Goal: Task Accomplishment & Management: Manage account settings

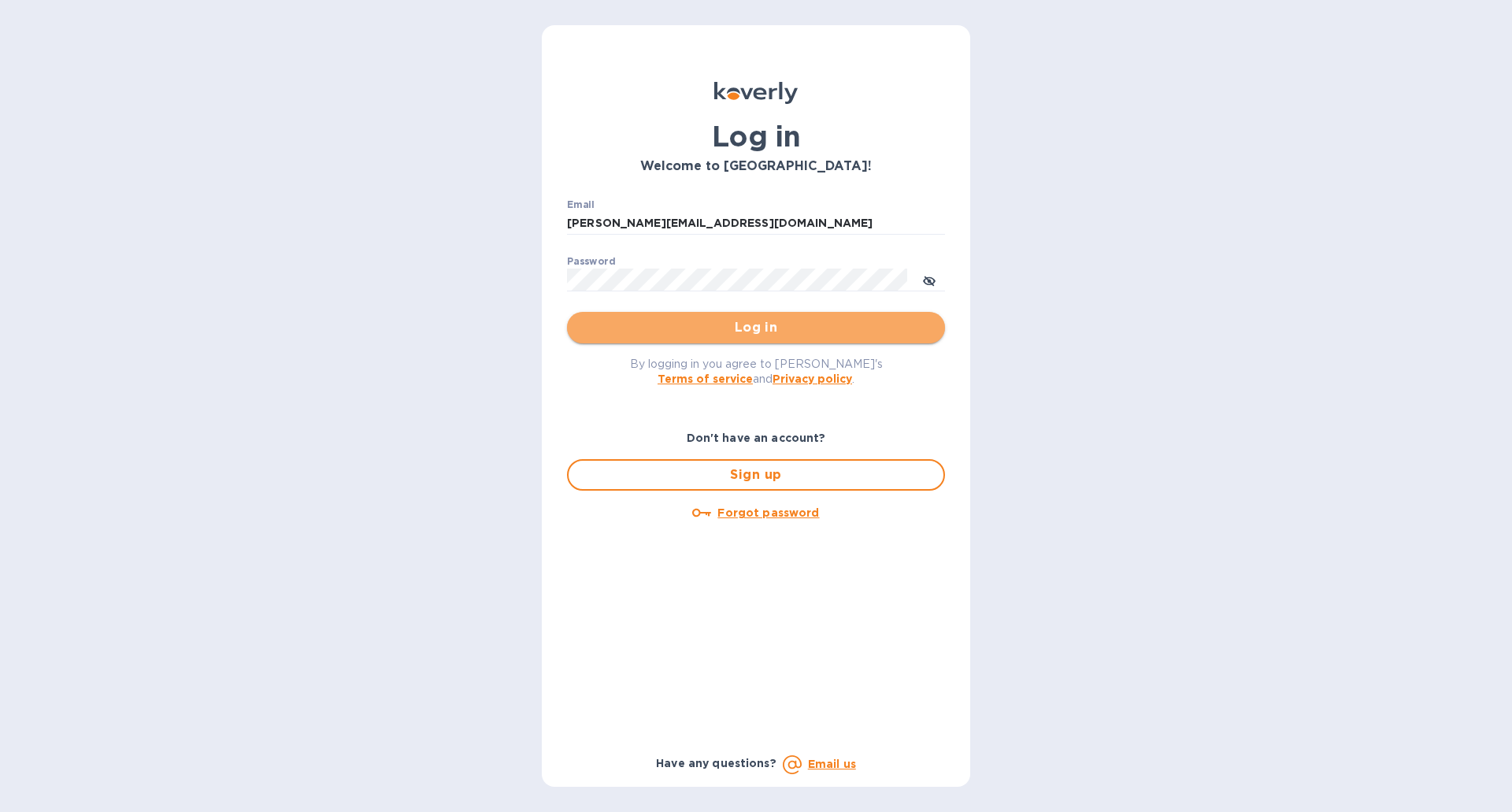
click at [628, 313] on button "Log in" at bounding box center [756, 327] width 378 height 31
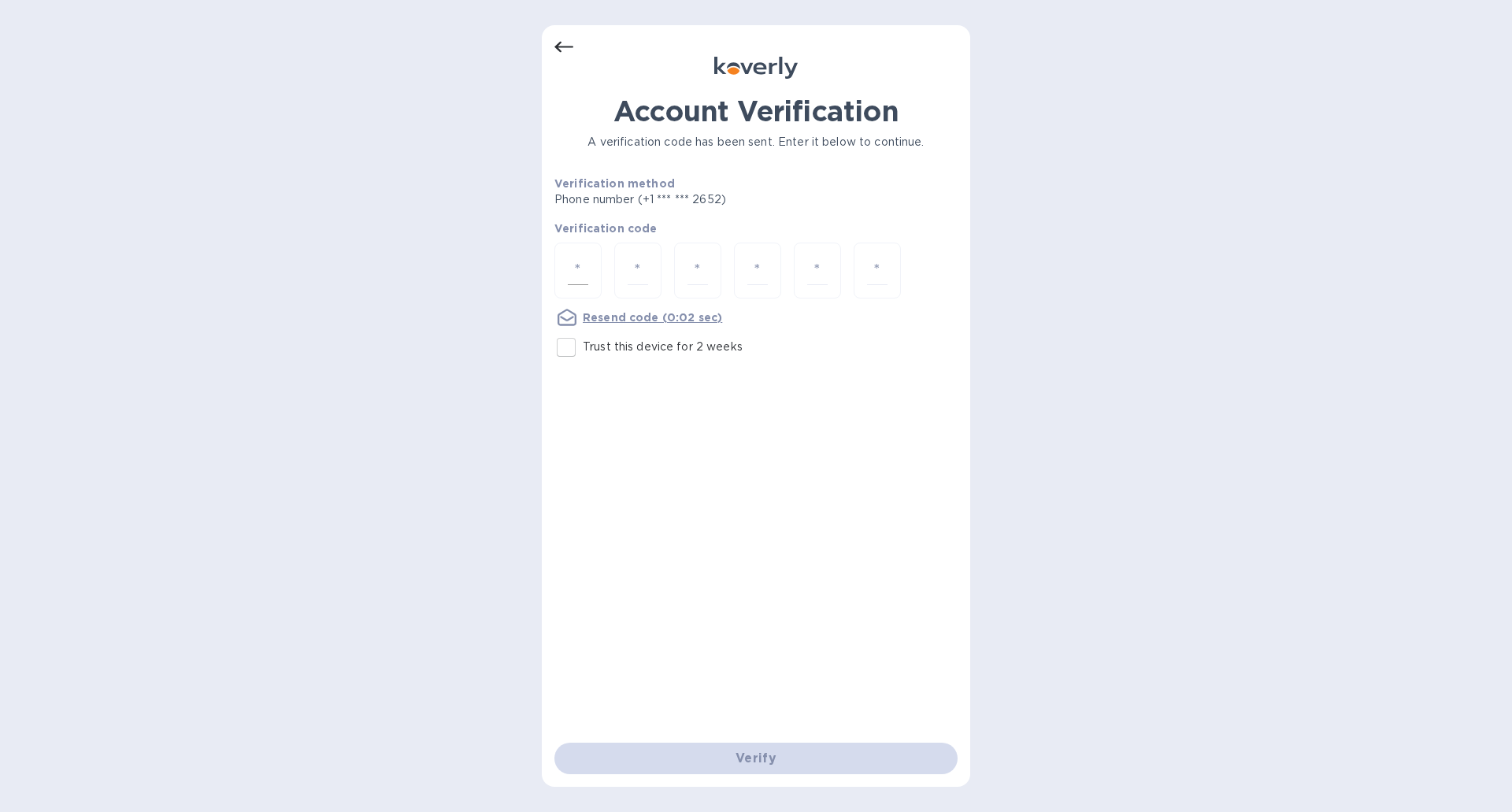
click at [590, 270] on div at bounding box center [578, 270] width 47 height 56
type input "1"
type input "4"
type input "8"
type input "4"
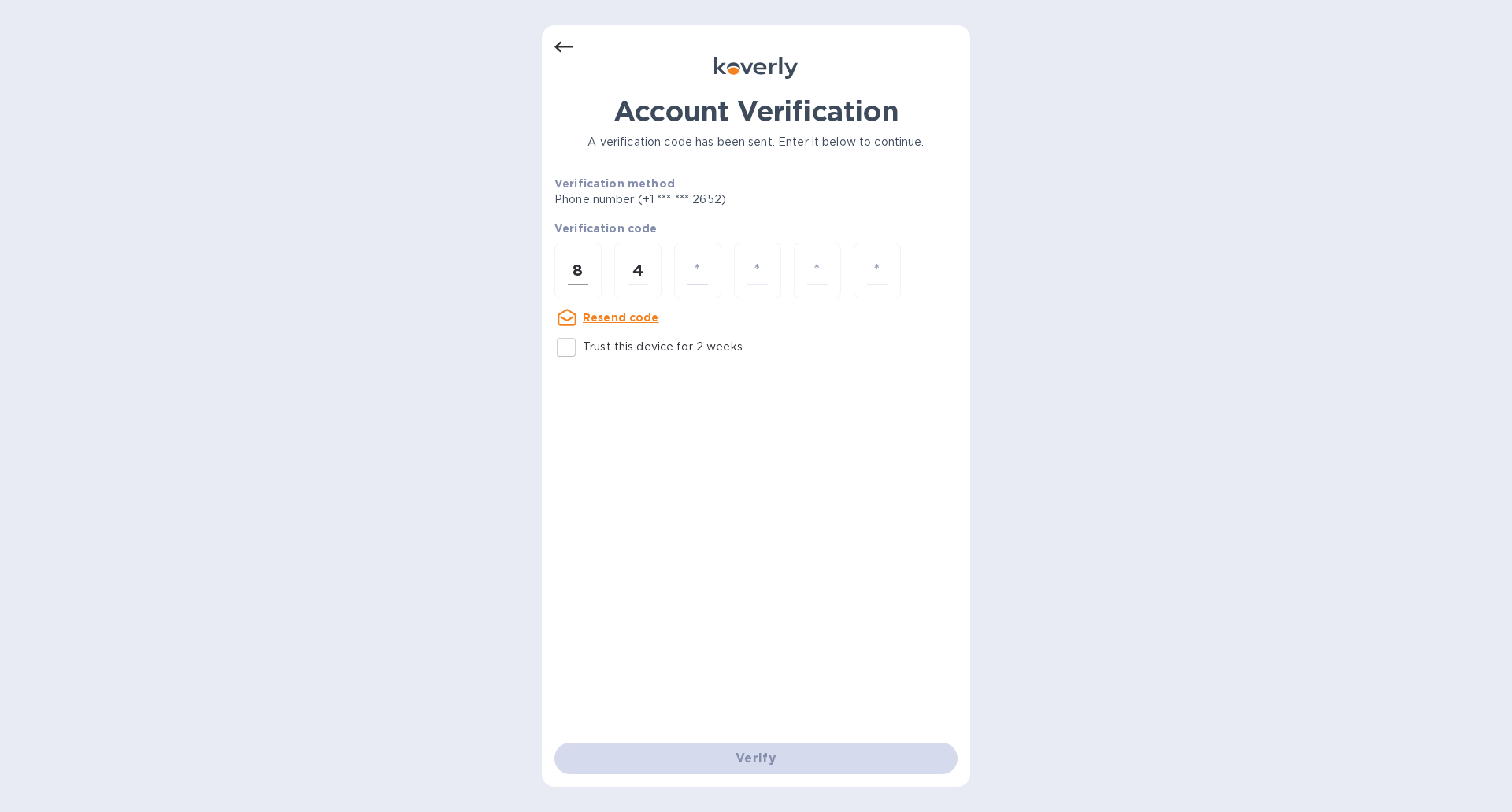
type input "9"
type input "5"
click at [590, 340] on p "Trust this device for 2 weeks" at bounding box center [662, 347] width 160 height 17
click at [583, 340] on input "Trust this device for 2 weeks" at bounding box center [566, 348] width 33 height 33
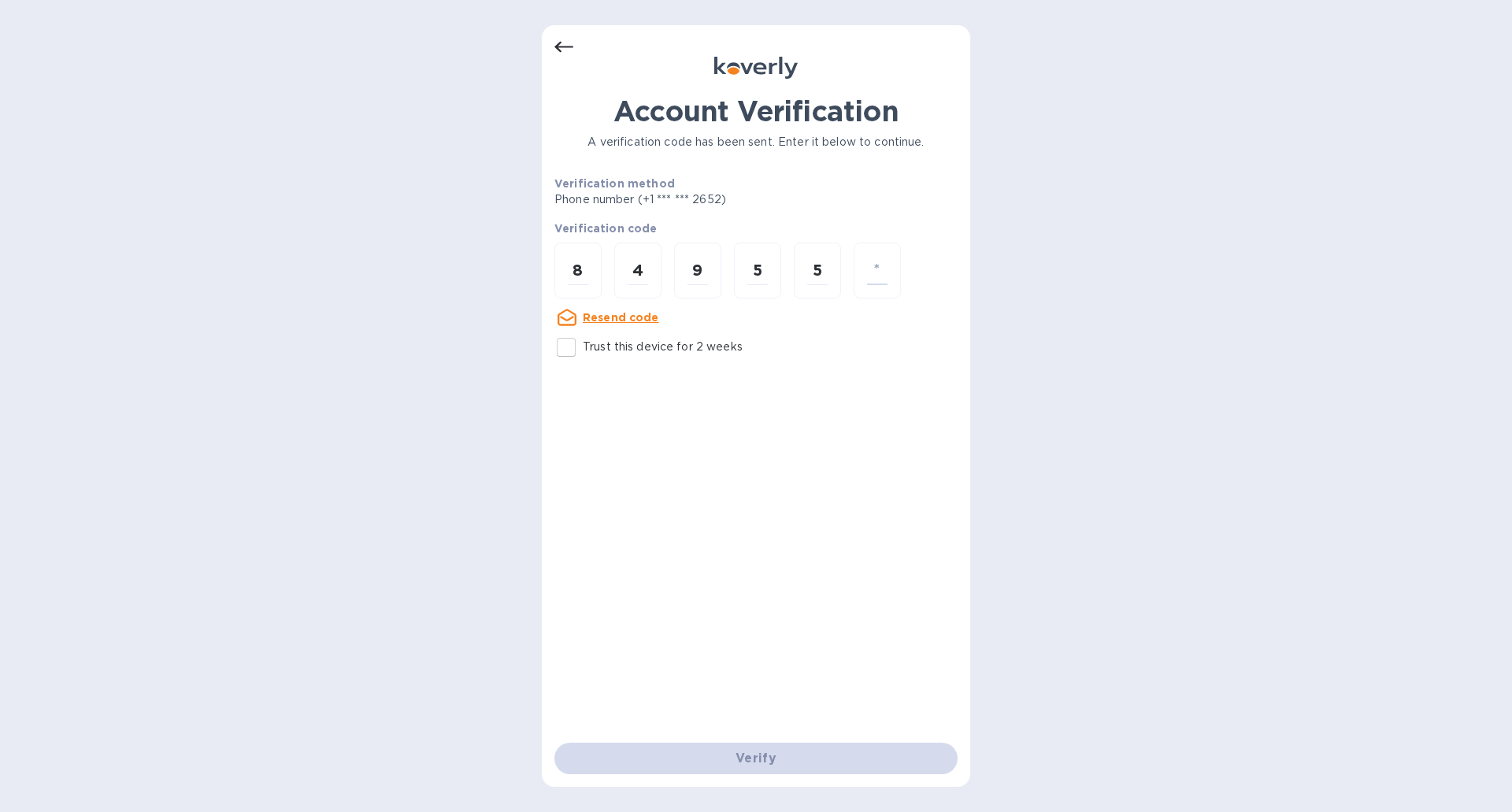
checkbox input "true"
click at [795, 757] on div "Verify" at bounding box center [756, 758] width 416 height 44
click at [585, 267] on input "8" at bounding box center [578, 270] width 21 height 29
type input "1"
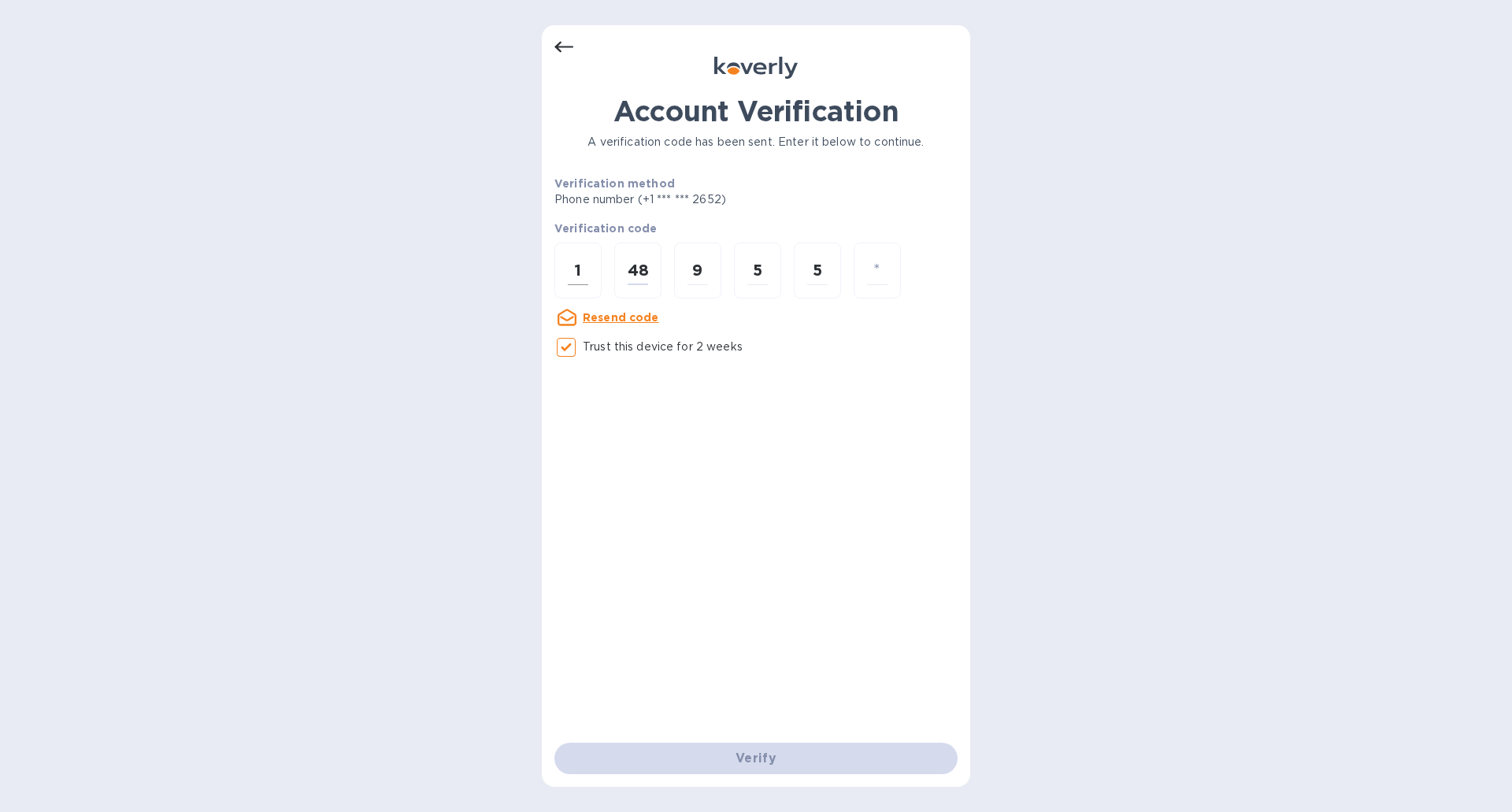
type input "8"
type input "4"
type input "9"
type input "5"
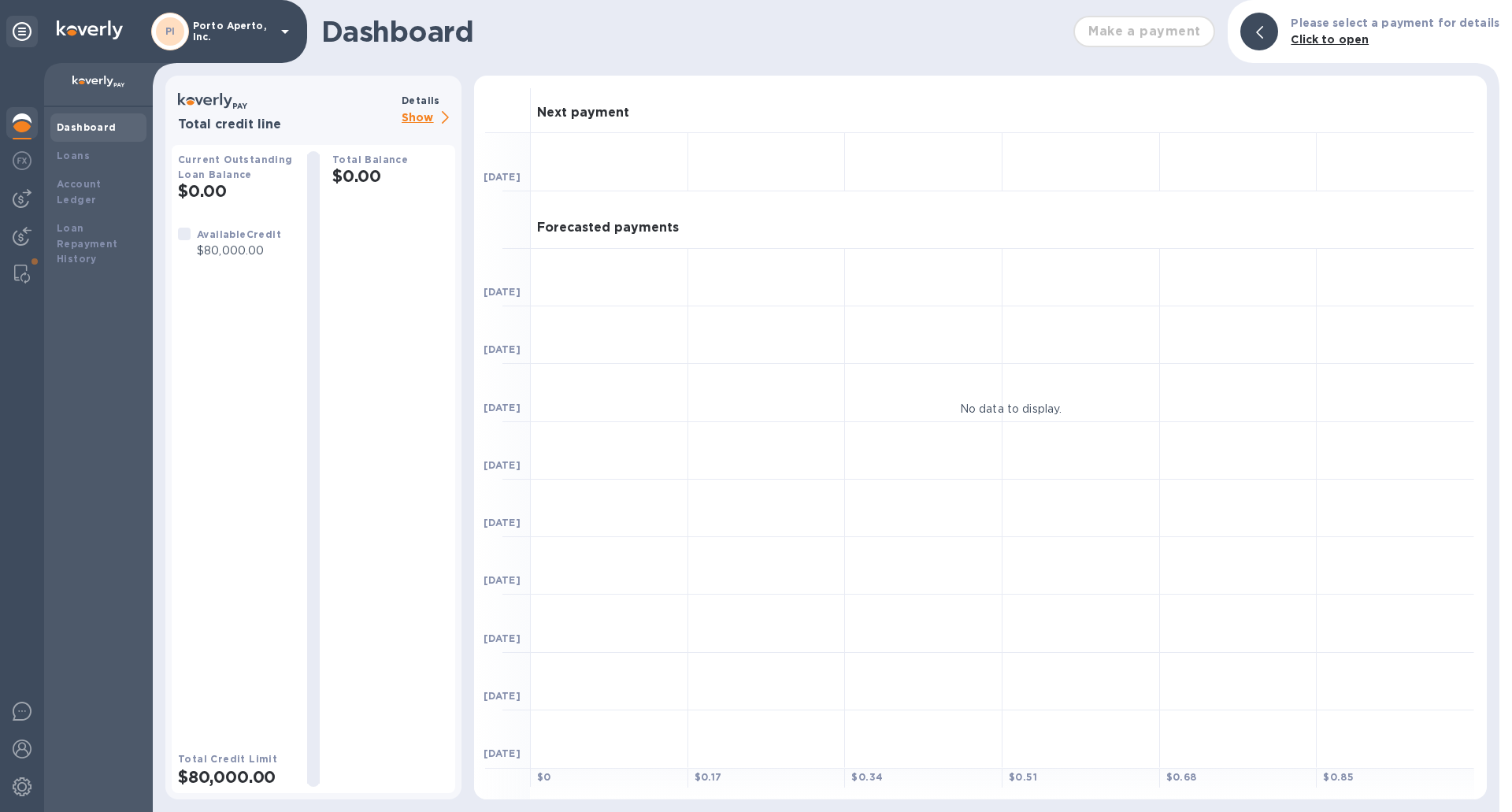
click at [216, 29] on p "Porto Aperto, Inc." at bounding box center [232, 31] width 79 height 22
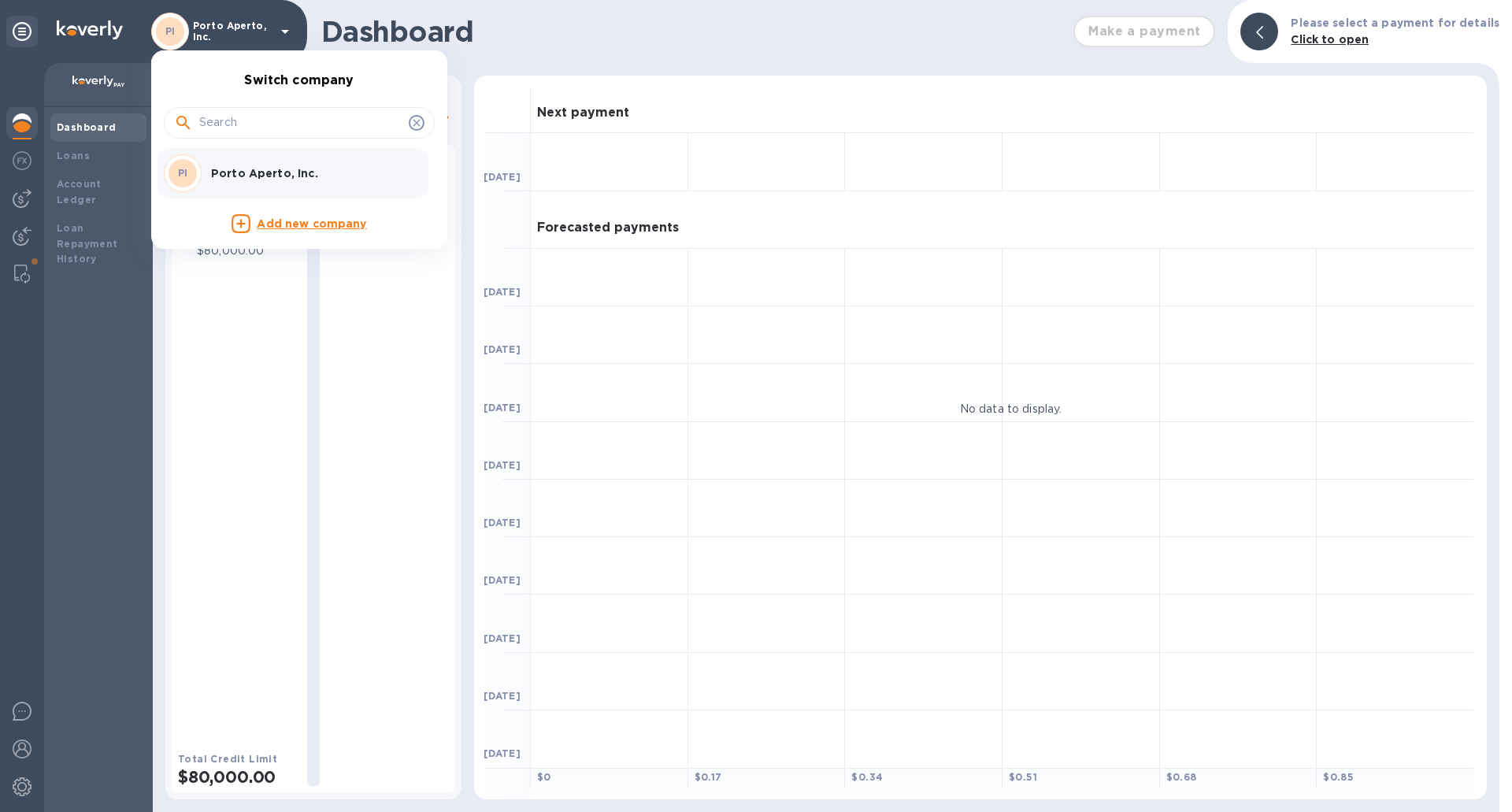
click at [26, 33] on div at bounding box center [756, 406] width 1512 height 812
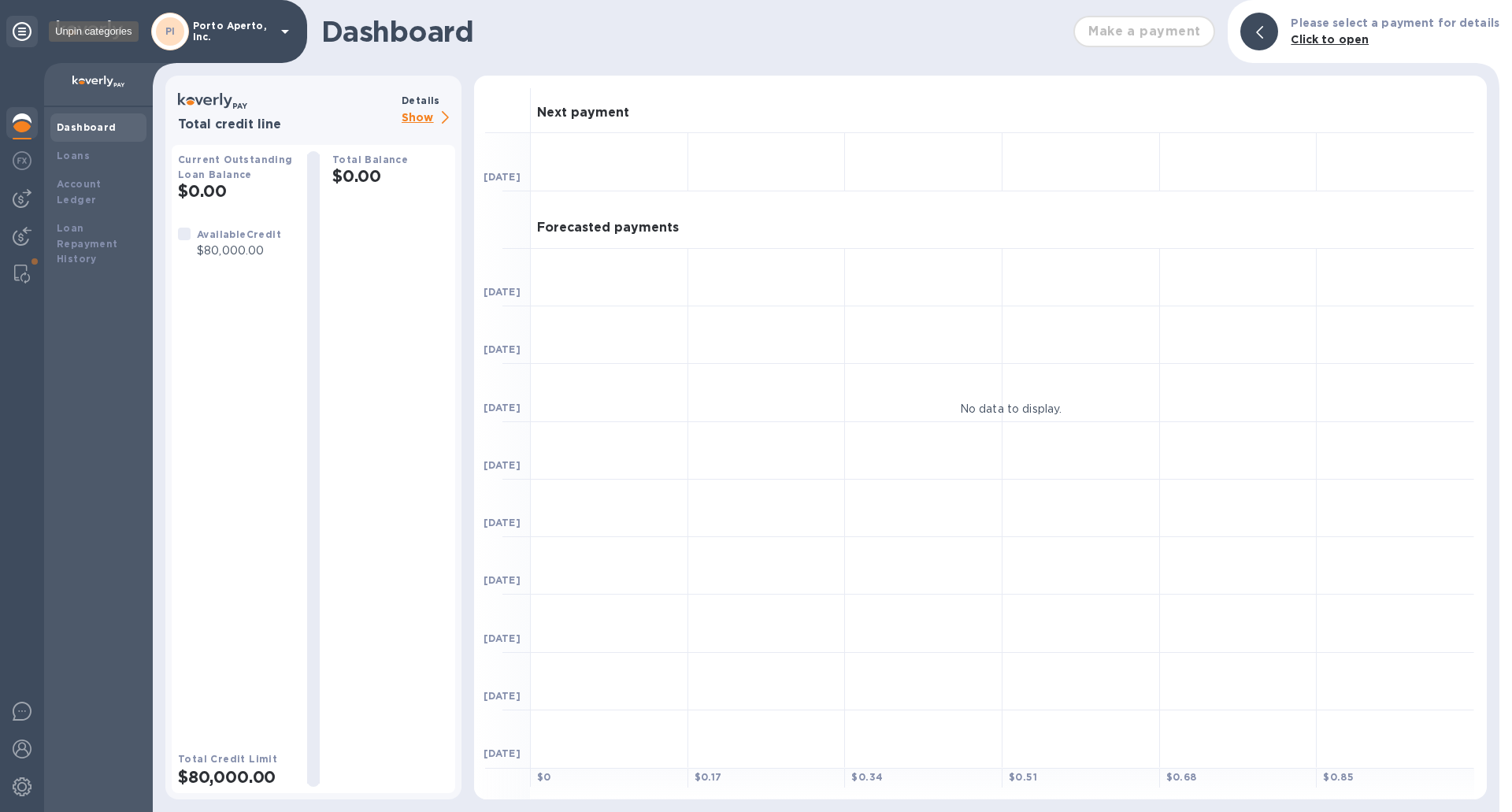
click at [26, 33] on icon at bounding box center [22, 30] width 19 height 19
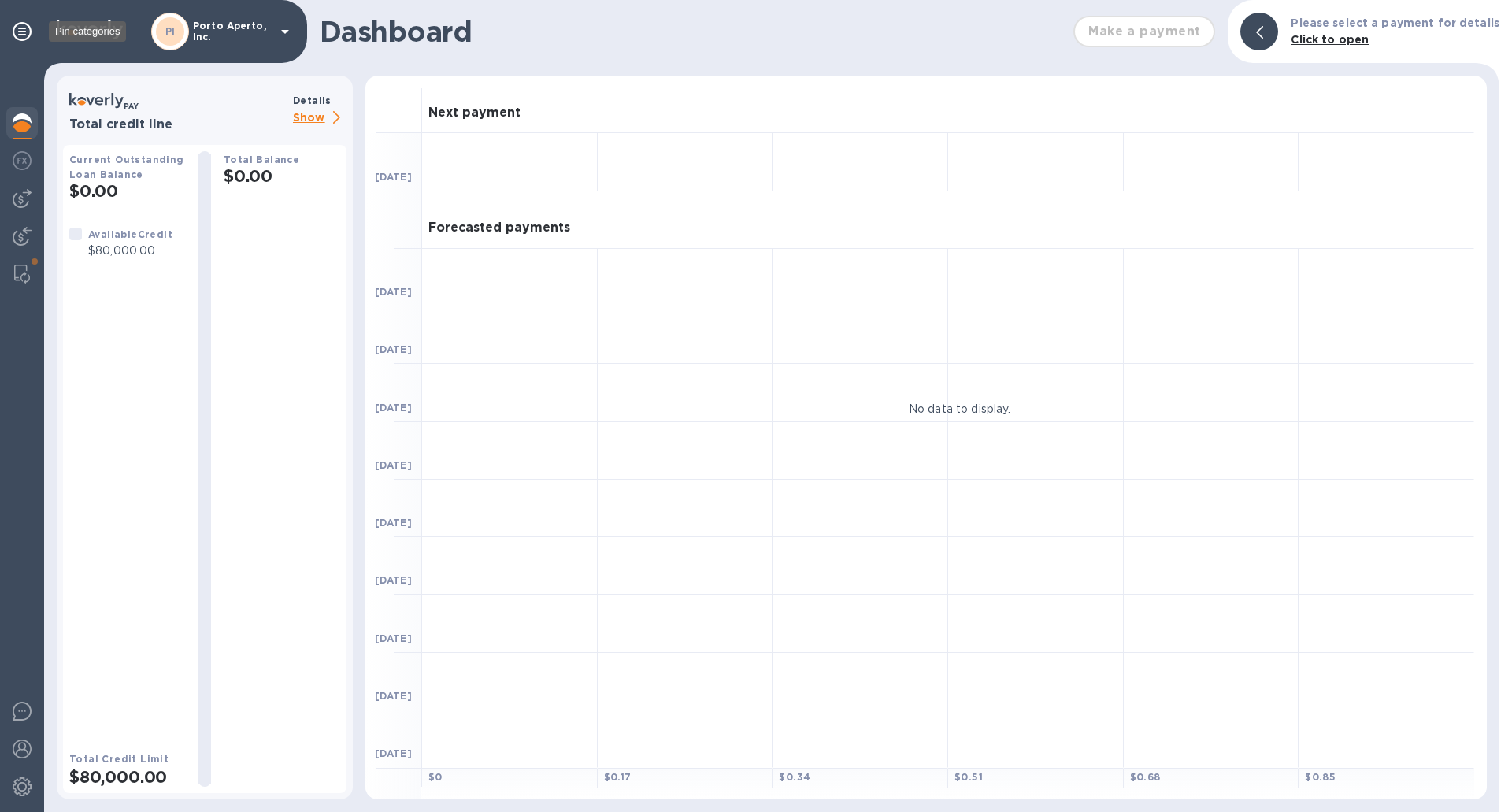
click at [26, 33] on icon at bounding box center [22, 30] width 19 height 19
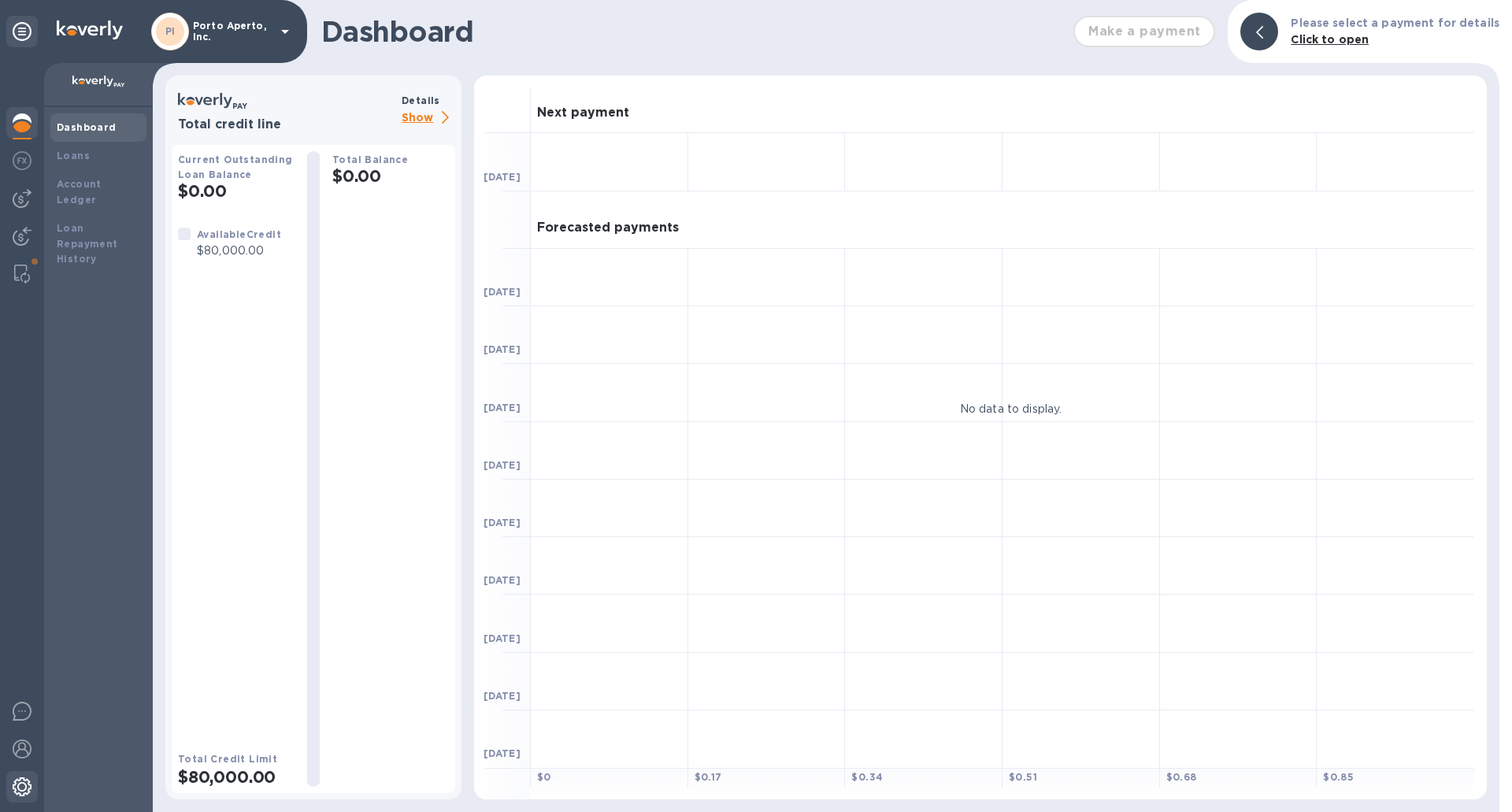
click at [24, 788] on img at bounding box center [22, 786] width 19 height 19
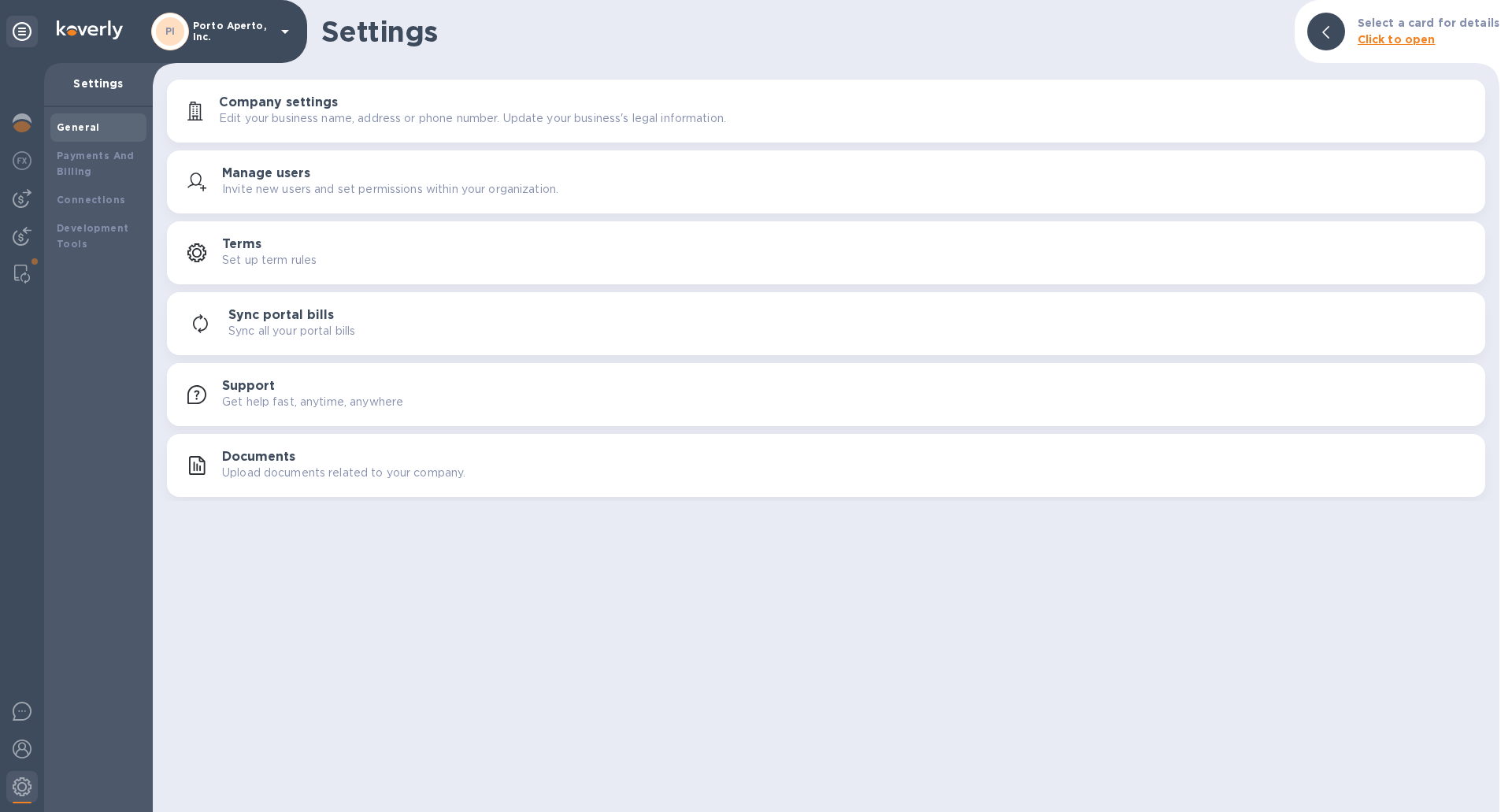
click at [315, 185] on p "Invite new users and set permissions within your organization." at bounding box center [390, 189] width 336 height 17
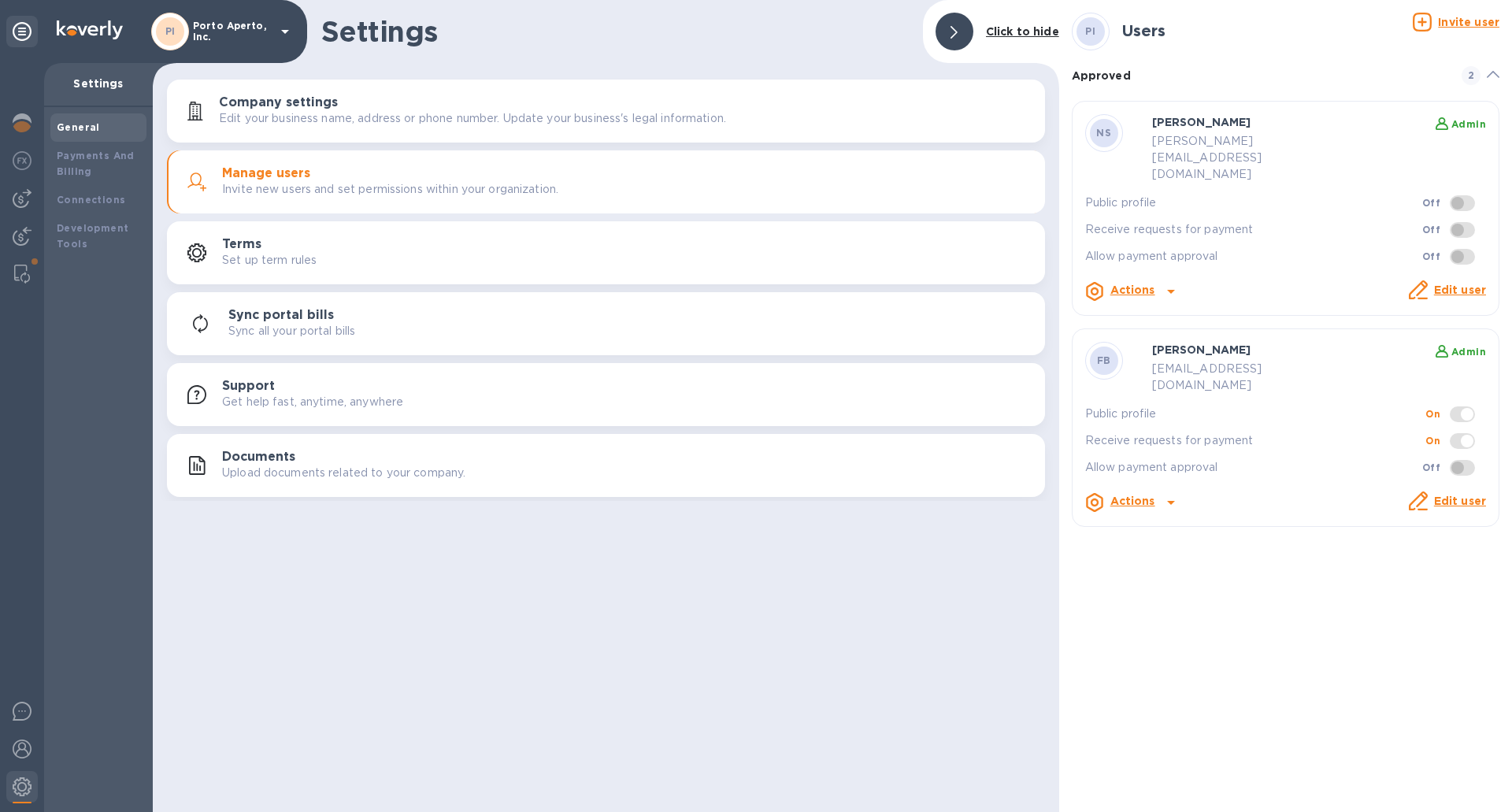
click at [340, 130] on button "Company settings Edit your business name, address or phone number. Update your …" at bounding box center [606, 111] width 878 height 63
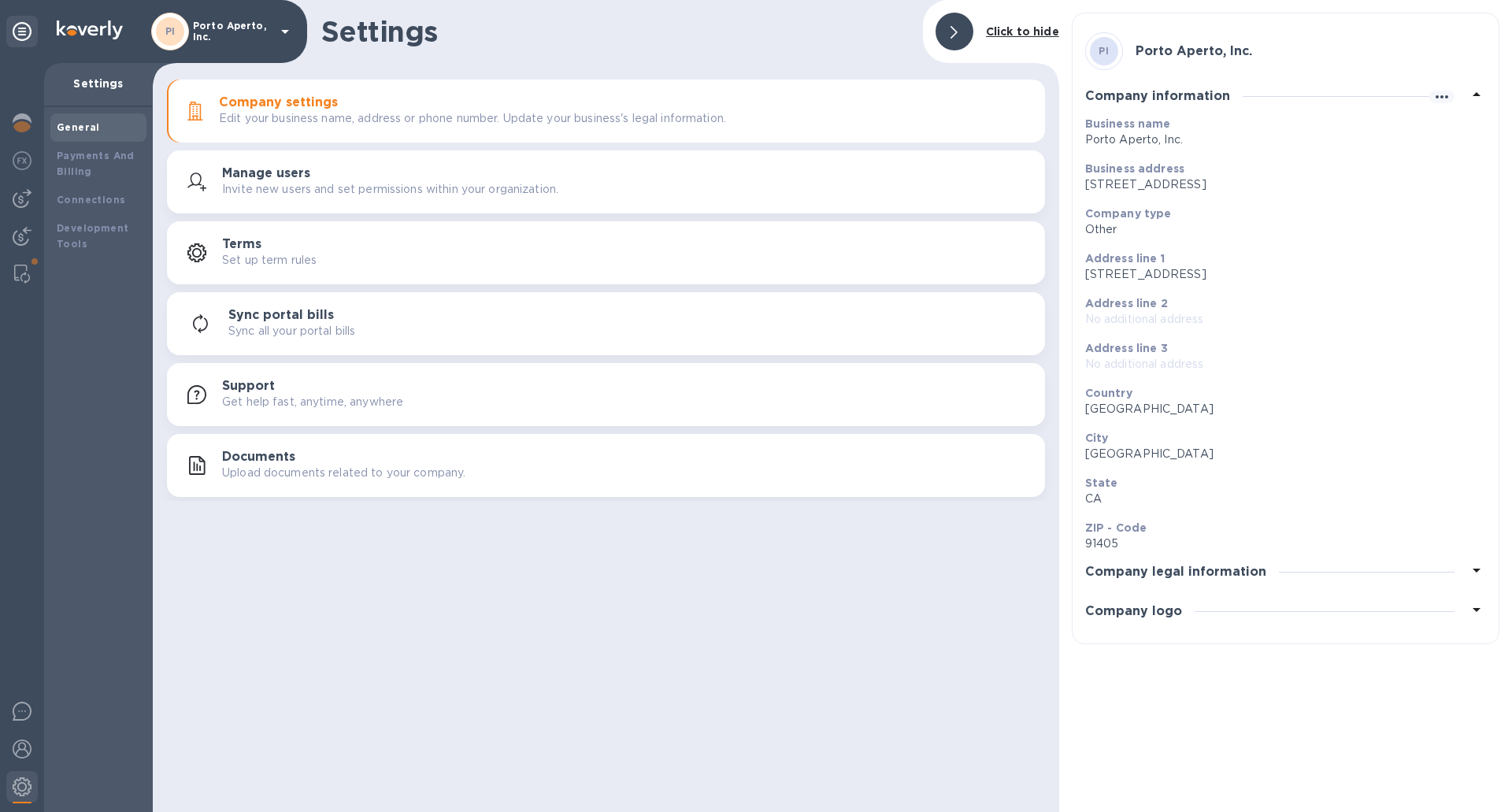
drag, startPoint x: 1088, startPoint y: 181, endPoint x: 1200, endPoint y: 180, distance: 112.0
click at [1200, 180] on p "14957 Archwood Street, Los Angeles, CA 91405 United States" at bounding box center [1278, 185] width 388 height 17
click at [95, 198] on b "Connections" at bounding box center [91, 200] width 69 height 12
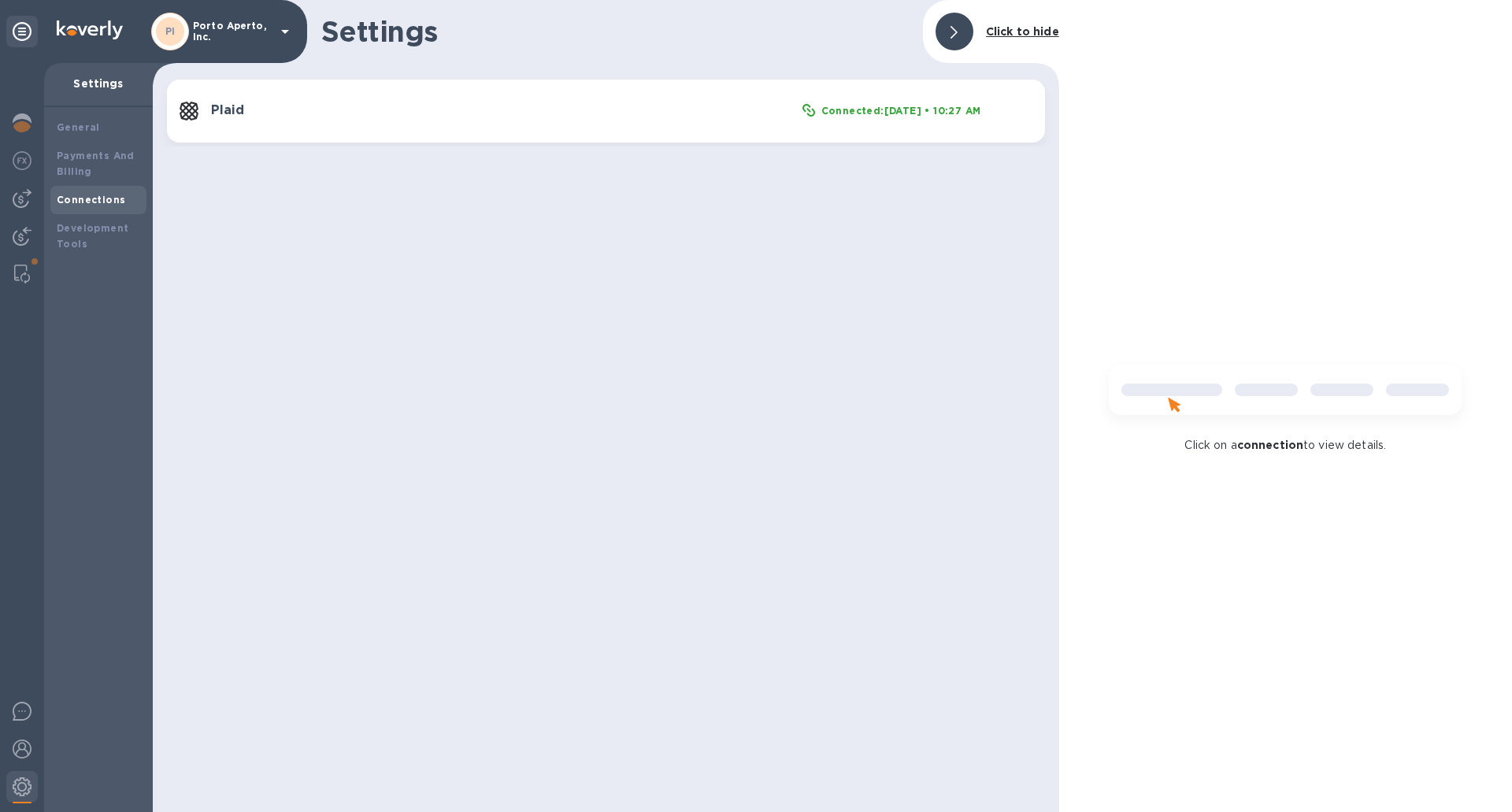
click at [232, 108] on h3 "Plaid" at bounding box center [507, 110] width 591 height 15
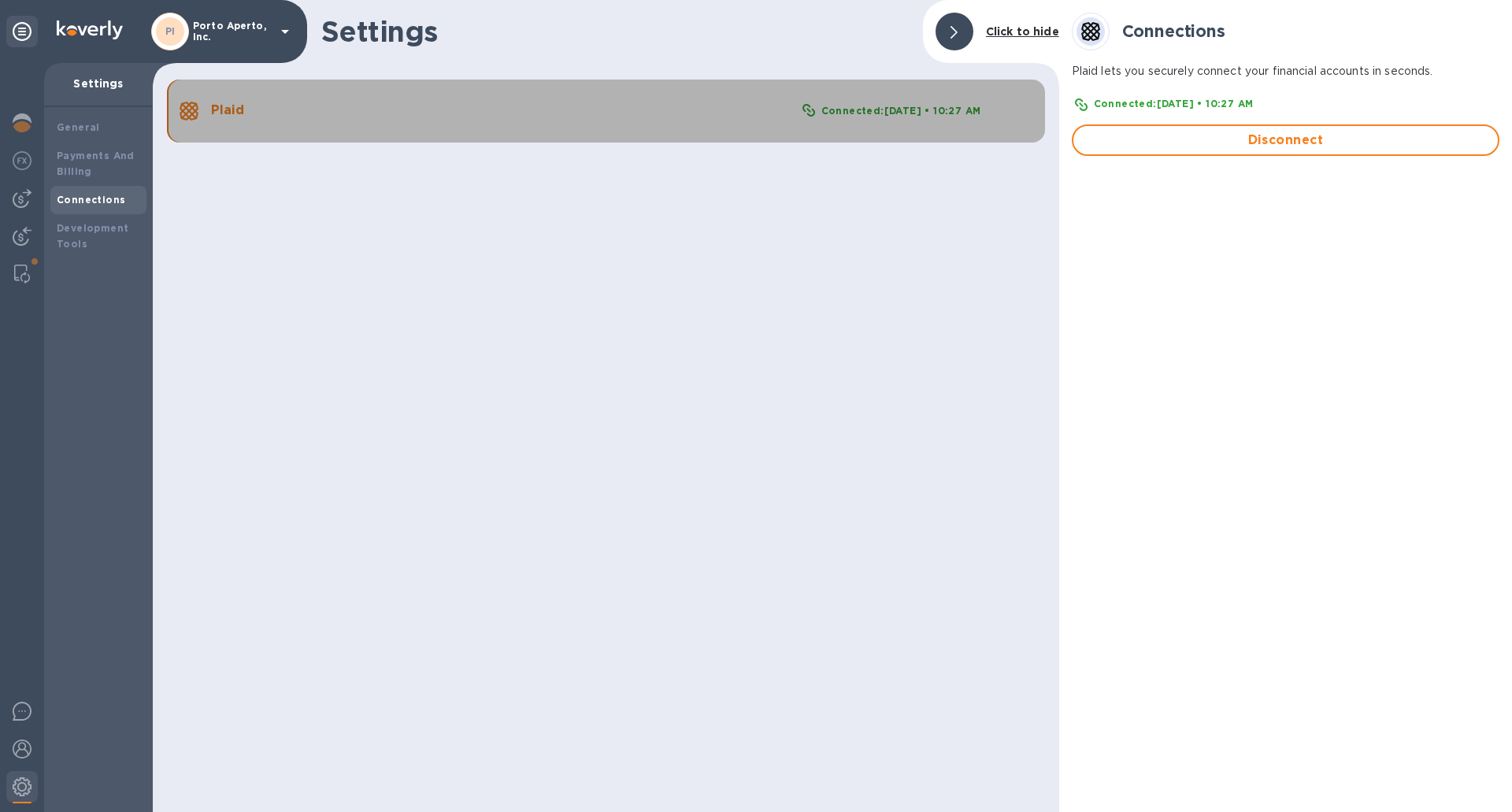
click at [232, 108] on h3 "Plaid" at bounding box center [507, 110] width 591 height 15
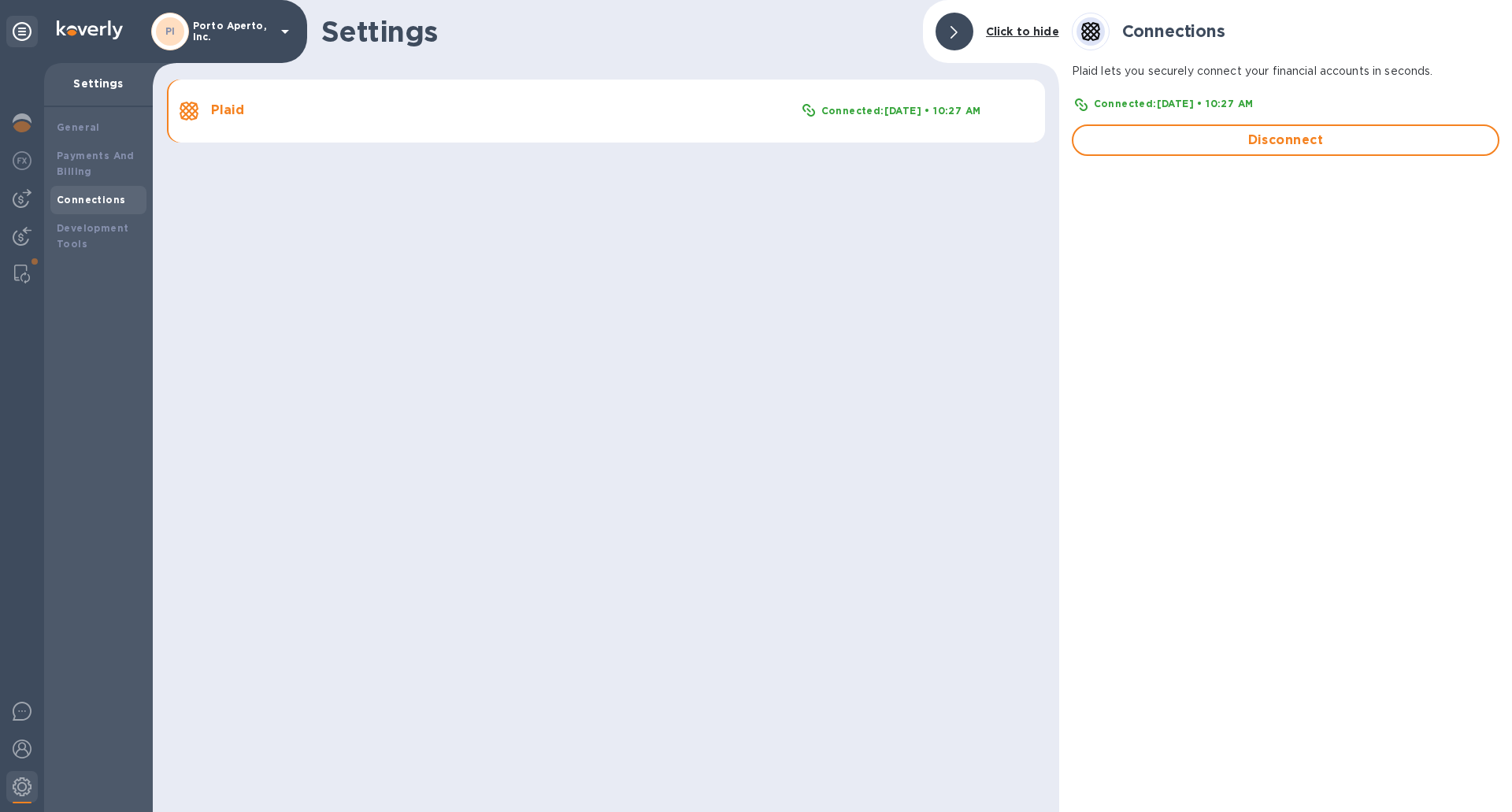
click at [1104, 31] on div at bounding box center [1091, 31] width 37 height 37
click at [102, 220] on div "Development Tools" at bounding box center [98, 236] width 84 height 31
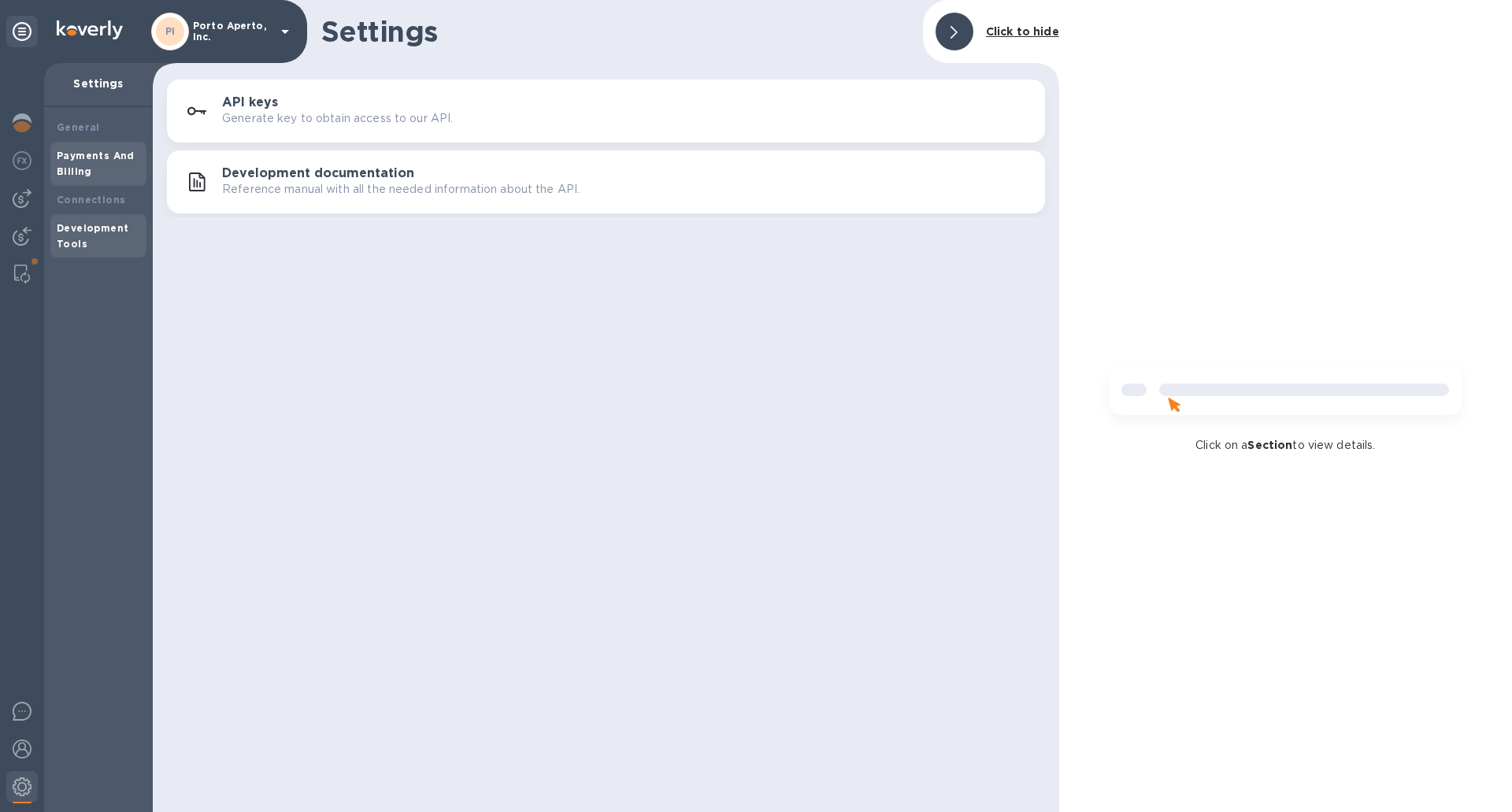
click at [109, 156] on b "Payments And Billing" at bounding box center [95, 163] width 78 height 28
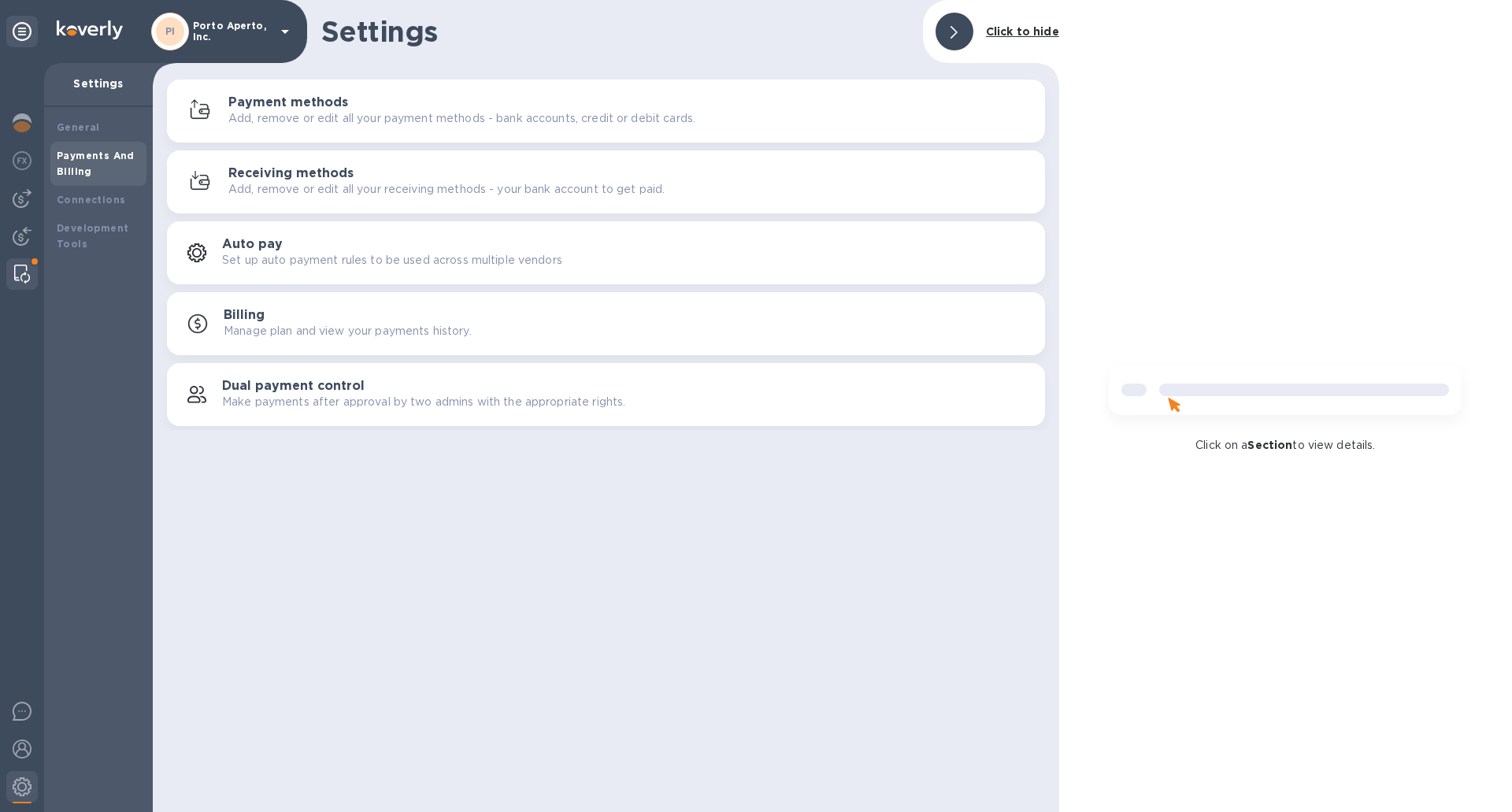
click at [18, 272] on img at bounding box center [22, 273] width 16 height 19
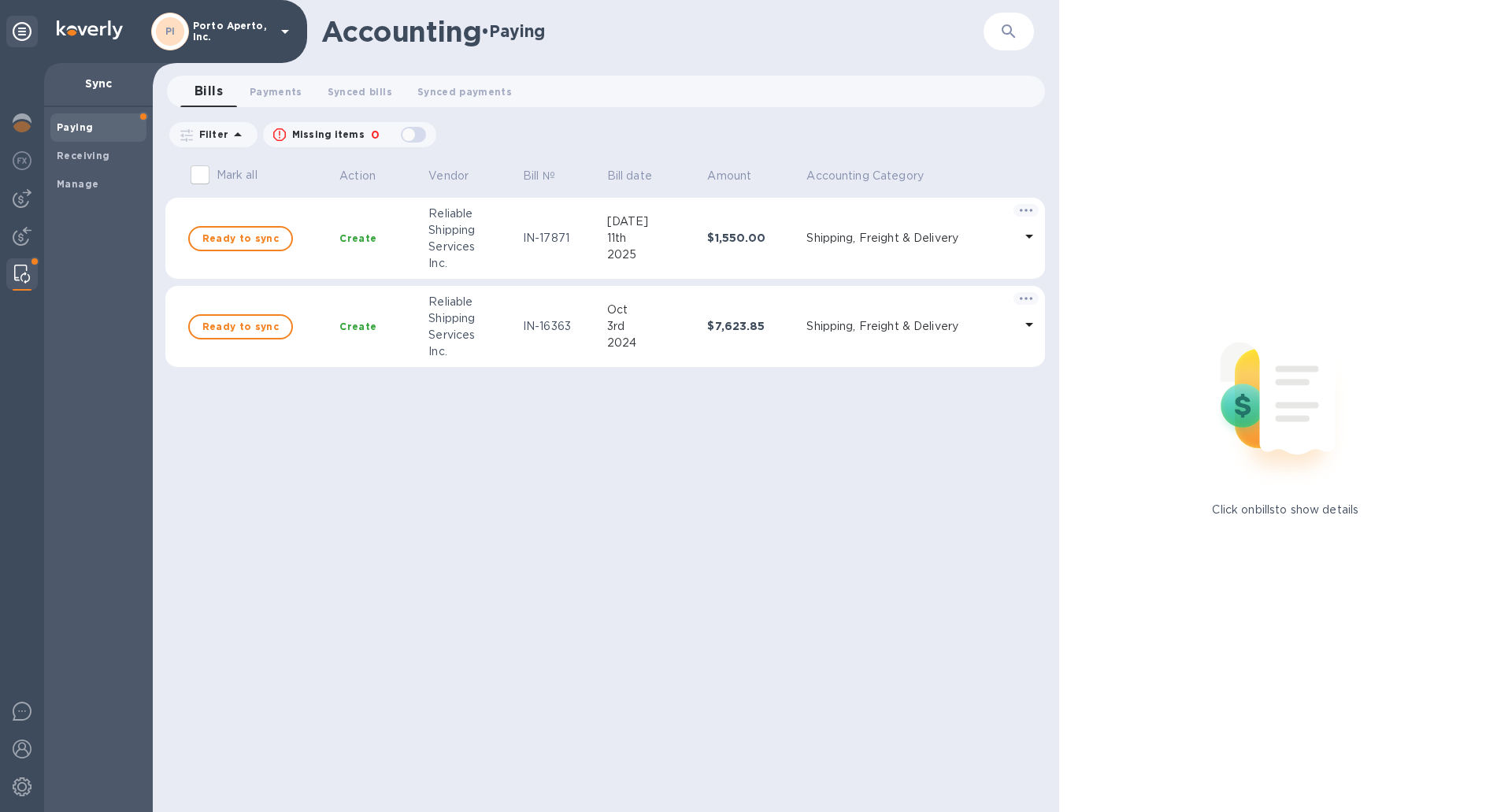
click at [1029, 327] on icon at bounding box center [1029, 324] width 19 height 19
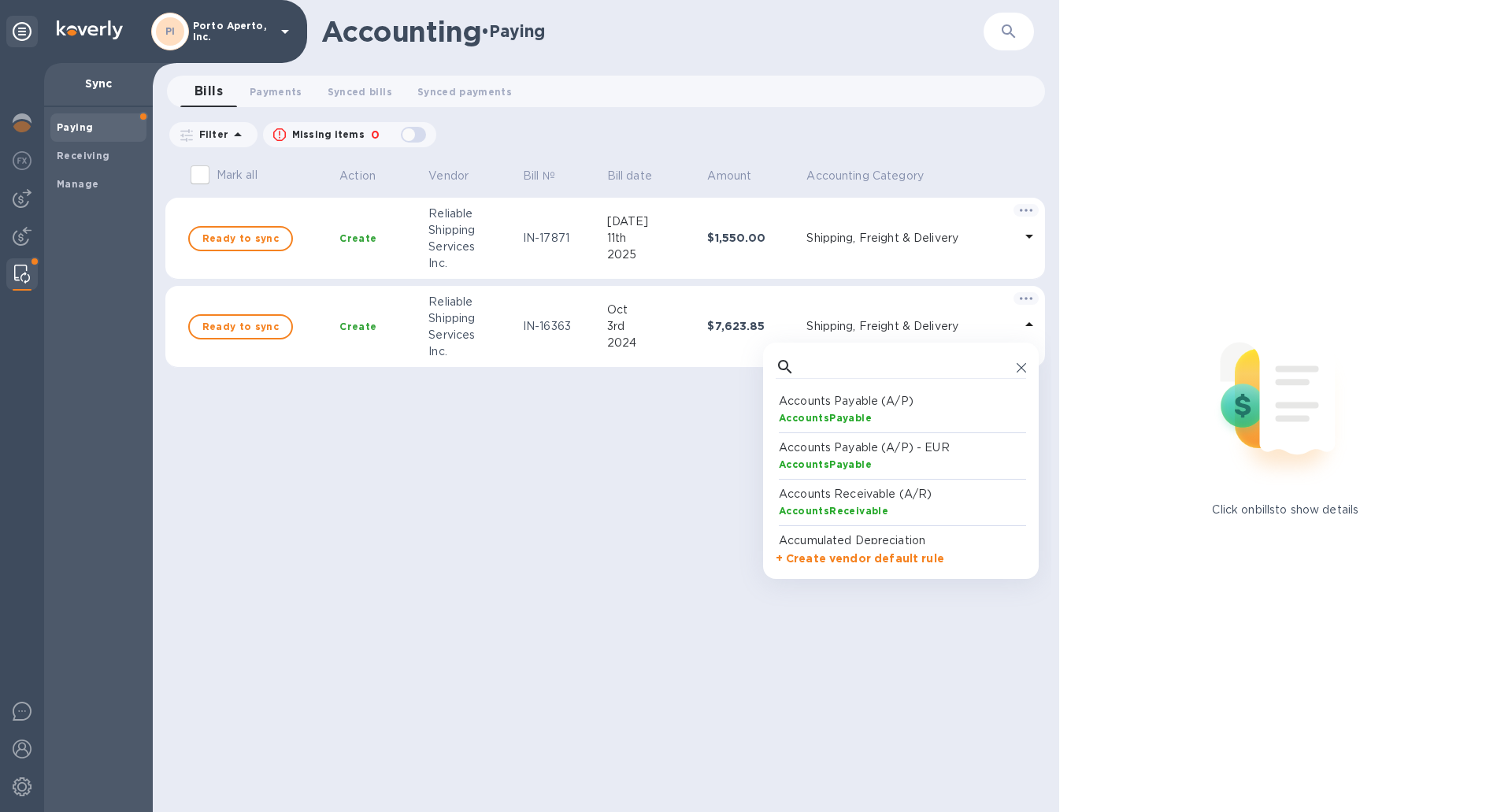
scroll to position [145, 244]
click at [628, 530] on div "Mark all Action Vendor Bill № Bill date Amount Accounting Category Ready to syn…" at bounding box center [608, 485] width 886 height 657
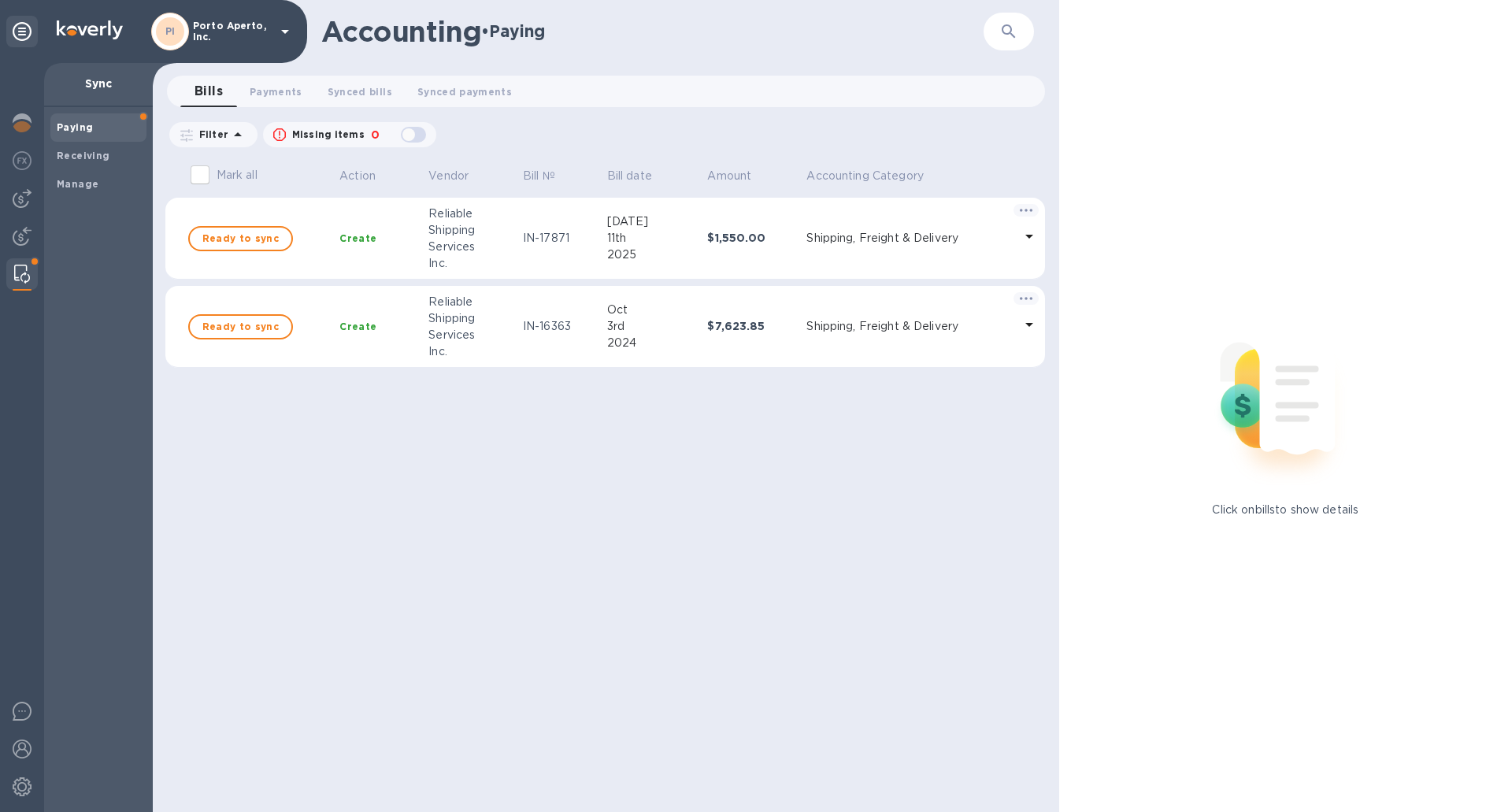
click at [1027, 297] on rect at bounding box center [1026, 298] width 26 height 13
click at [873, 364] on b "Mark as synced" at bounding box center [905, 363] width 88 height 13
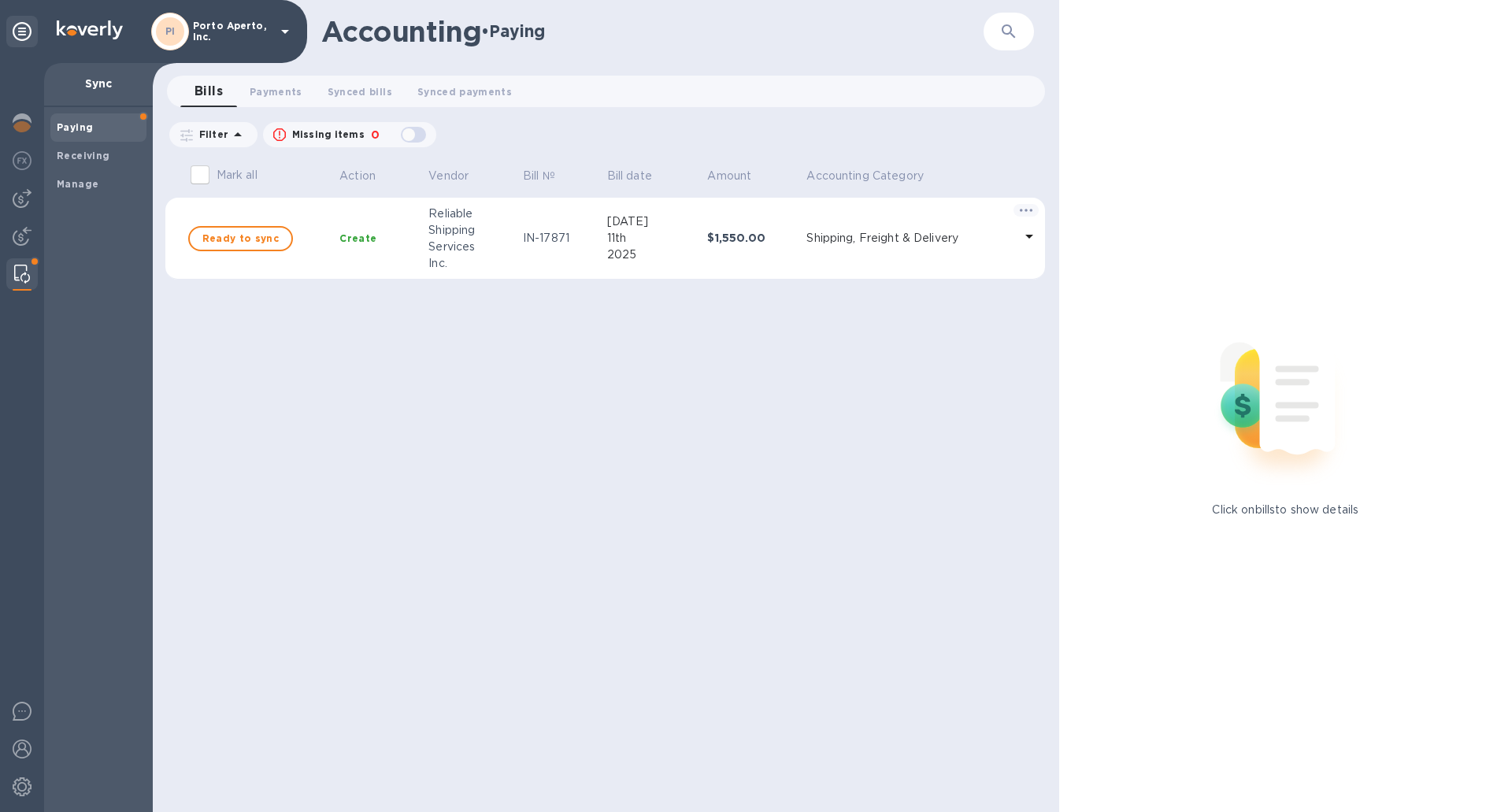
click at [1032, 214] on rect at bounding box center [1026, 210] width 26 height 13
click at [870, 270] on b "Mark as synced" at bounding box center [905, 274] width 88 height 13
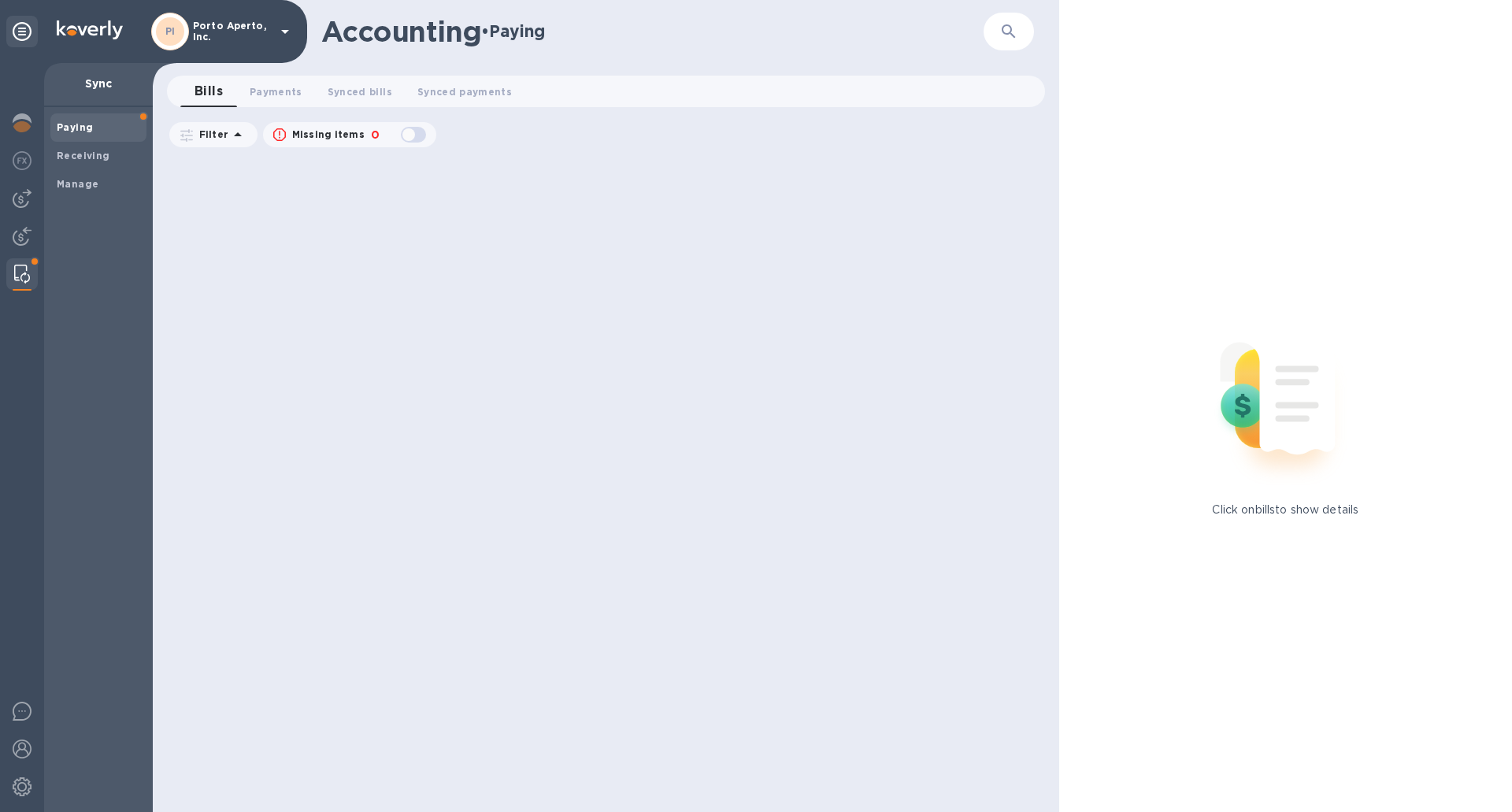
click at [31, 276] on div at bounding box center [22, 274] width 28 height 31
click at [28, 236] on img at bounding box center [22, 236] width 19 height 19
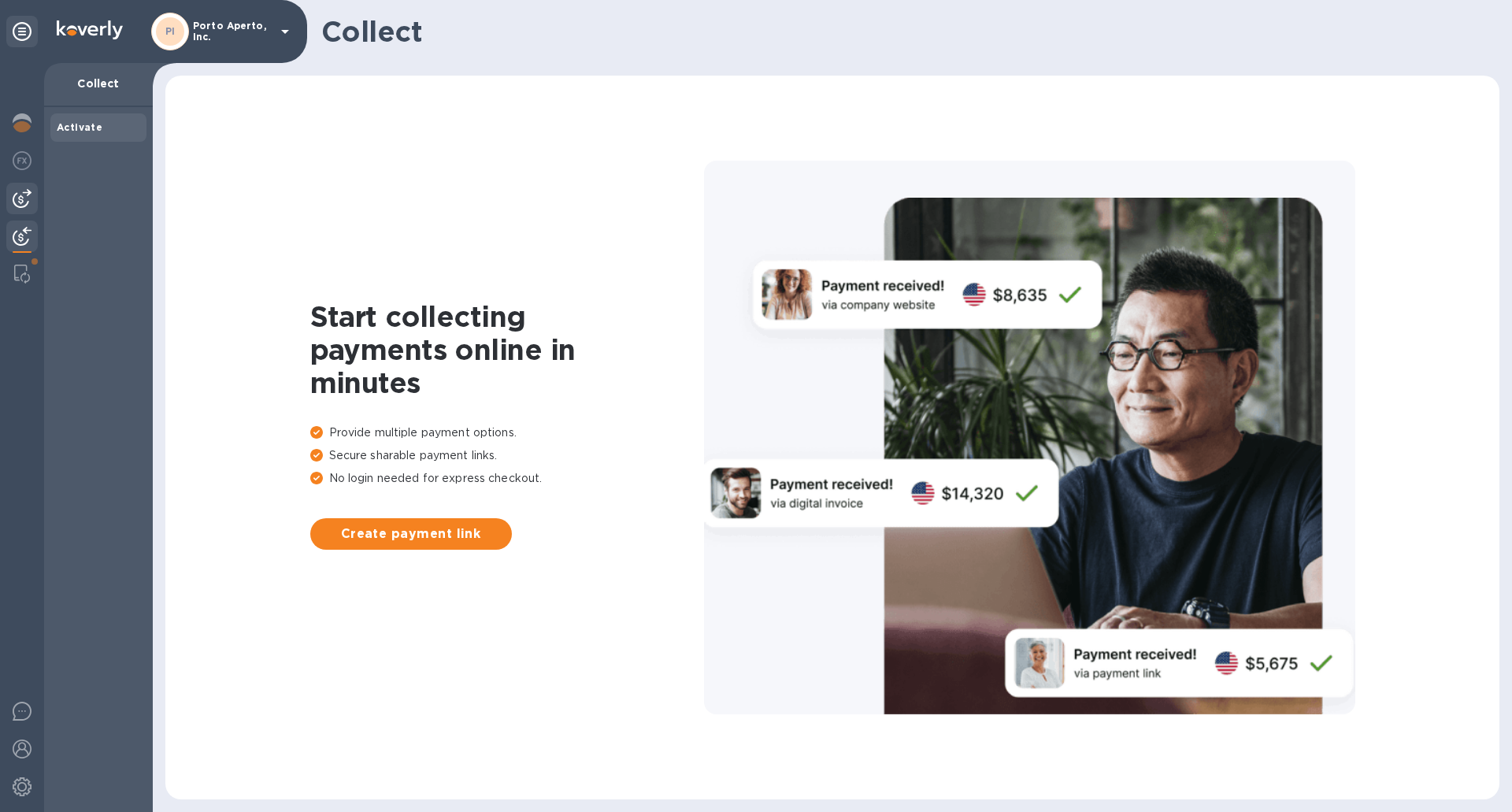
click at [27, 201] on img at bounding box center [22, 198] width 19 height 19
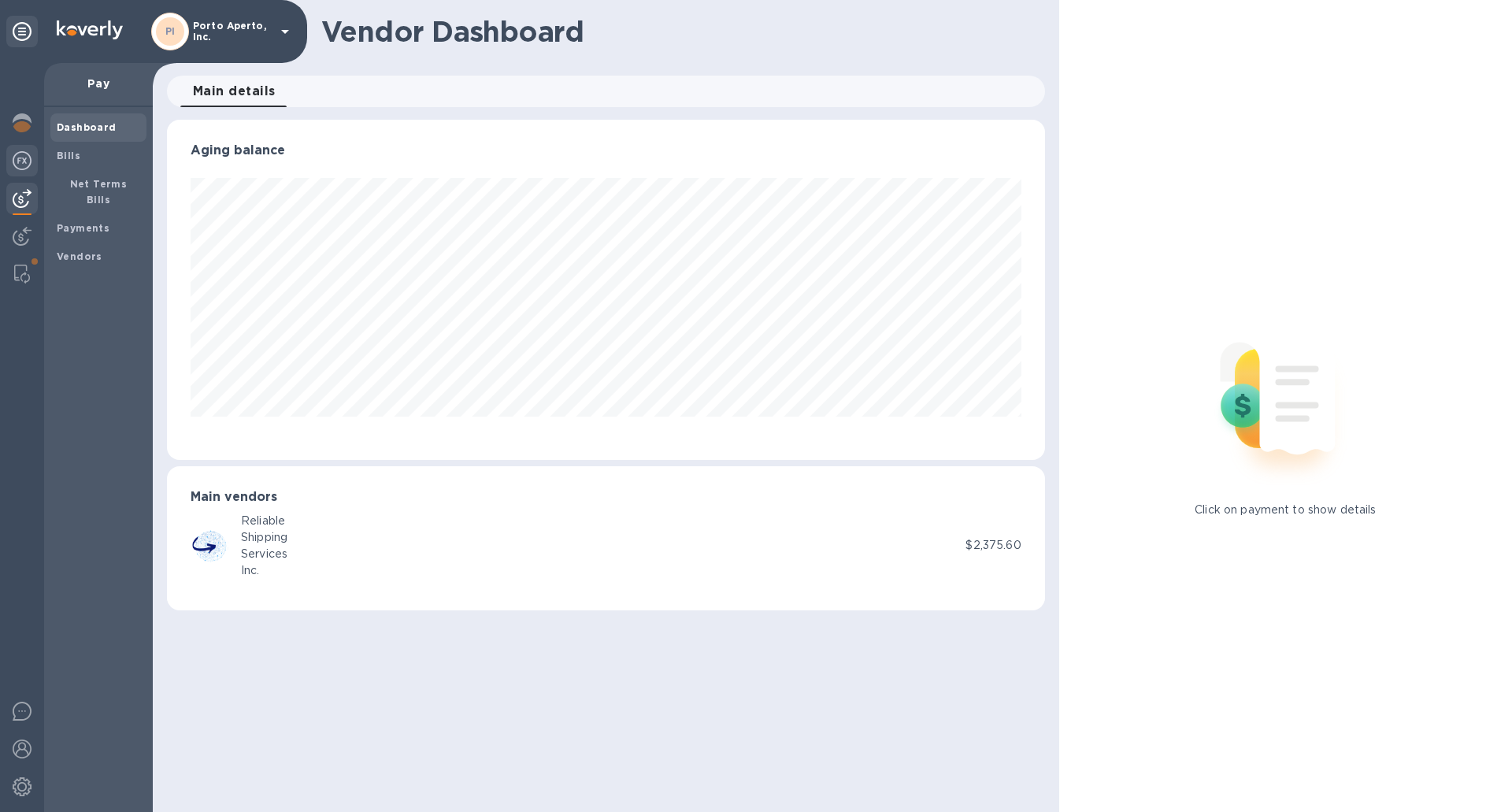
scroll to position [340, 877]
click at [22, 194] on img at bounding box center [22, 198] width 19 height 19
click at [24, 232] on img at bounding box center [22, 236] width 19 height 19
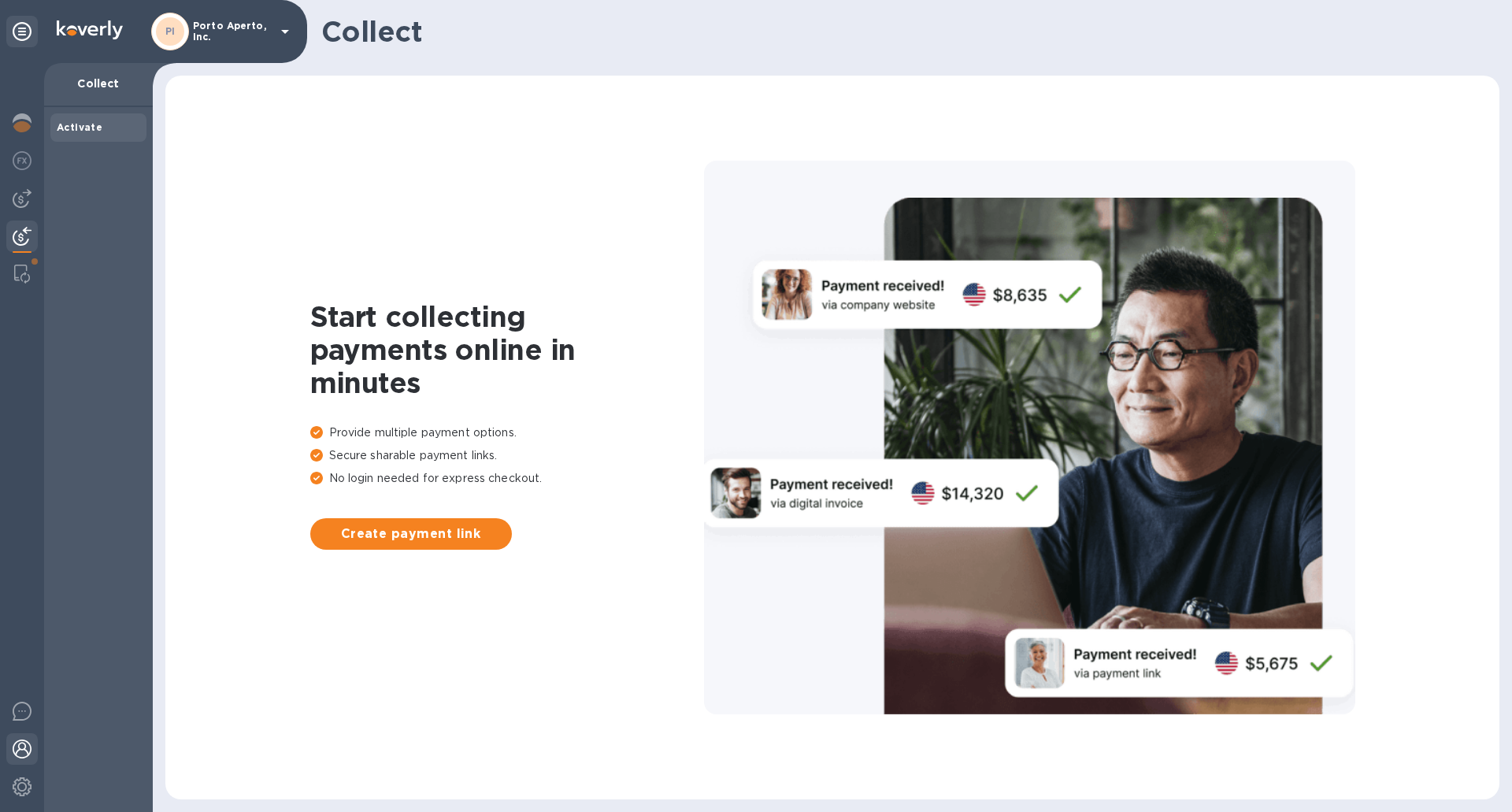
click at [18, 742] on img at bounding box center [22, 749] width 19 height 19
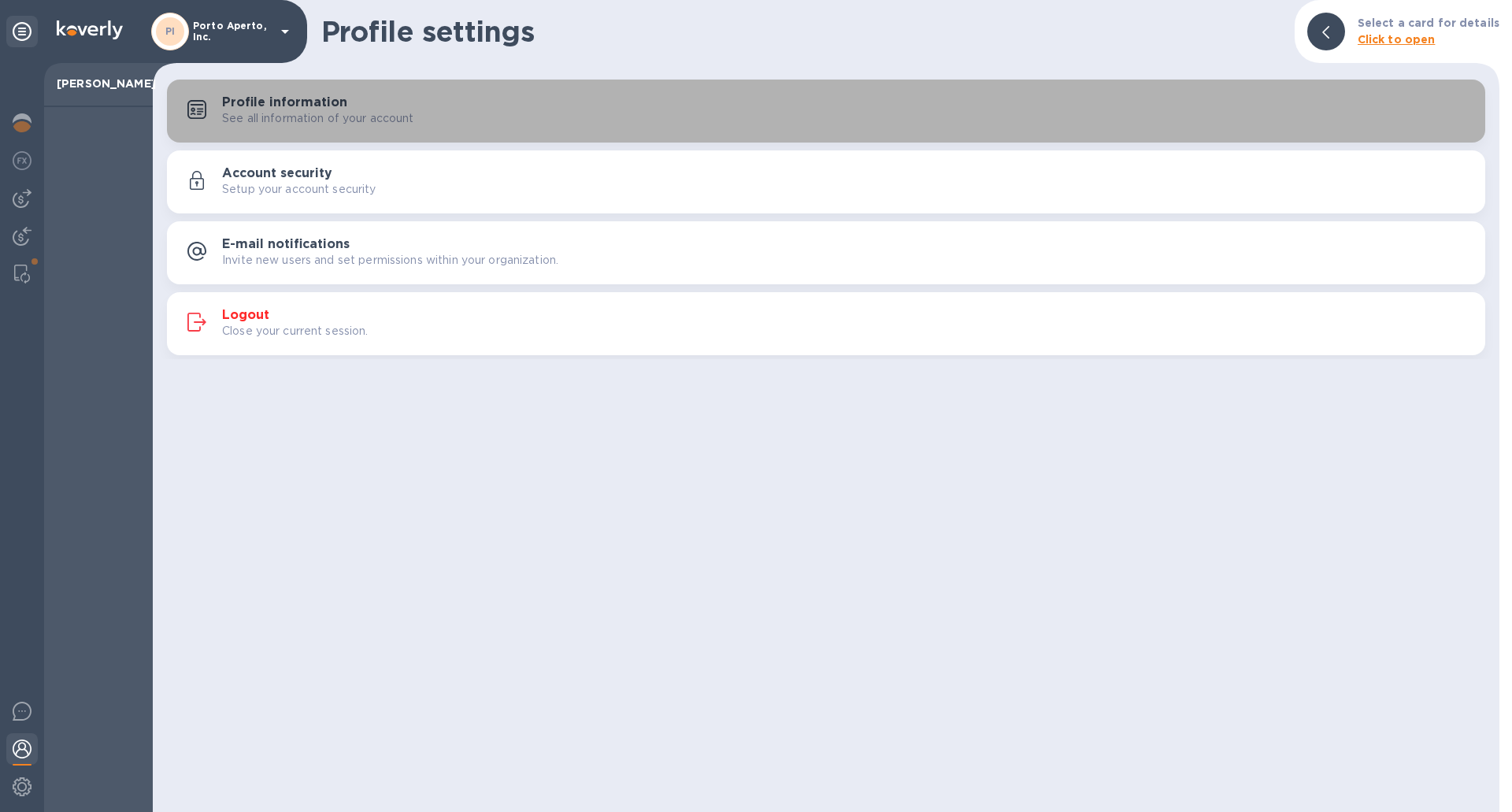
click at [319, 113] on p "See all information of your account" at bounding box center [318, 118] width 193 height 17
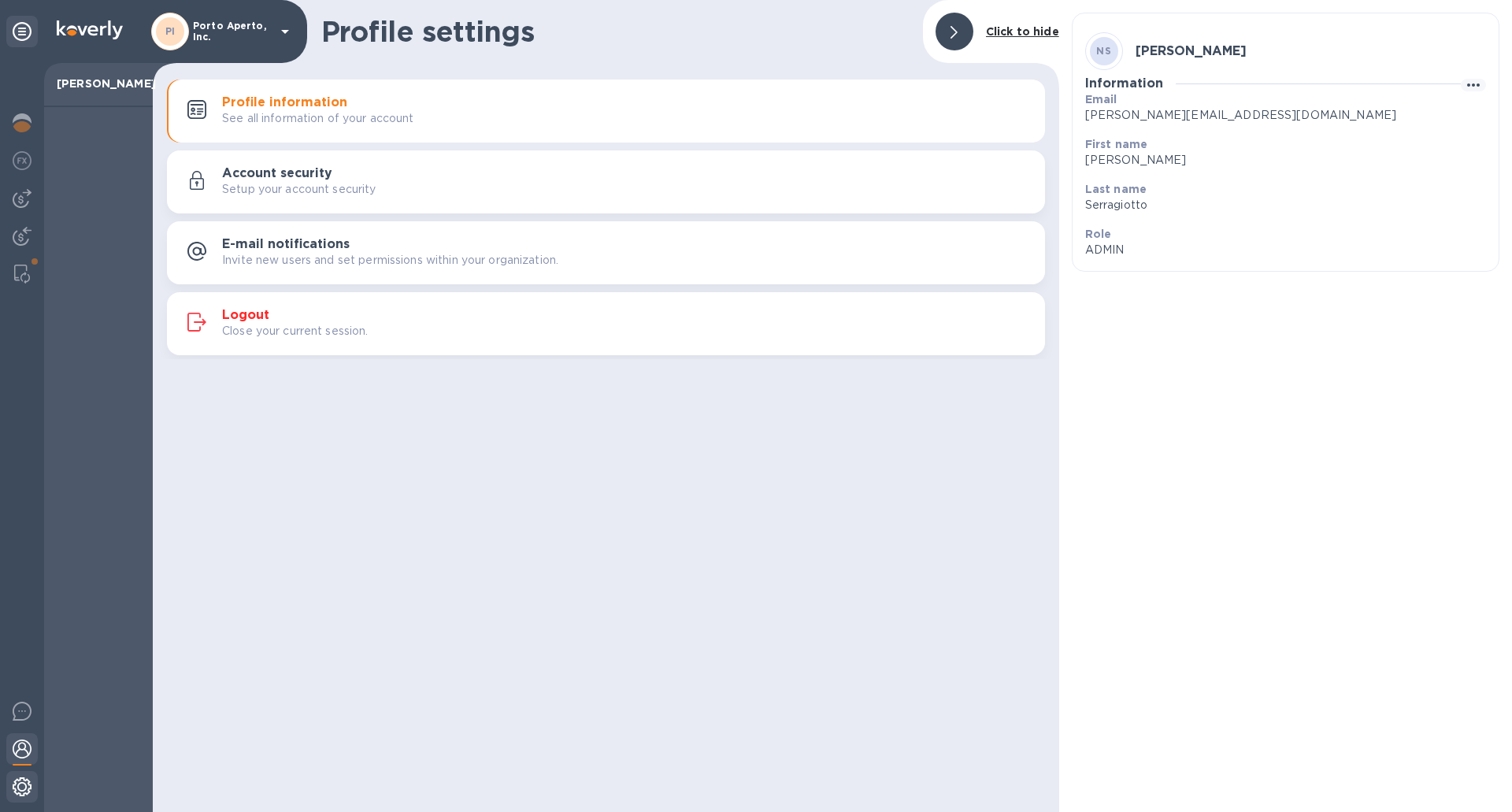
click at [19, 787] on img at bounding box center [22, 786] width 19 height 19
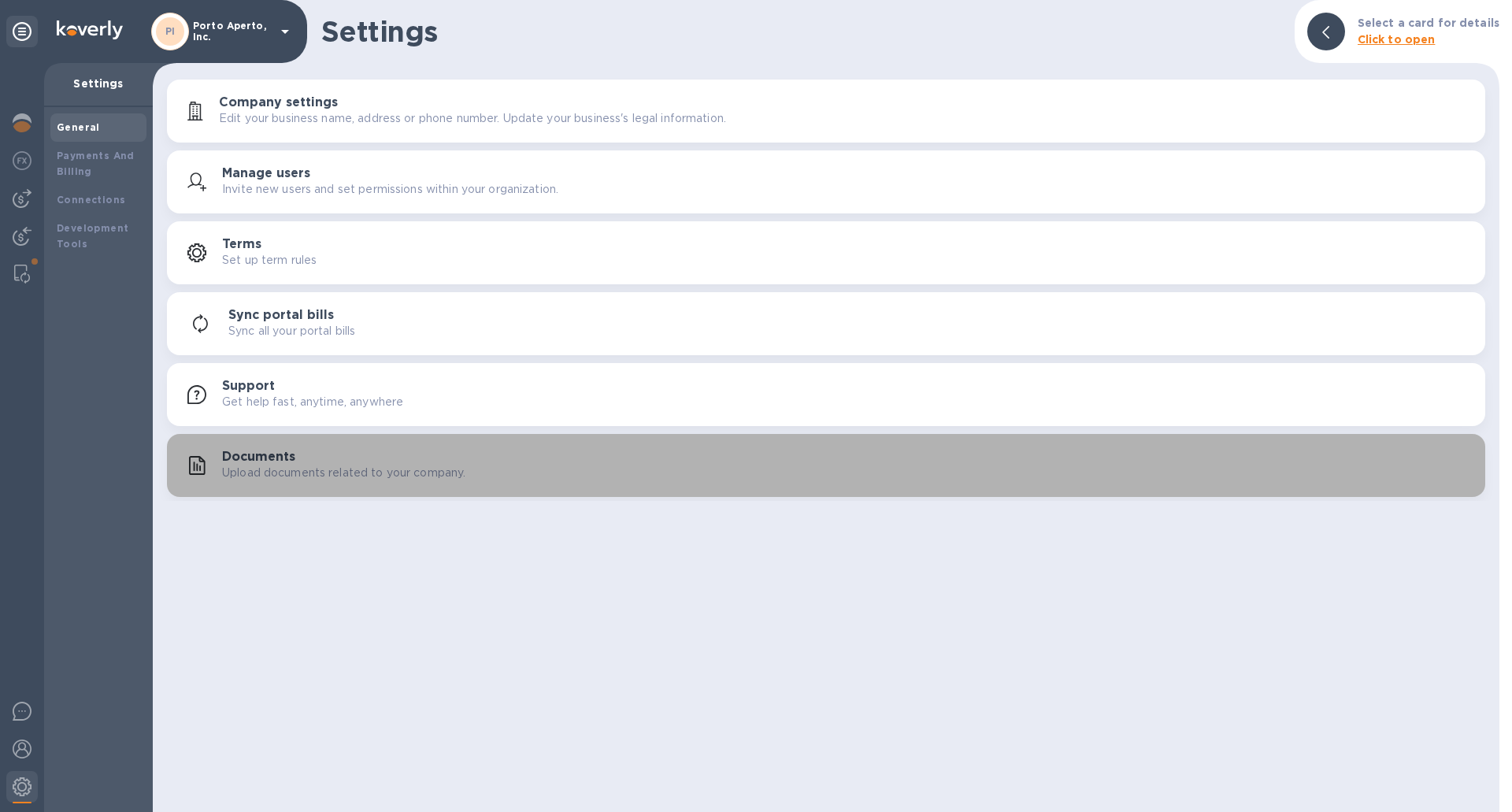
click at [304, 466] on p "Upload documents related to your company." at bounding box center [344, 473] width 244 height 17
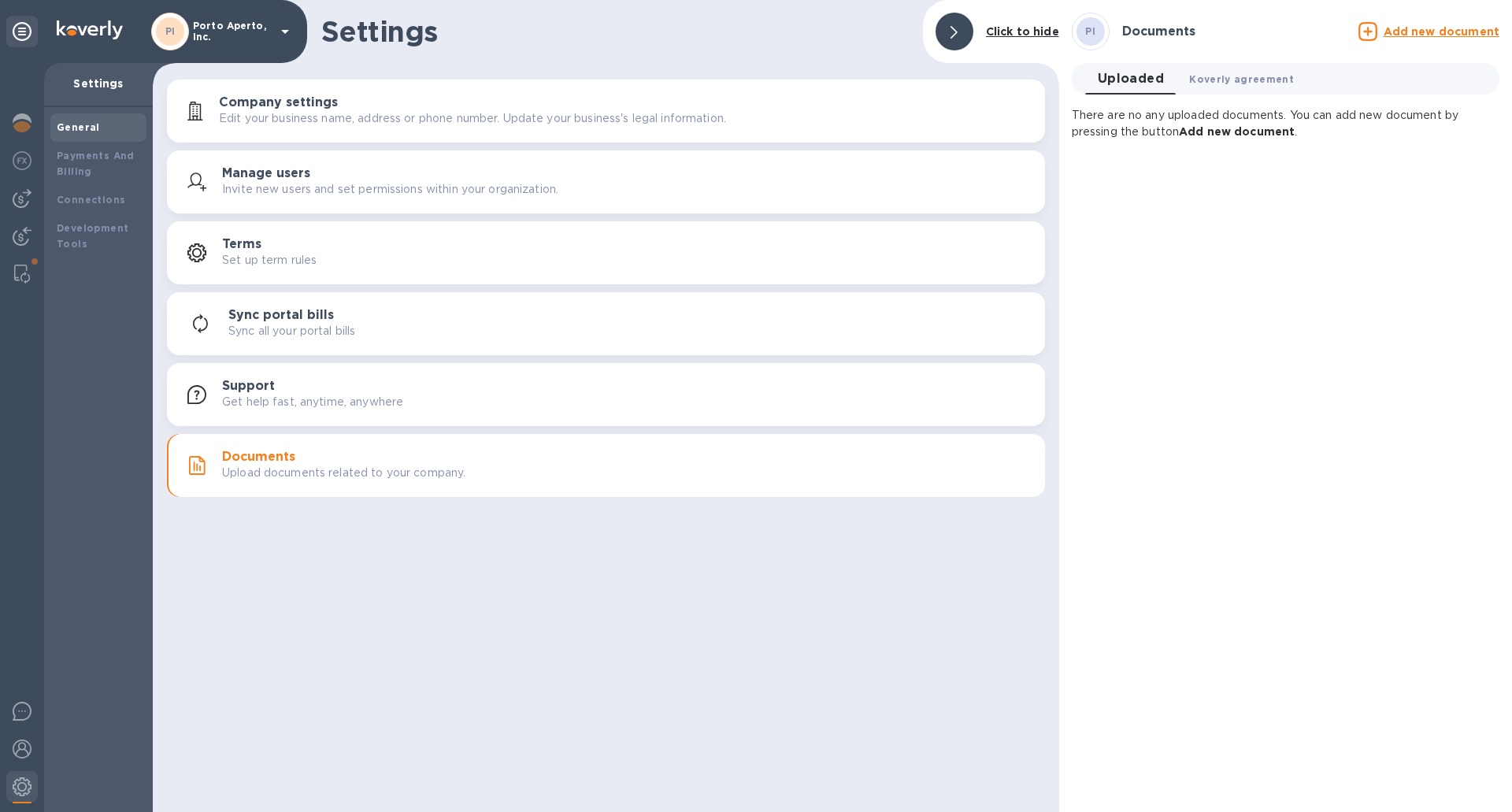
click at [1219, 84] on span "Koverly agreement 0" at bounding box center [1241, 79] width 105 height 17
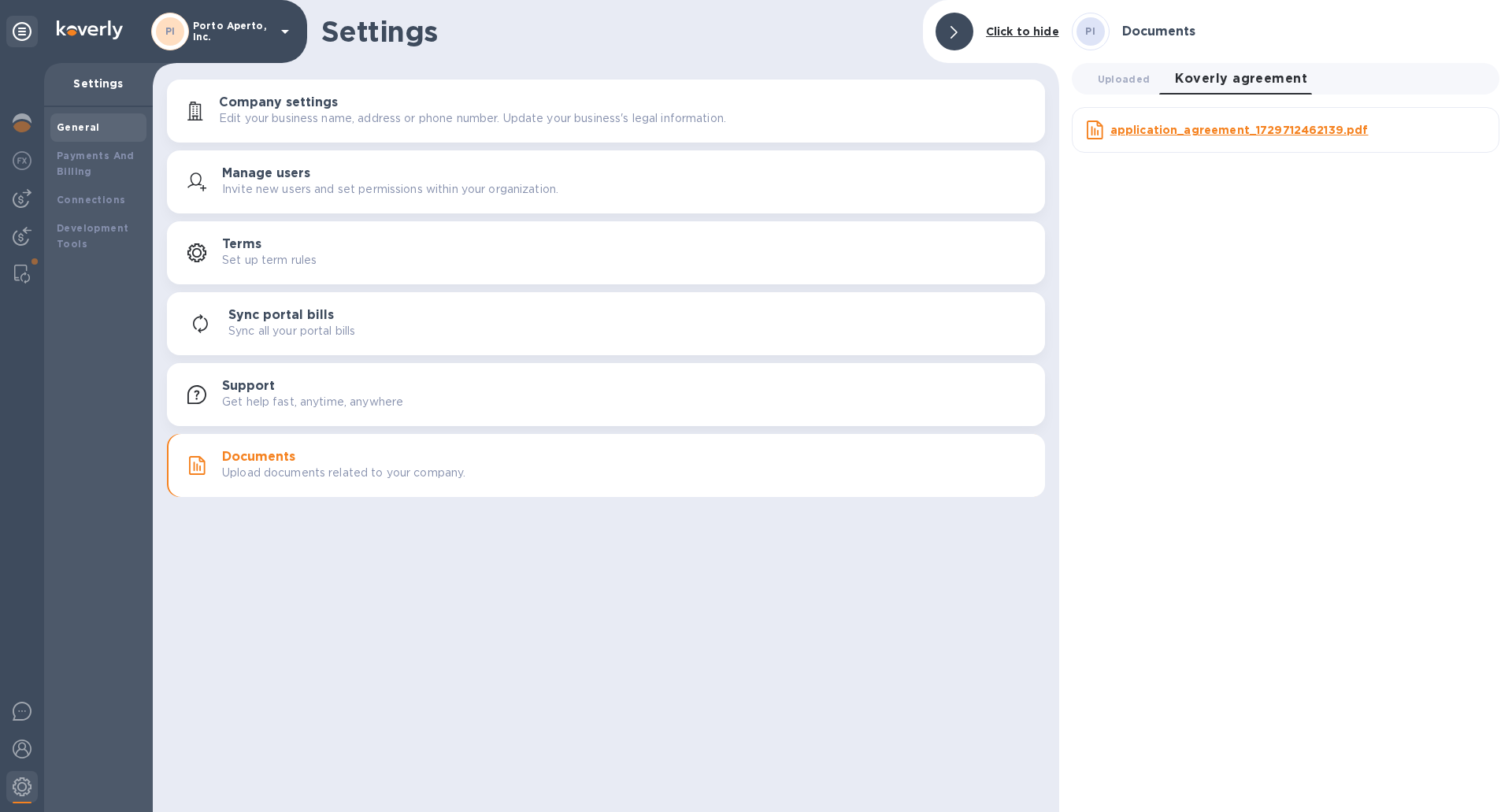
click at [1172, 130] on u "application_agreement_1729712462139.pdf" at bounding box center [1239, 130] width 258 height 13
click at [252, 417] on button "Support Get help fast, anytime, anywhere" at bounding box center [606, 394] width 878 height 63
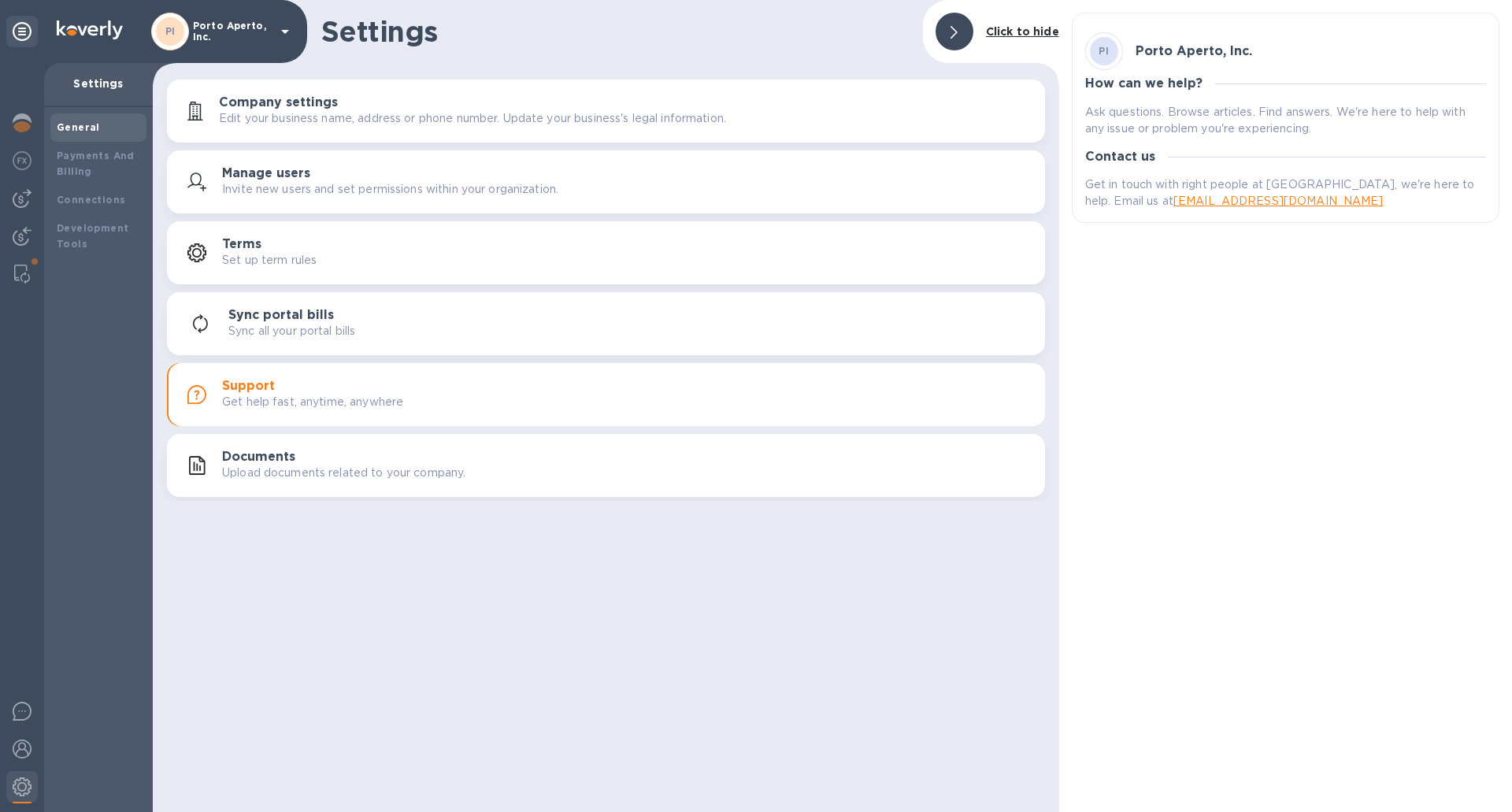
click at [254, 336] on p "Sync all your portal bills" at bounding box center [291, 331] width 127 height 17
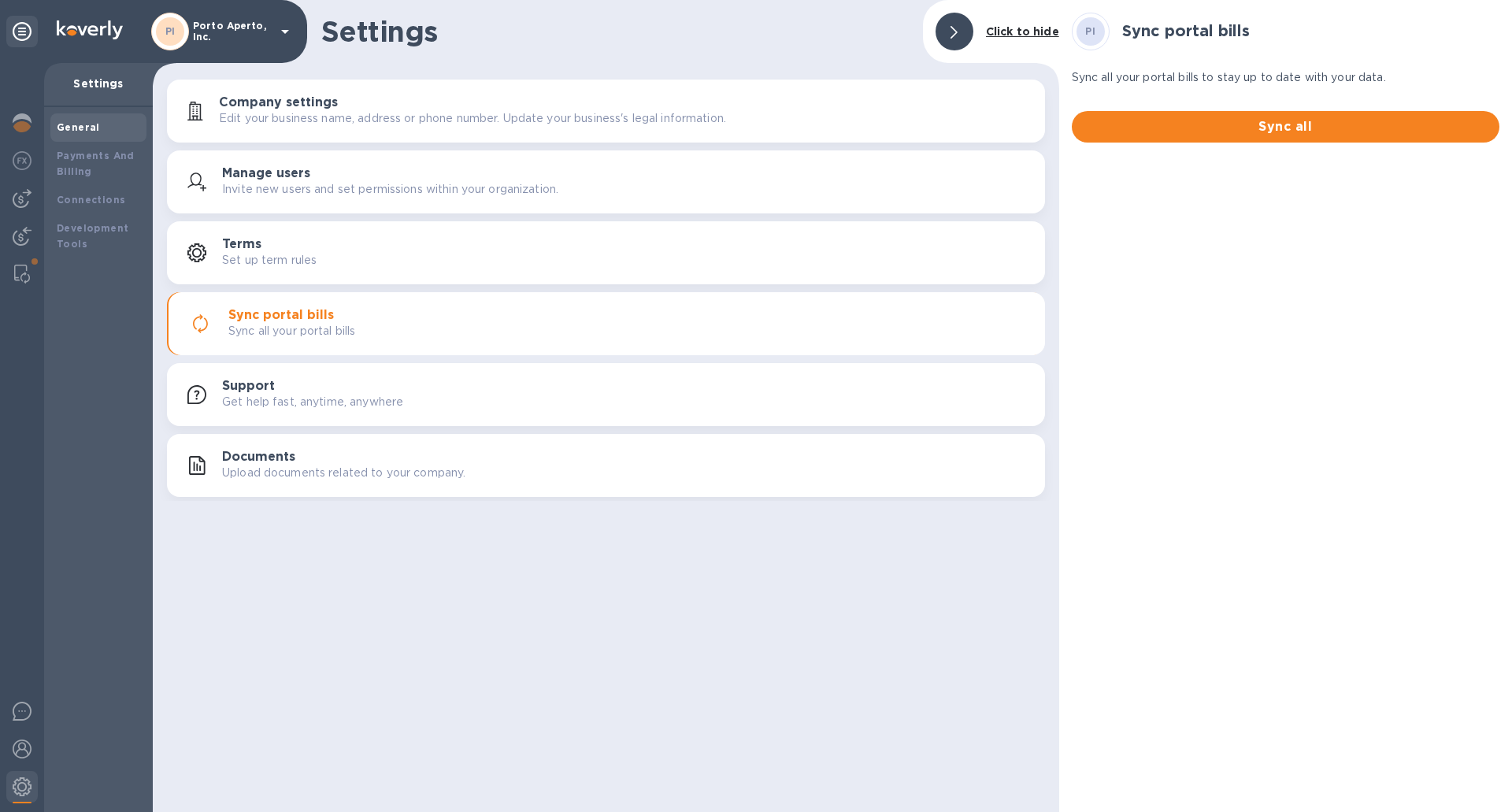
click at [252, 263] on p "Set up term rules" at bounding box center [269, 260] width 94 height 17
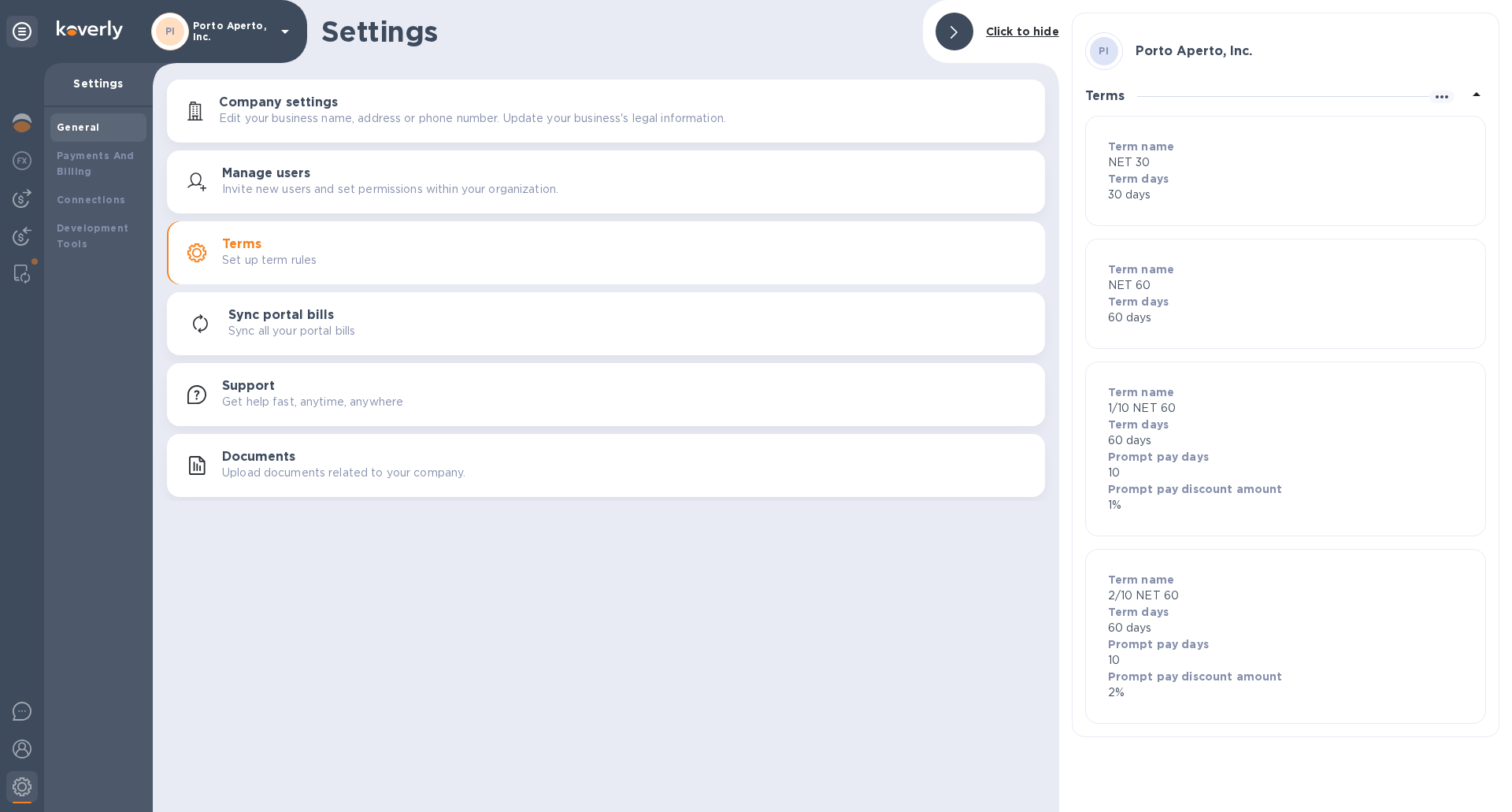
click at [1154, 183] on b "Term days" at bounding box center [1139, 179] width 61 height 13
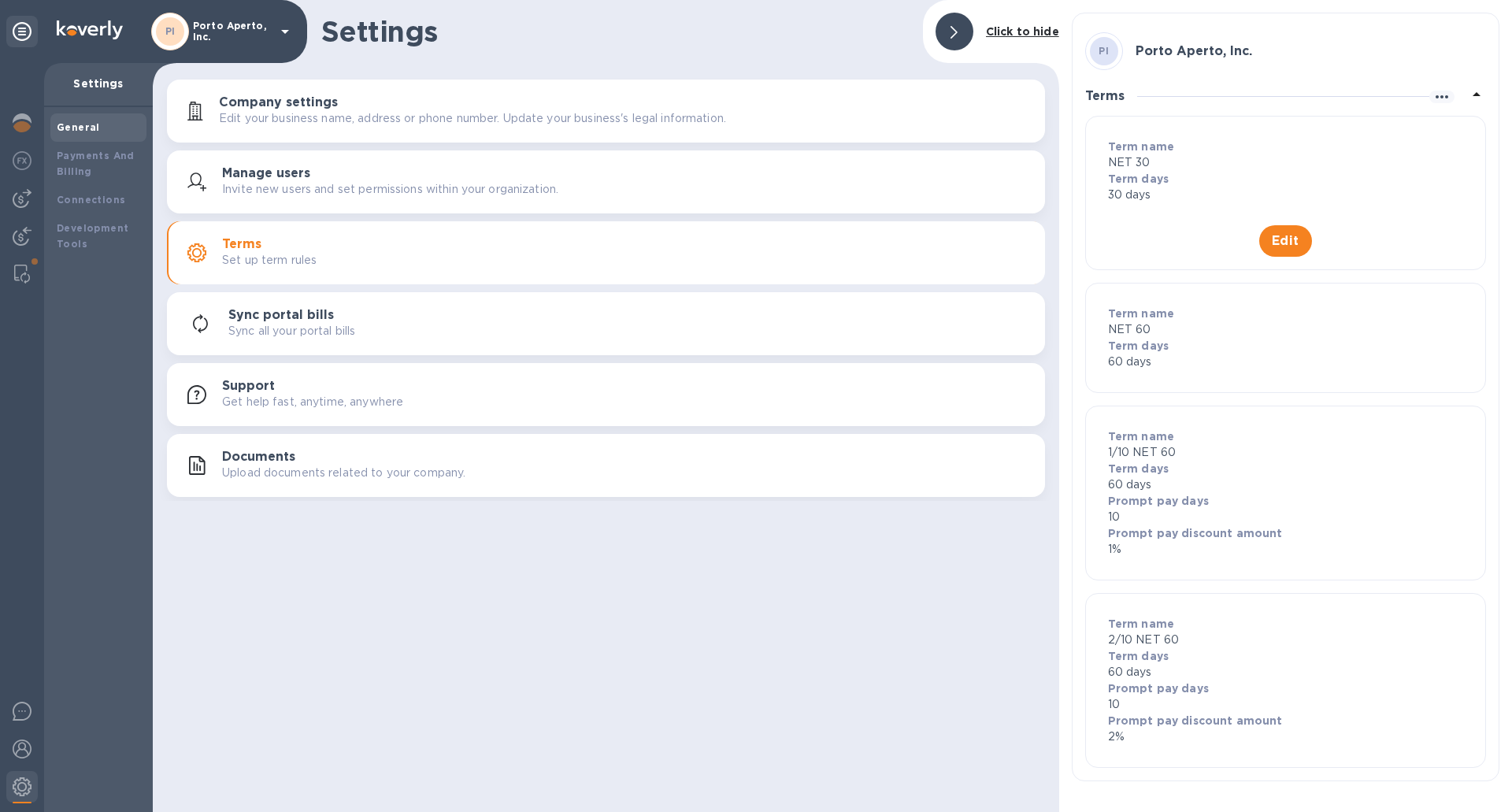
click at [1154, 183] on b "Term days" at bounding box center [1139, 179] width 61 height 13
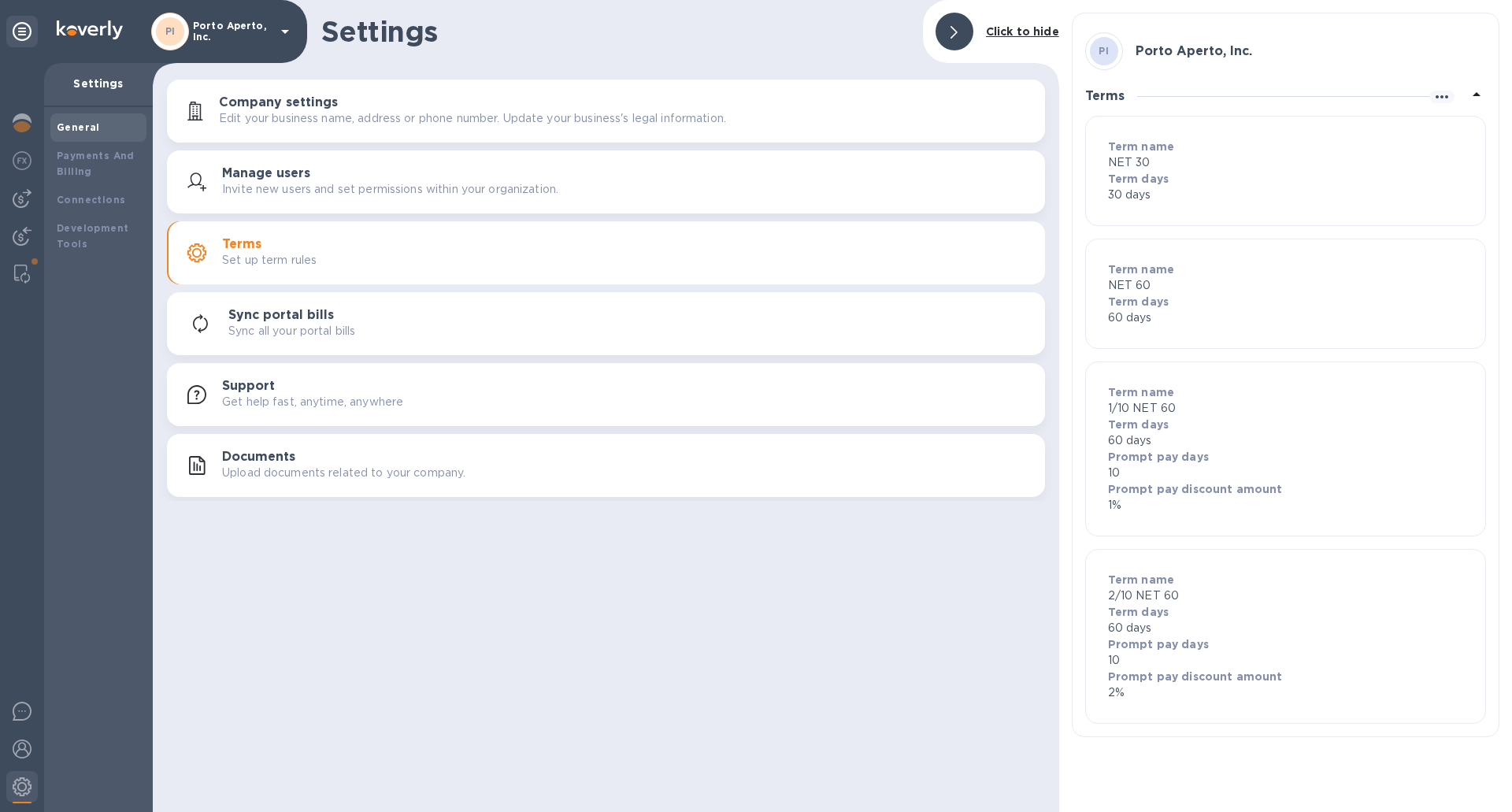
click at [272, 177] on h3 "Manage users" at bounding box center [266, 173] width 88 height 15
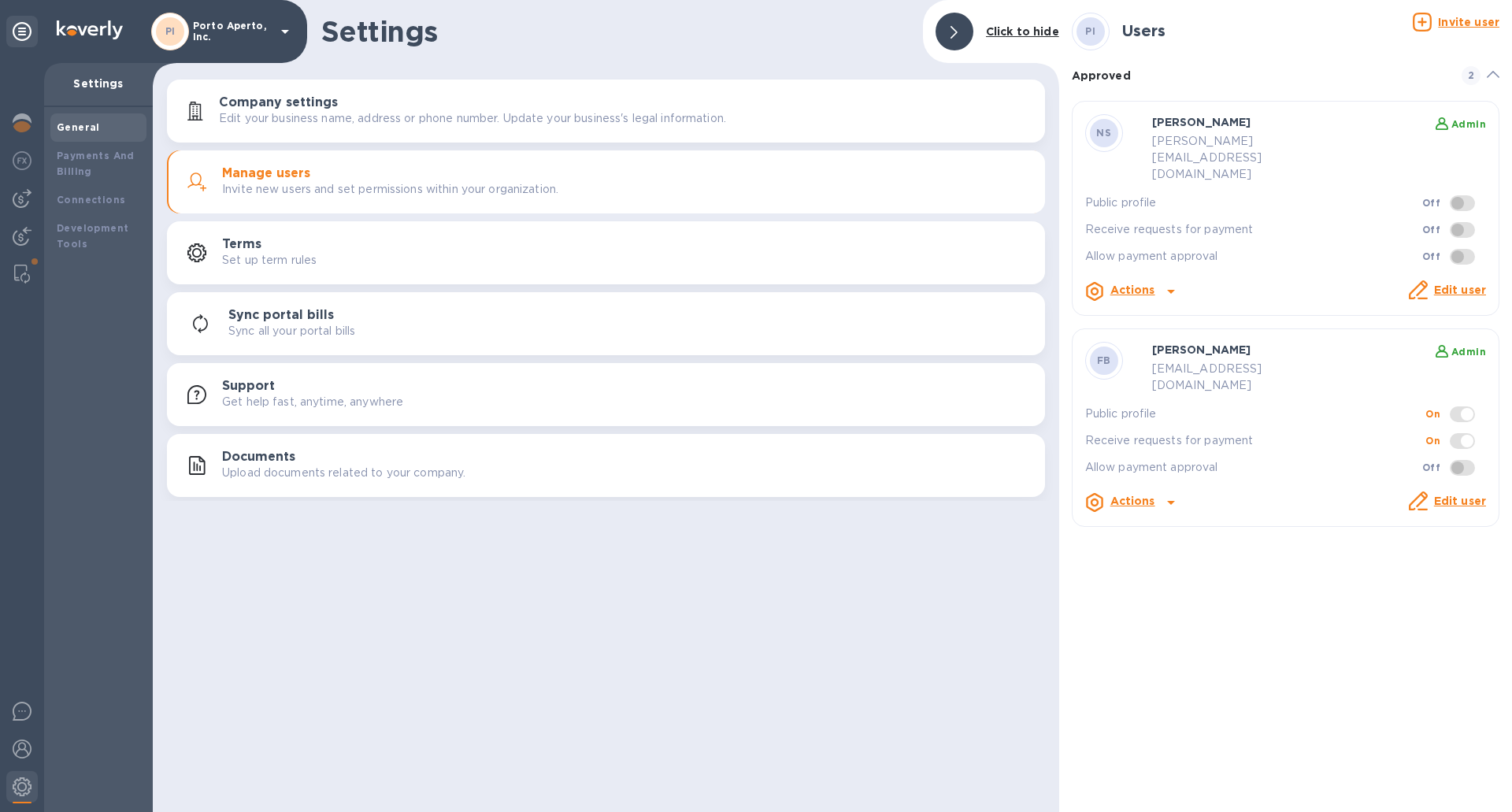
click at [289, 121] on p "Edit your business name, address or phone number. Update your business's legal …" at bounding box center [473, 118] width 507 height 17
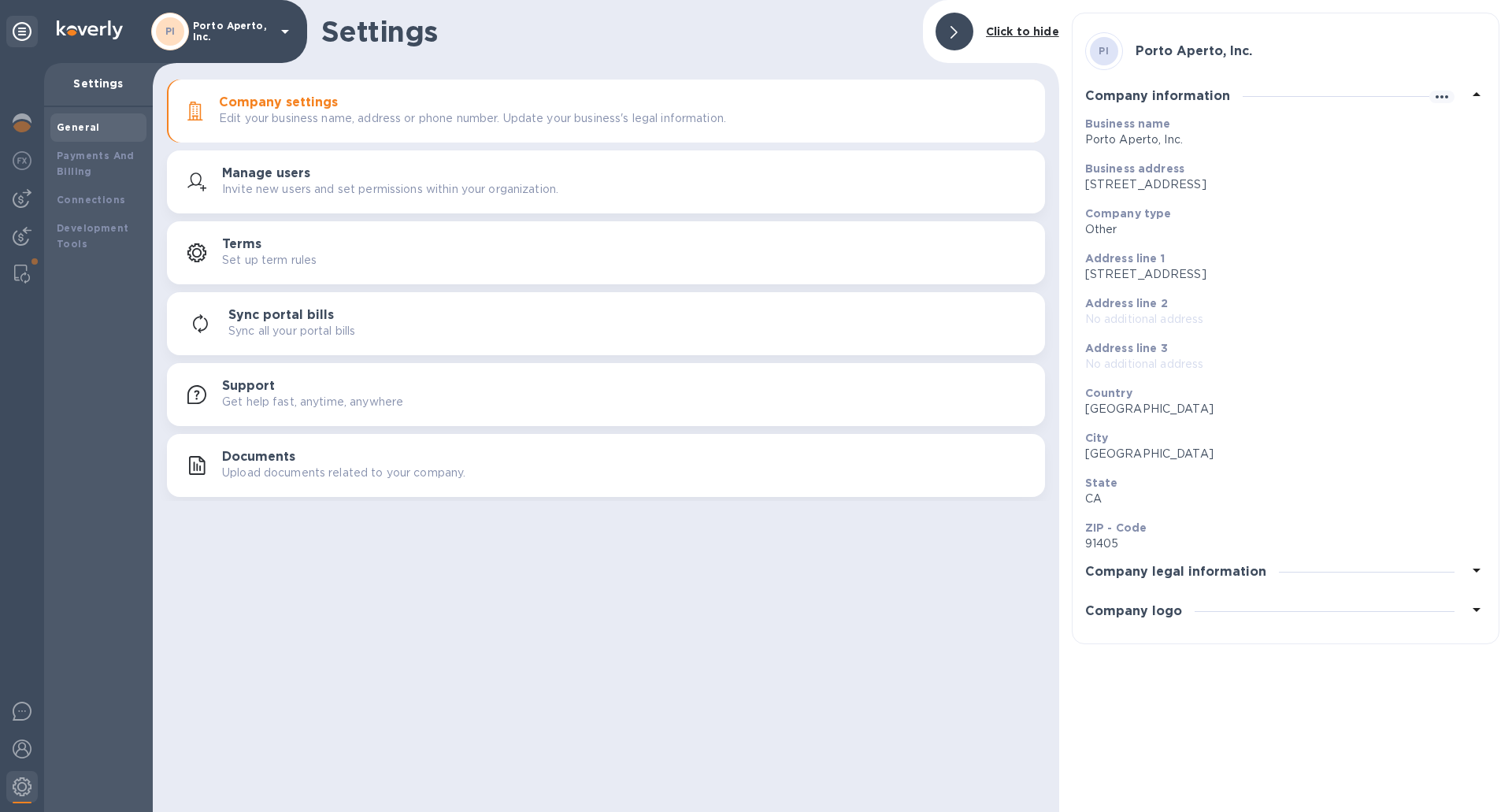
click at [1268, 574] on div "Company legal information" at bounding box center [1181, 572] width 194 height 15
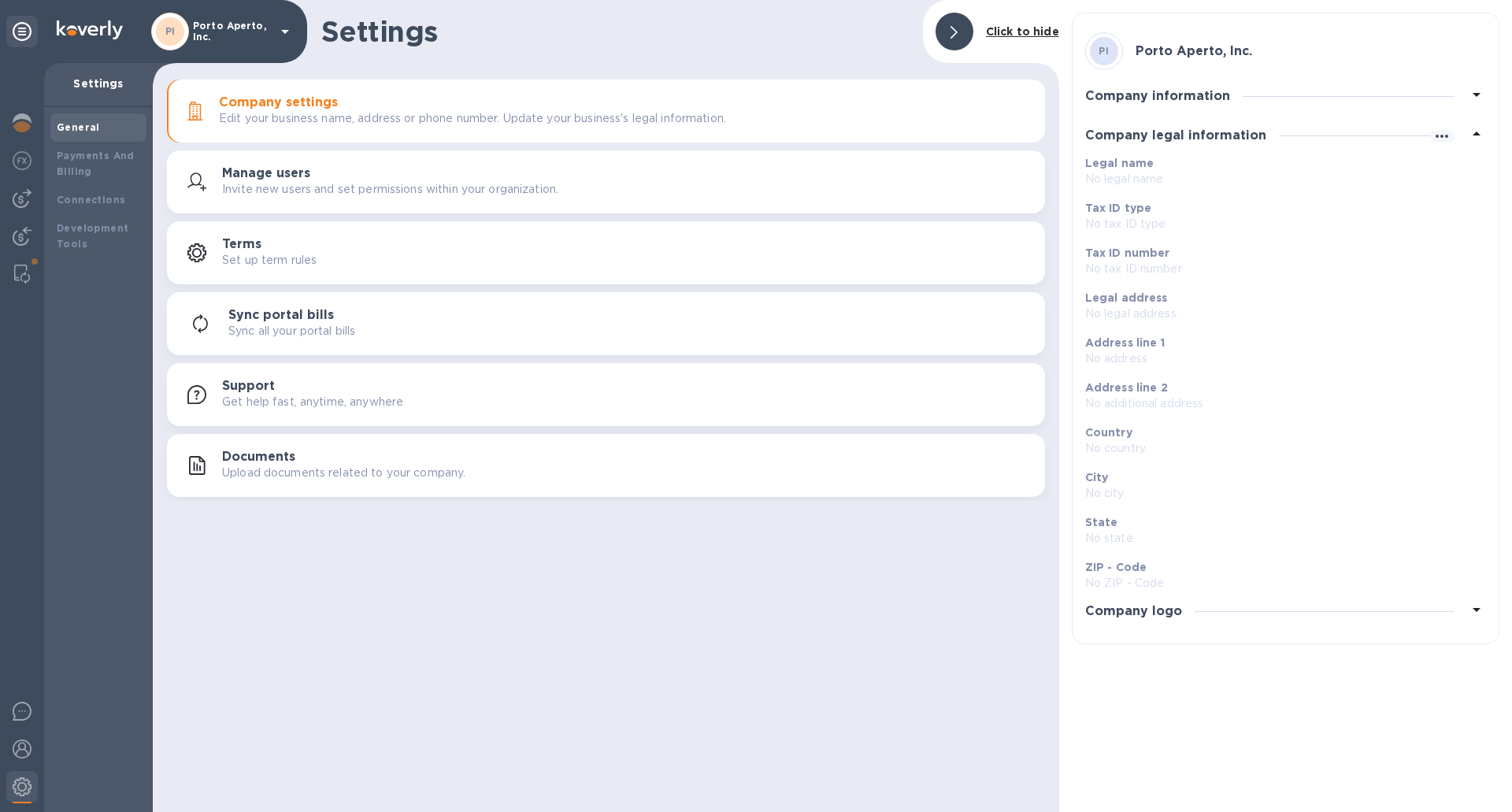
click at [1168, 609] on h3 "Company logo" at bounding box center [1133, 611] width 97 height 15
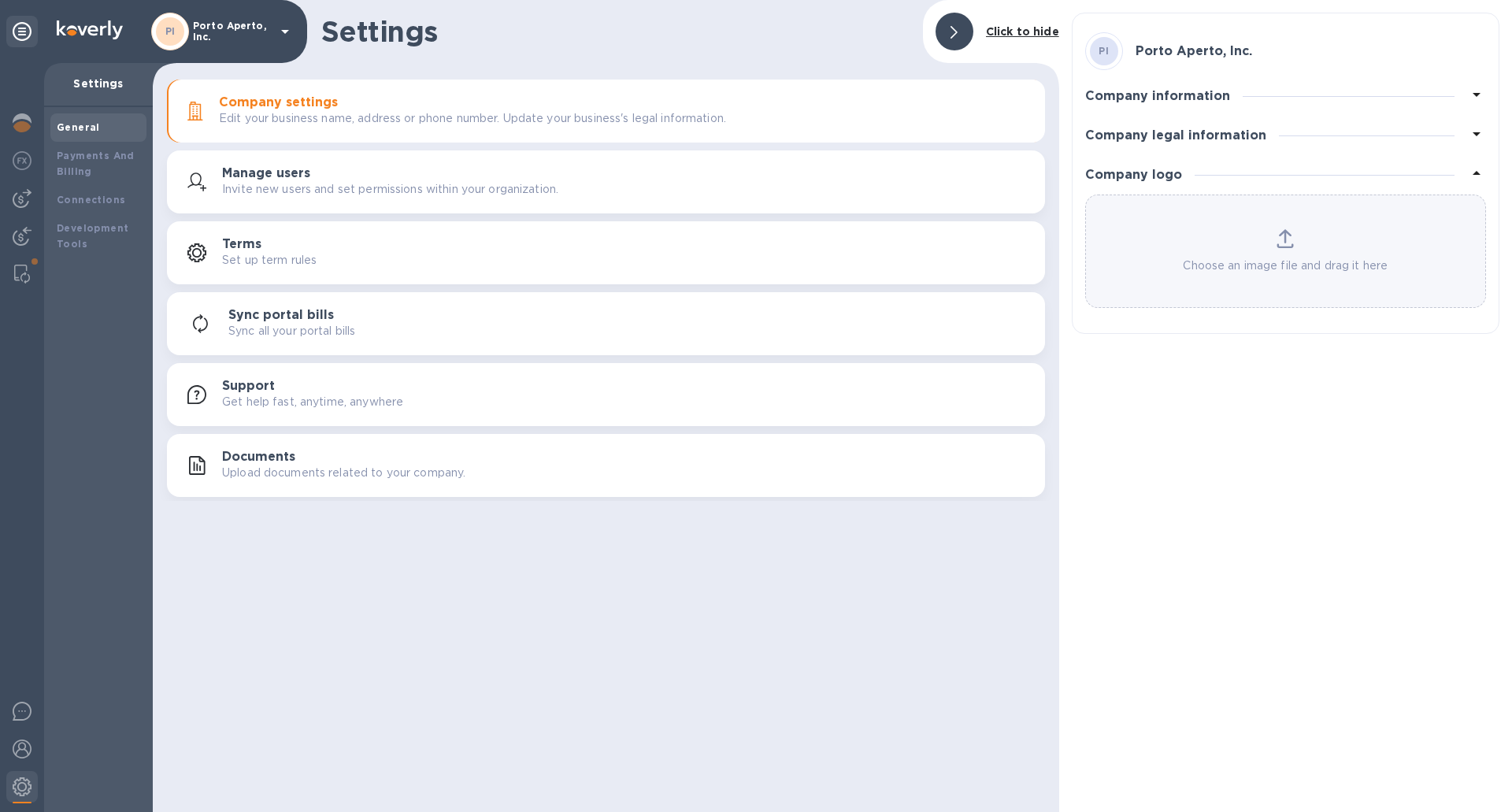
click at [1160, 94] on h3 "Company information" at bounding box center [1156, 96] width 144 height 15
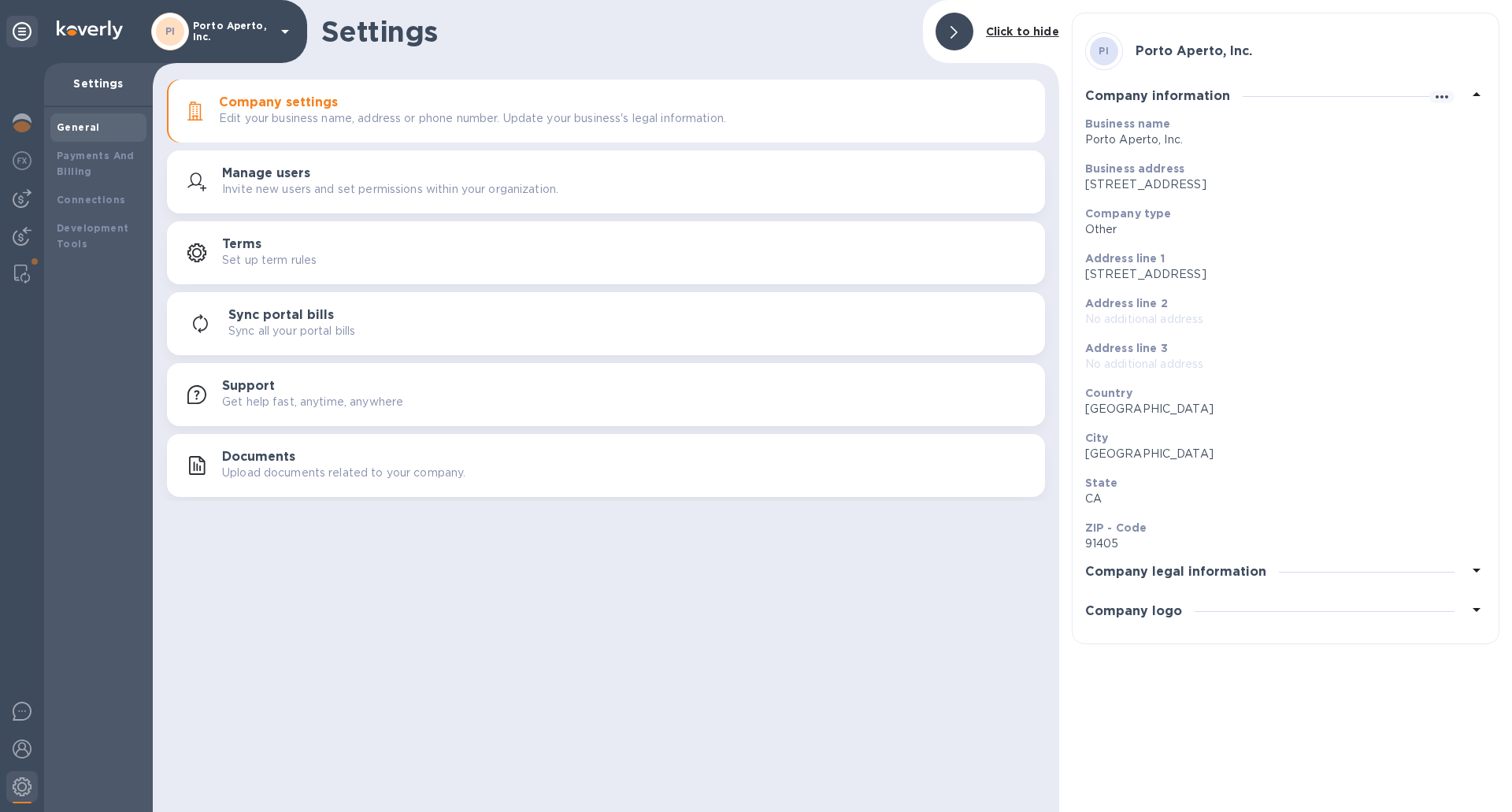
click at [1188, 181] on p "14957 Archwood Street, Los Angeles, CA 91405 United States" at bounding box center [1278, 185] width 388 height 17
click at [1215, 141] on p "Porto Aperto, Inc." at bounding box center [1278, 140] width 388 height 17
click at [1438, 97] on icon "button" at bounding box center [1441, 96] width 19 height 19
click at [1437, 131] on li "Edit" at bounding box center [1460, 129] width 62 height 50
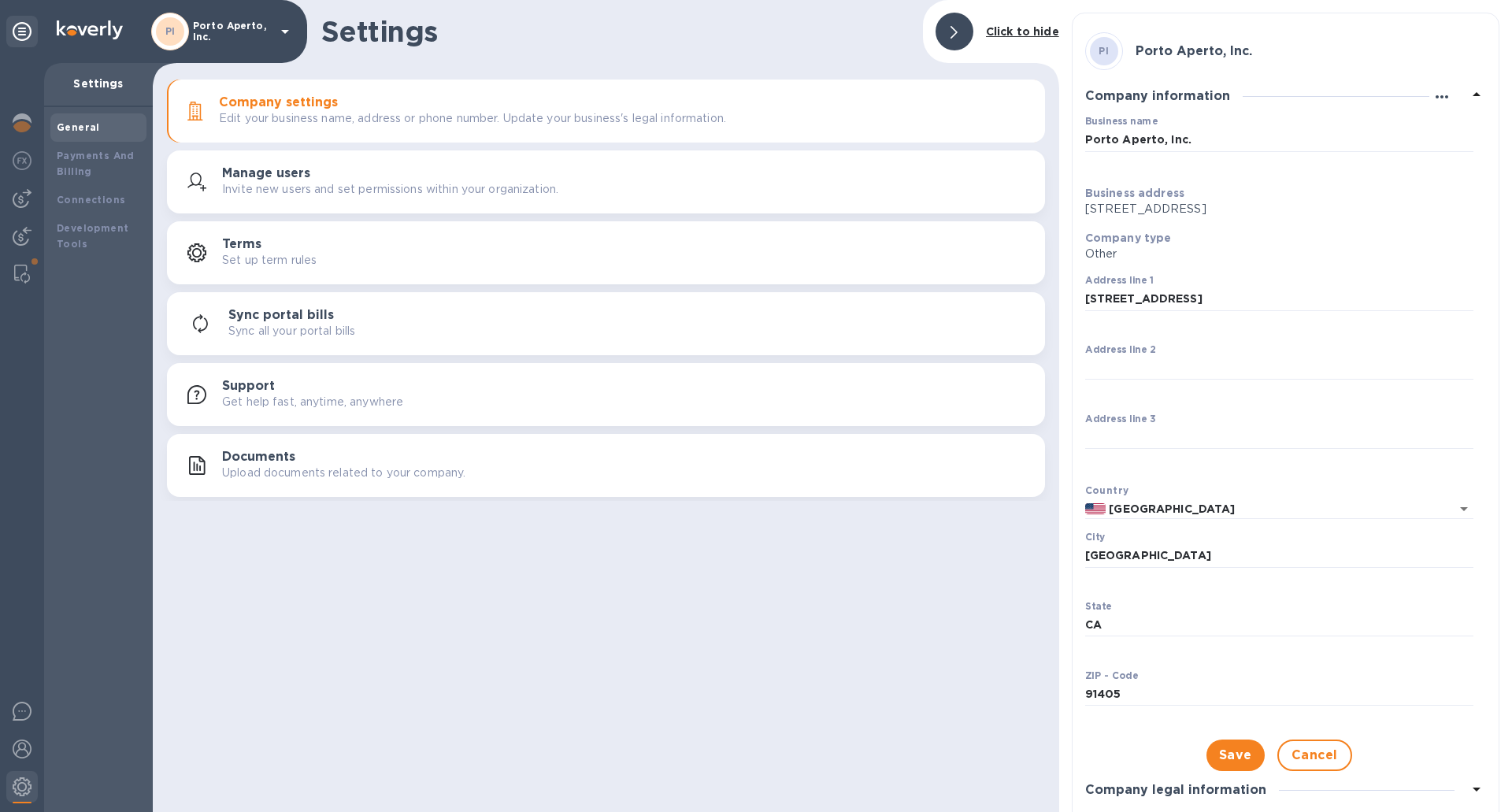
click at [1434, 94] on icon "button" at bounding box center [1441, 96] width 19 height 19
click at [664, 516] on div at bounding box center [756, 406] width 1512 height 812
click at [14, 780] on img at bounding box center [22, 786] width 19 height 19
click at [18, 754] on img at bounding box center [22, 749] width 19 height 19
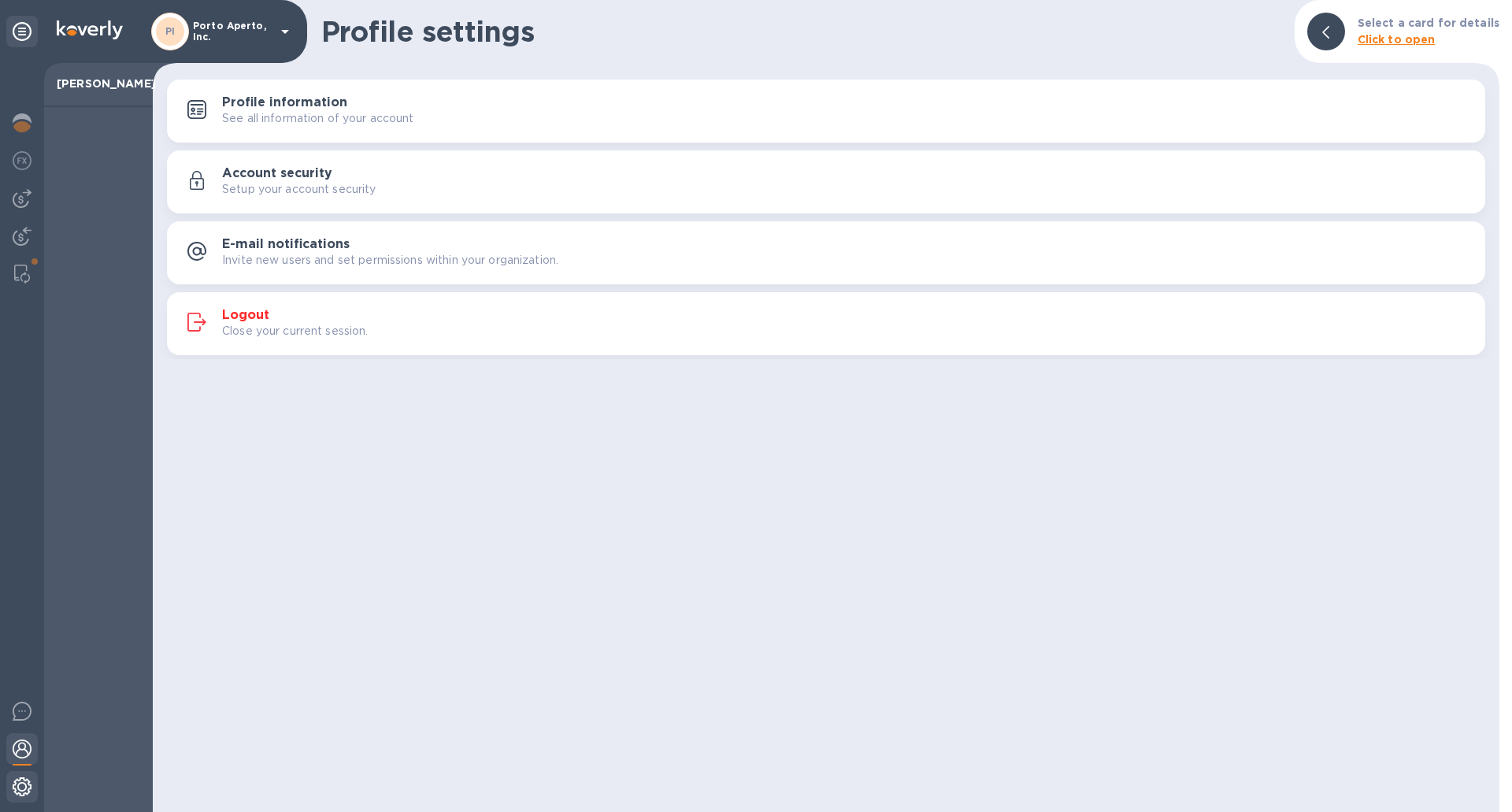
click at [26, 783] on img at bounding box center [22, 786] width 19 height 19
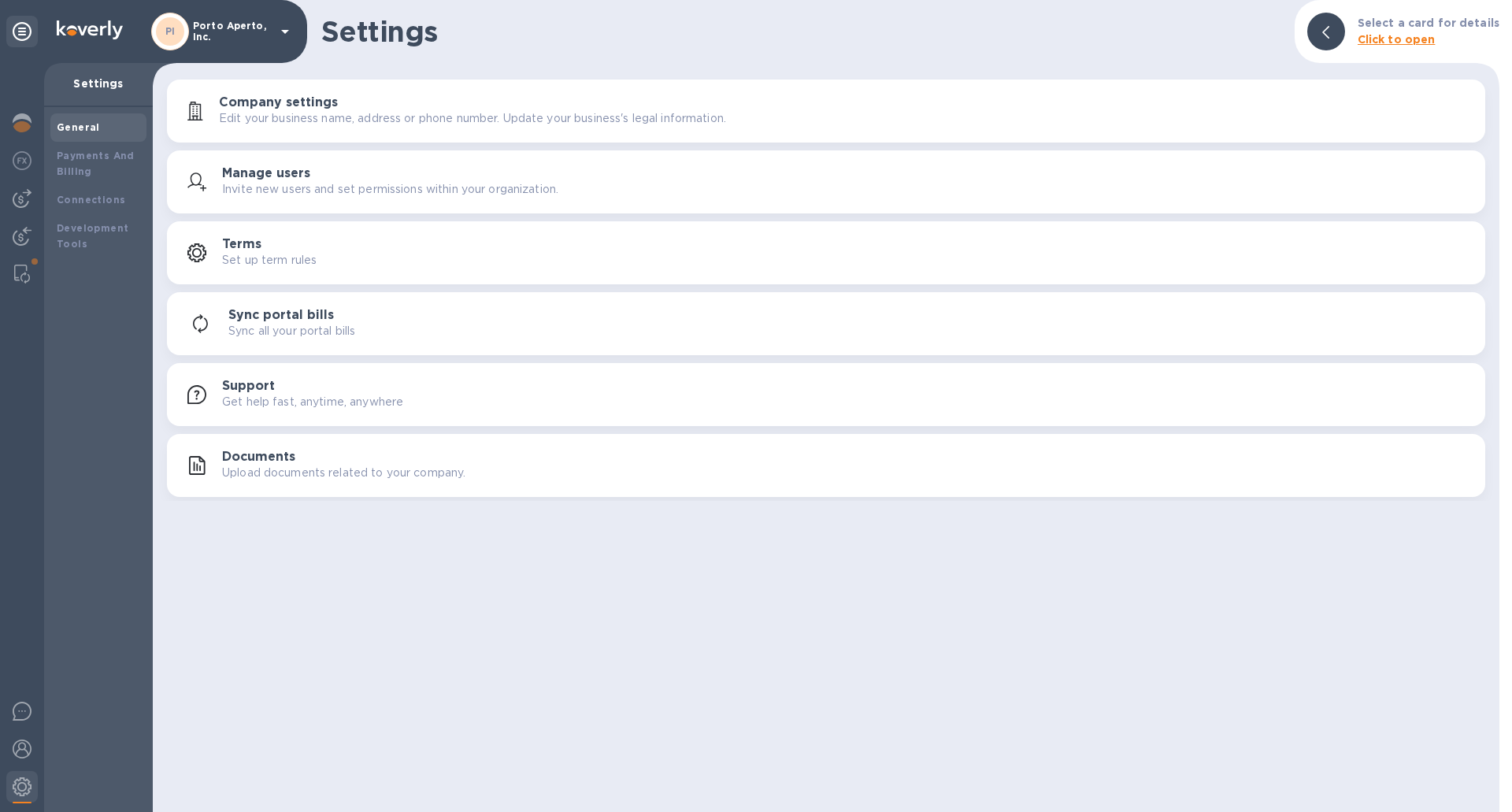
click at [196, 27] on p "Porto Aperto, Inc." at bounding box center [232, 31] width 79 height 22
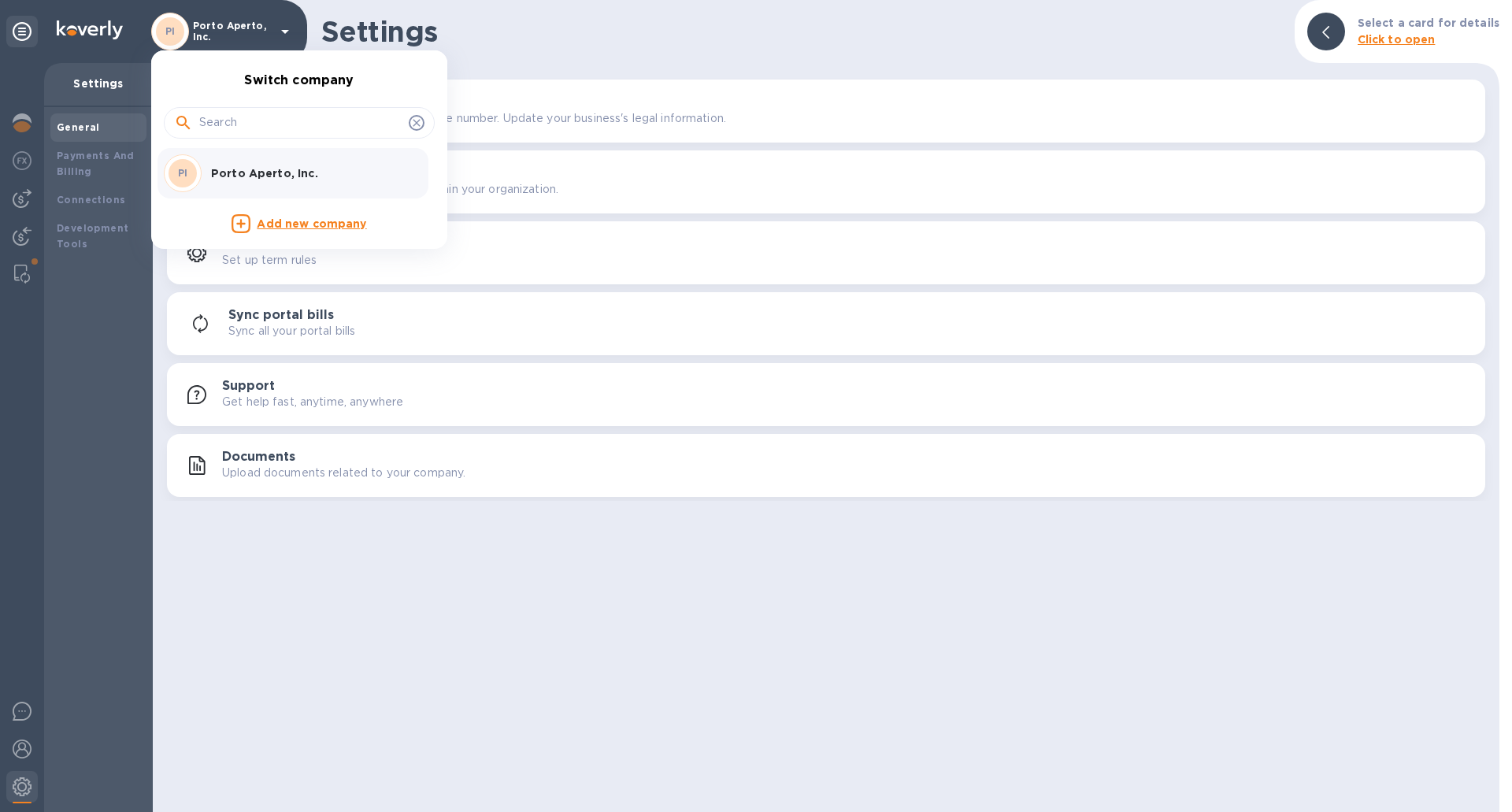
click at [271, 228] on p "Add new company" at bounding box center [310, 225] width 109 height 18
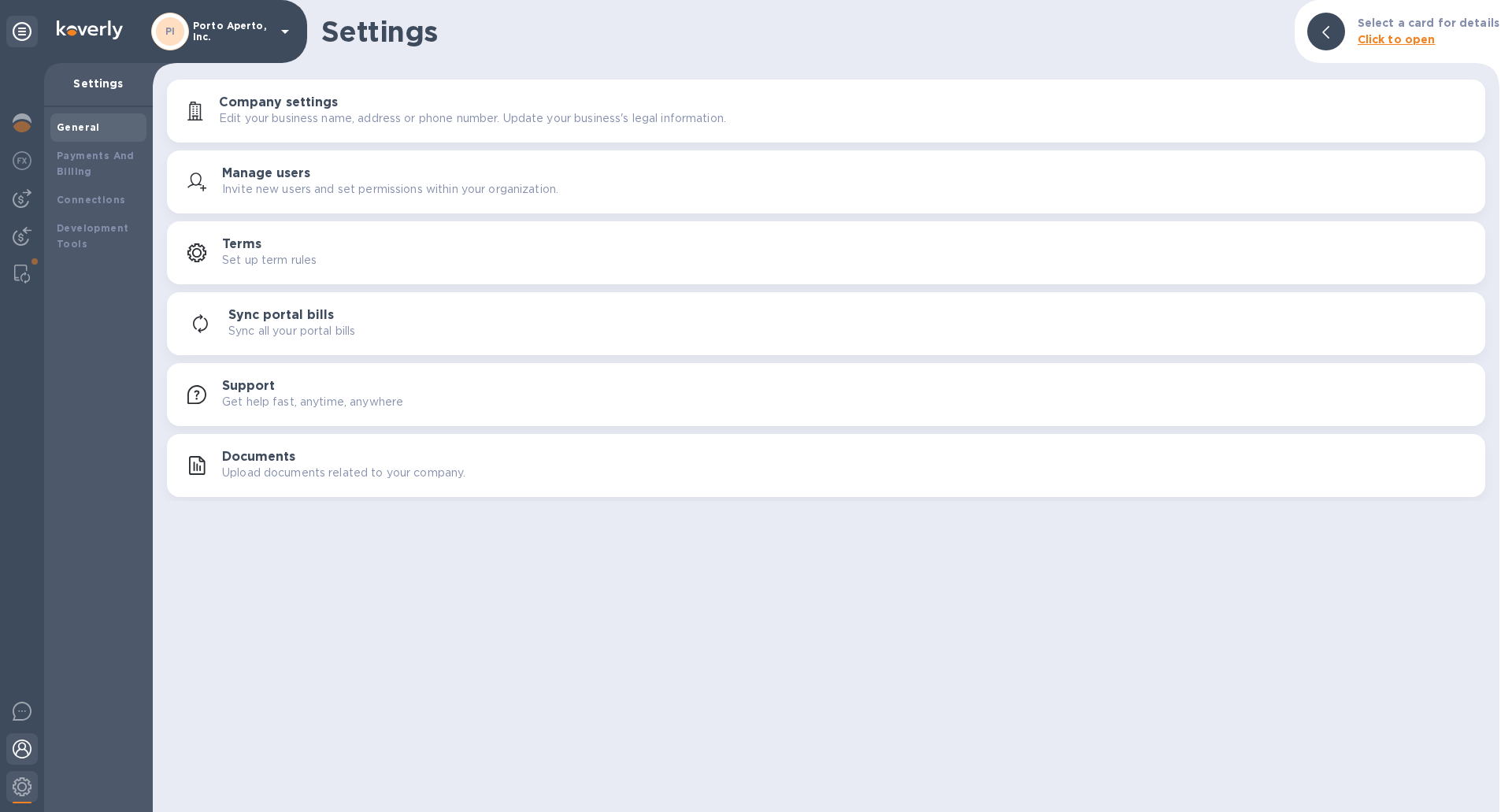
click at [26, 760] on div at bounding box center [22, 750] width 31 height 34
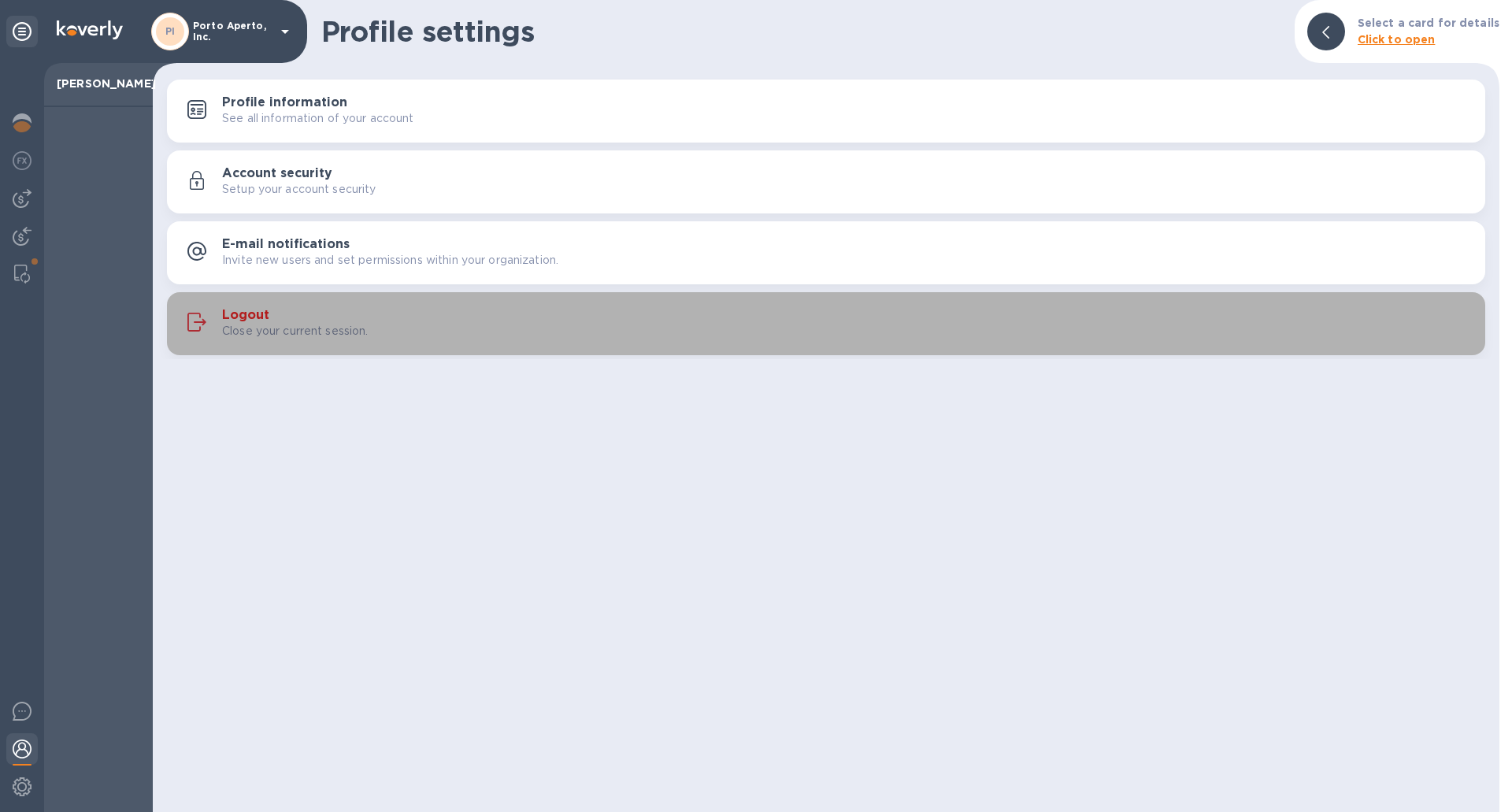
click at [241, 313] on h3 "Logout" at bounding box center [246, 315] width 47 height 15
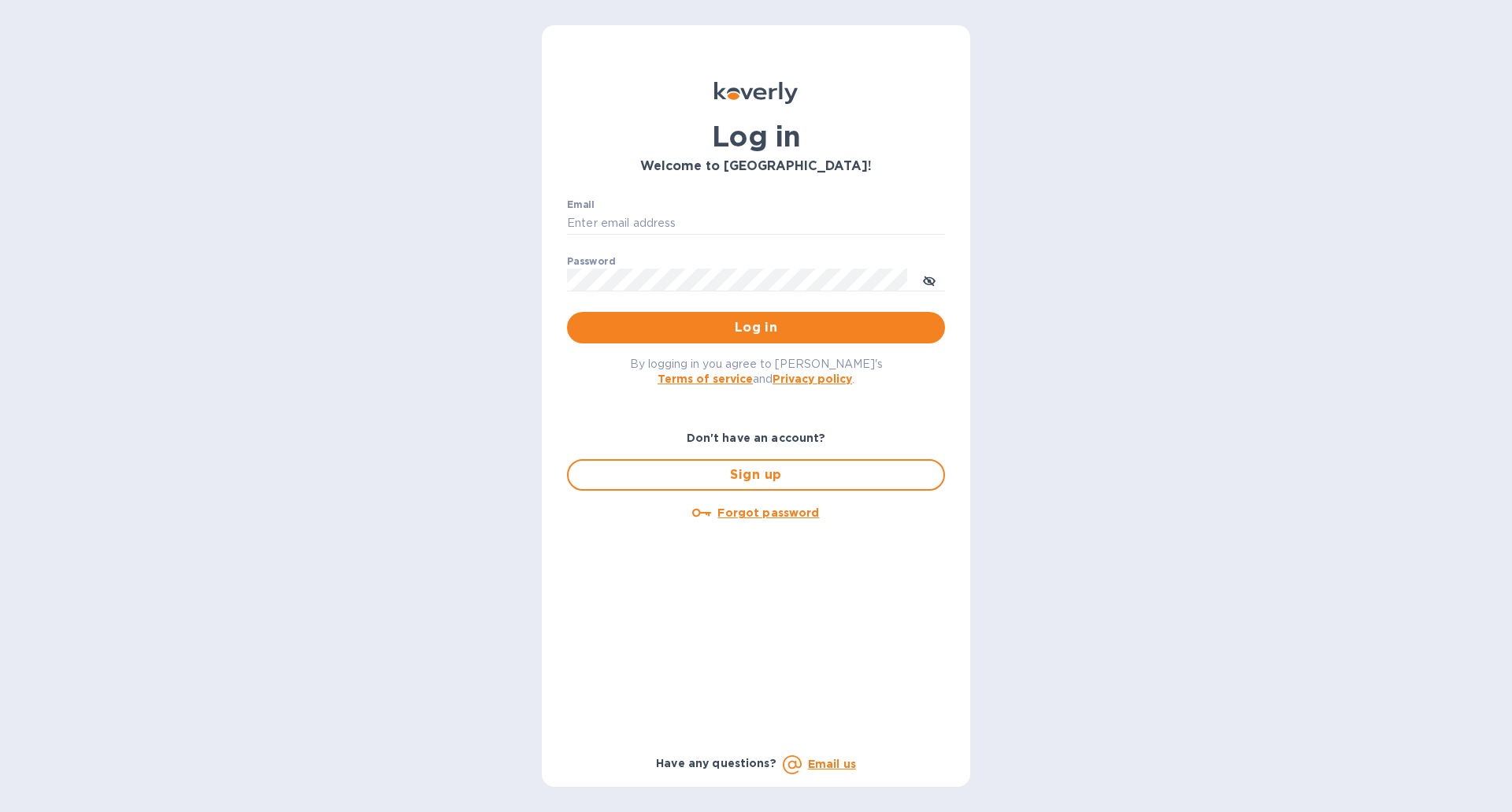
click at [746, 145] on h1 "Log in" at bounding box center [756, 137] width 378 height 33
click at [639, 228] on input "Email" at bounding box center [756, 224] width 378 height 24
type input "nicola@weryo.com"
click at [672, 324] on span "Log in" at bounding box center [756, 327] width 353 height 19
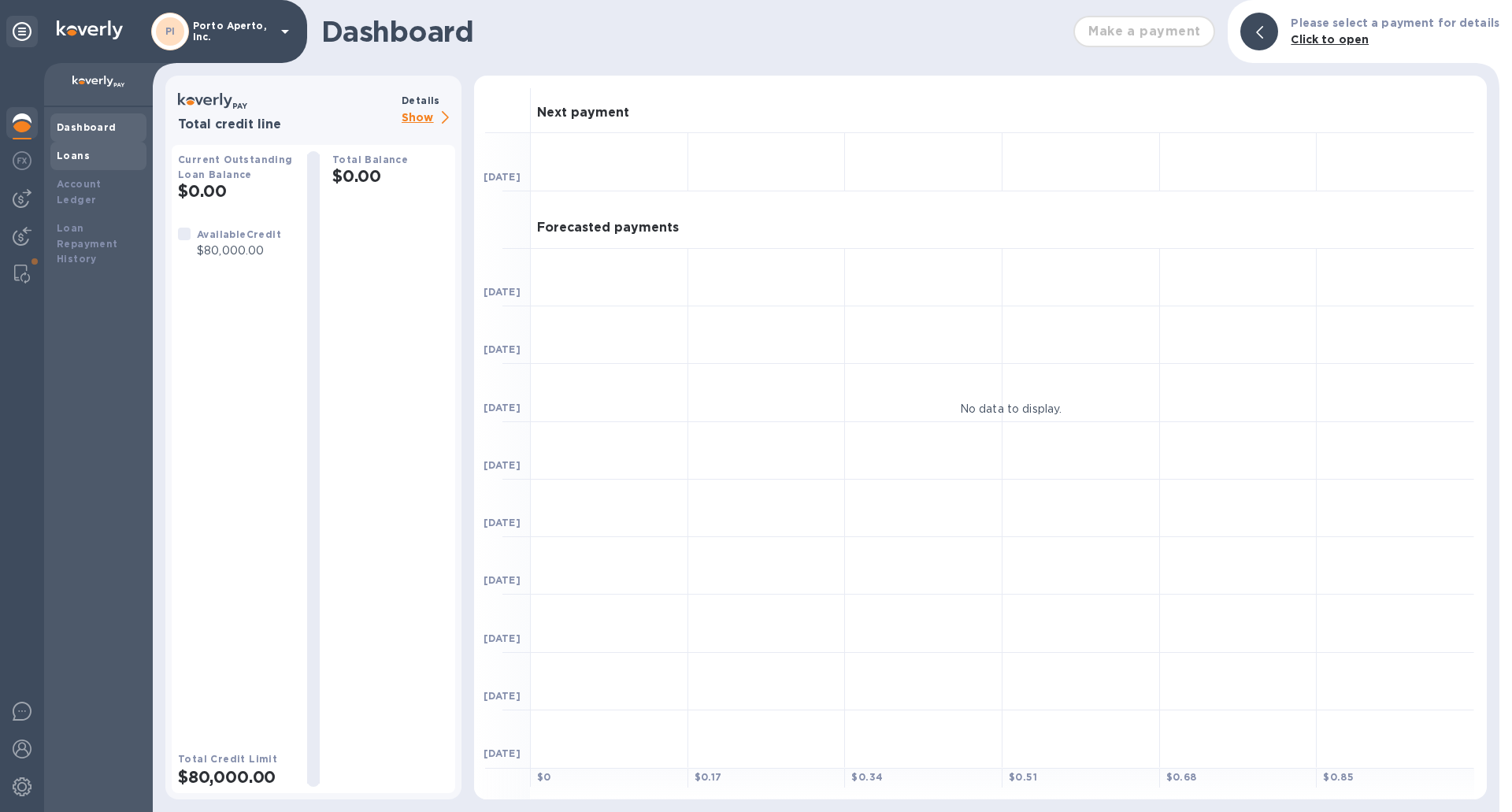
click at [53, 156] on div "Loans" at bounding box center [98, 155] width 96 height 29
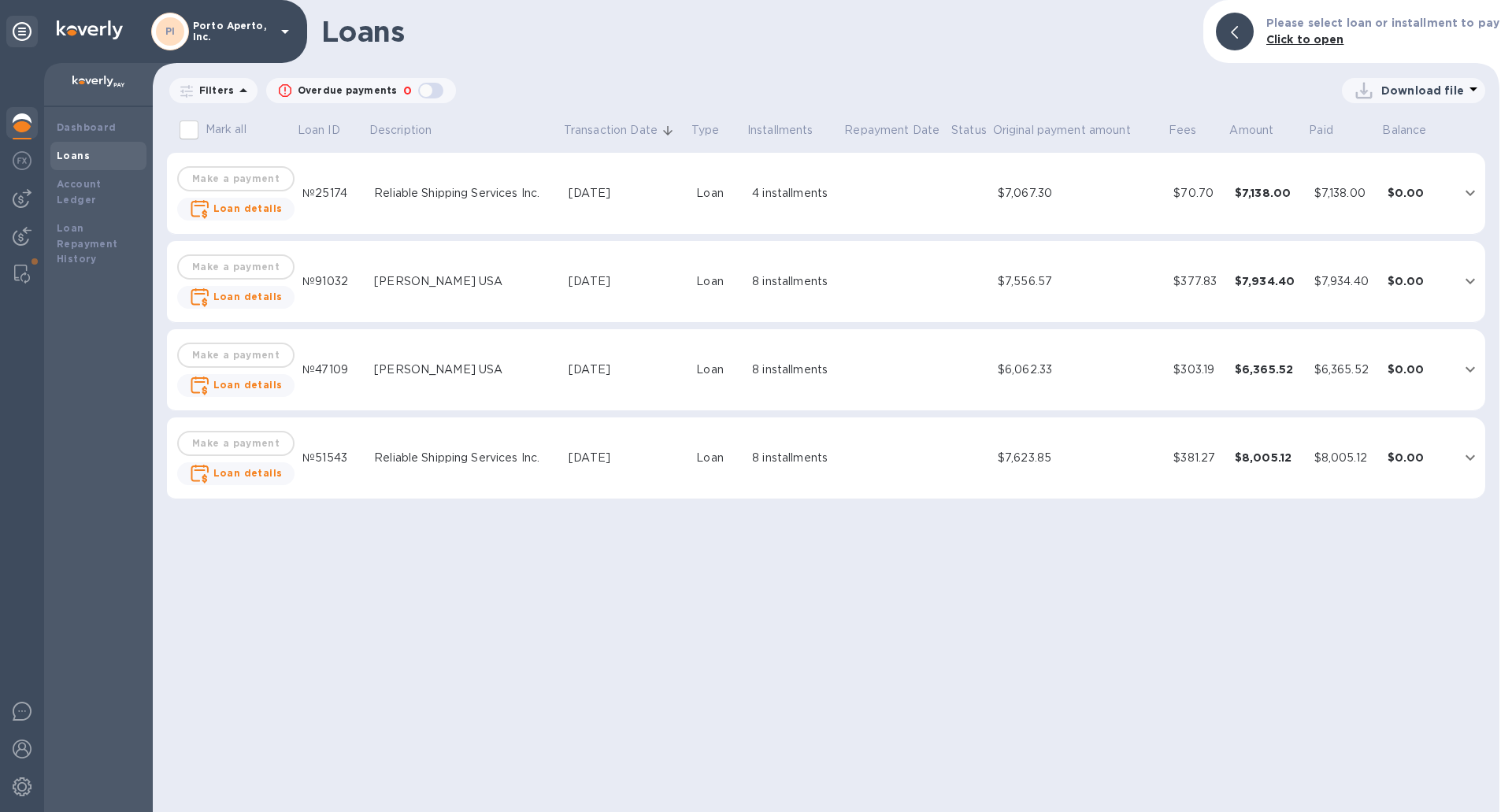
click at [430, 93] on div "button" at bounding box center [430, 90] width 31 height 22
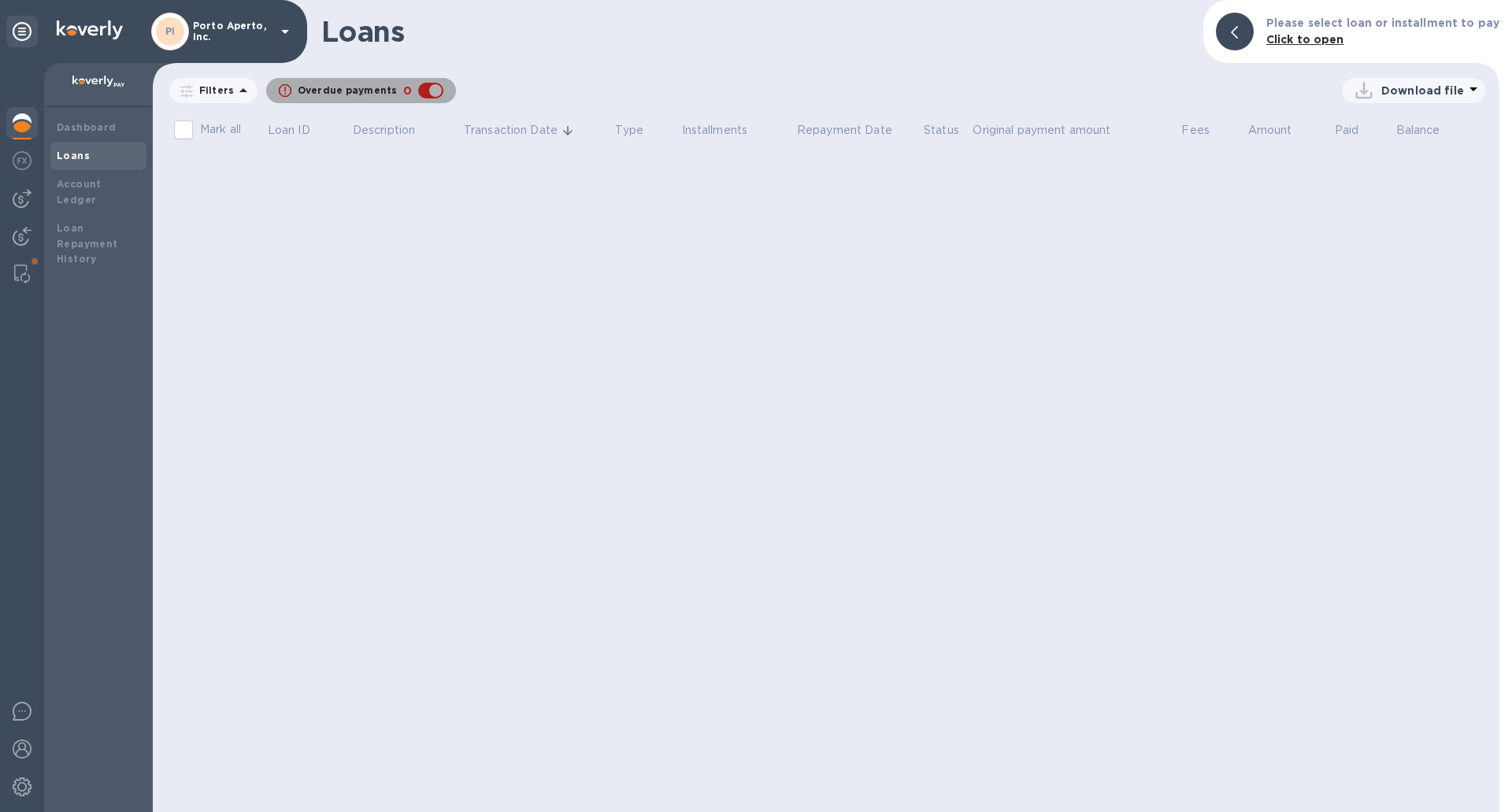
click at [419, 87] on div "button" at bounding box center [430, 90] width 31 height 22
checkbox input "false"
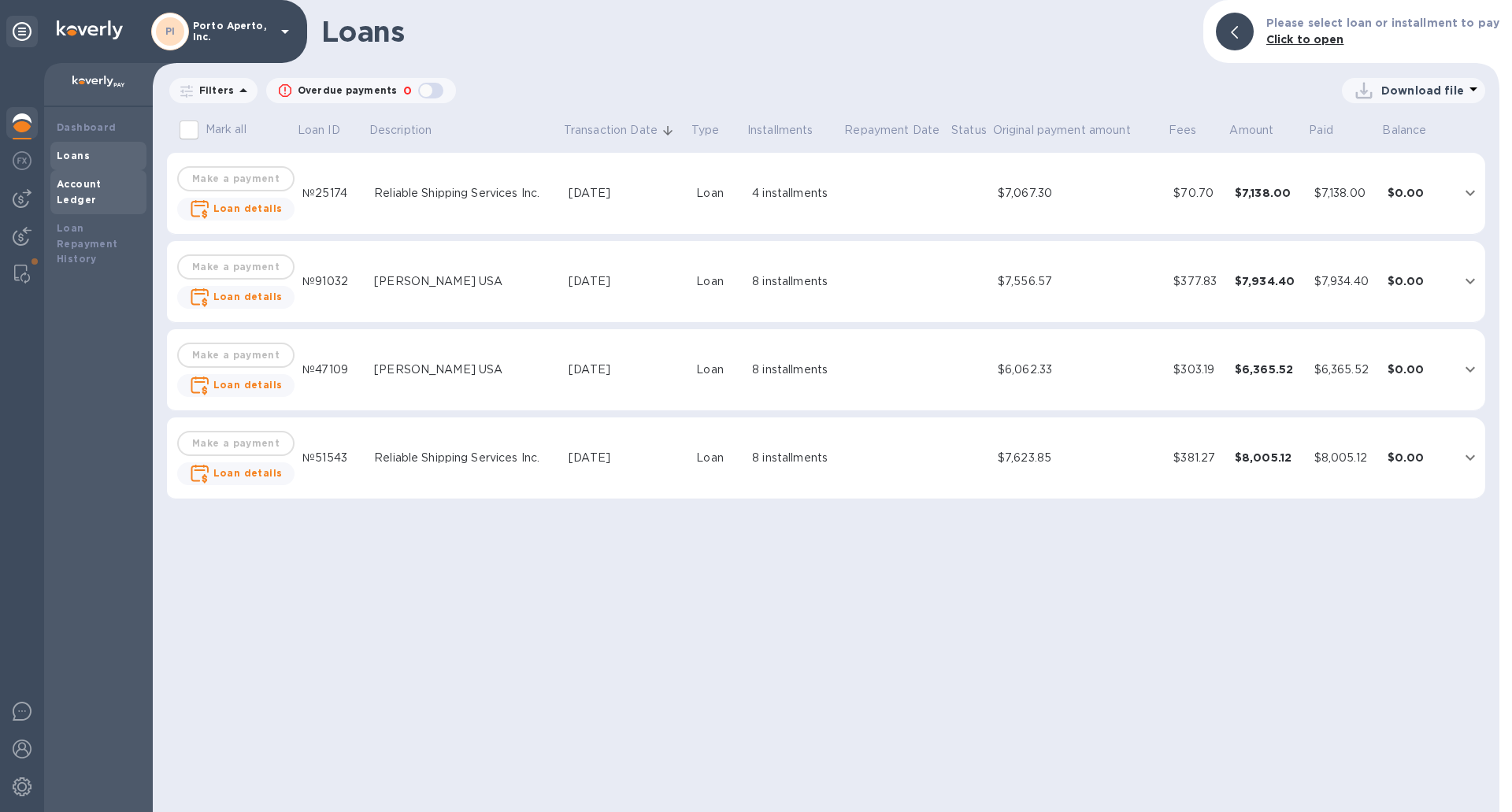
click at [78, 181] on b "Account Ledger" at bounding box center [80, 192] width 45 height 28
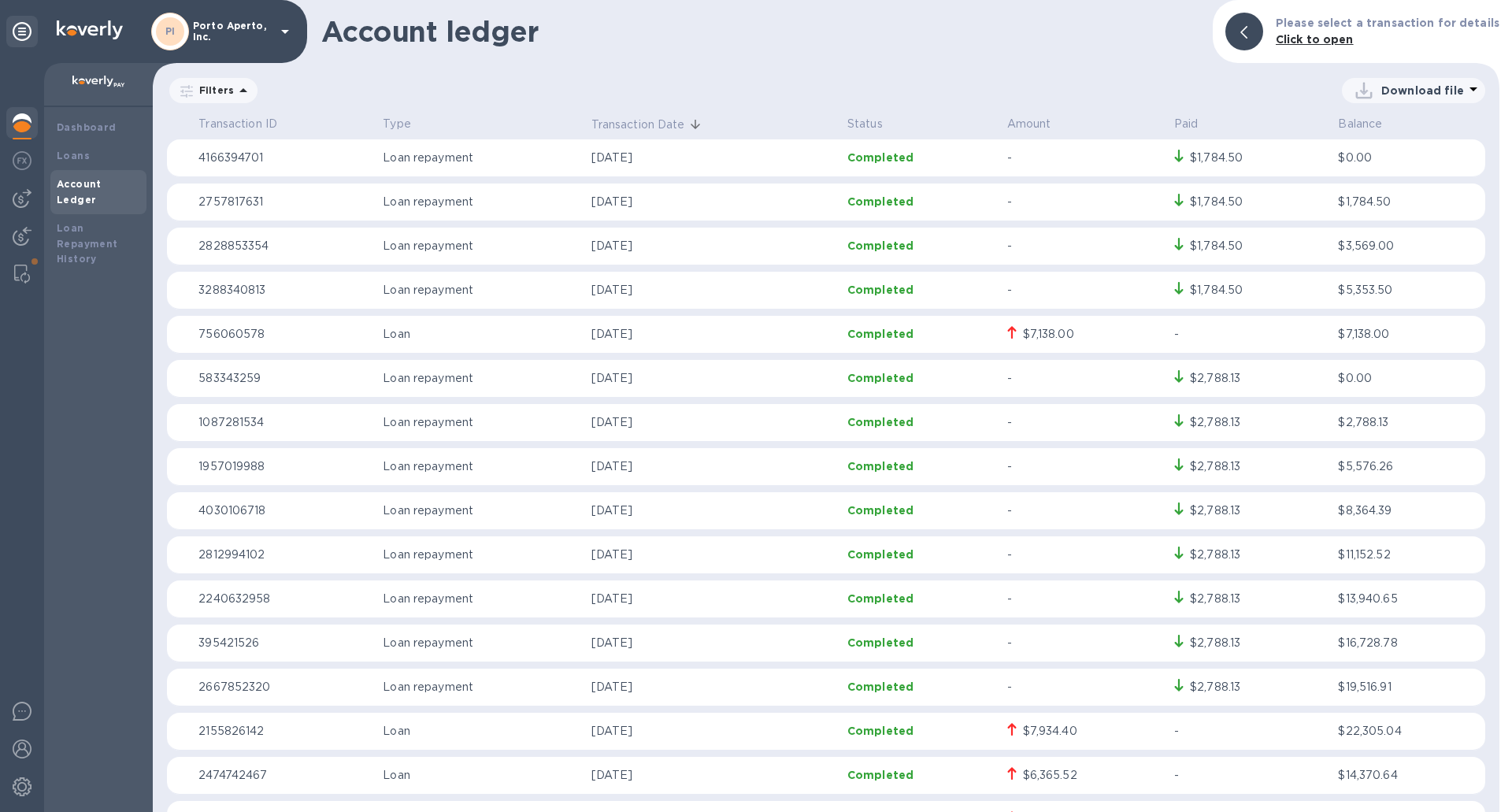
click at [267, 27] on p "Porto Aperto, Inc." at bounding box center [232, 31] width 79 height 22
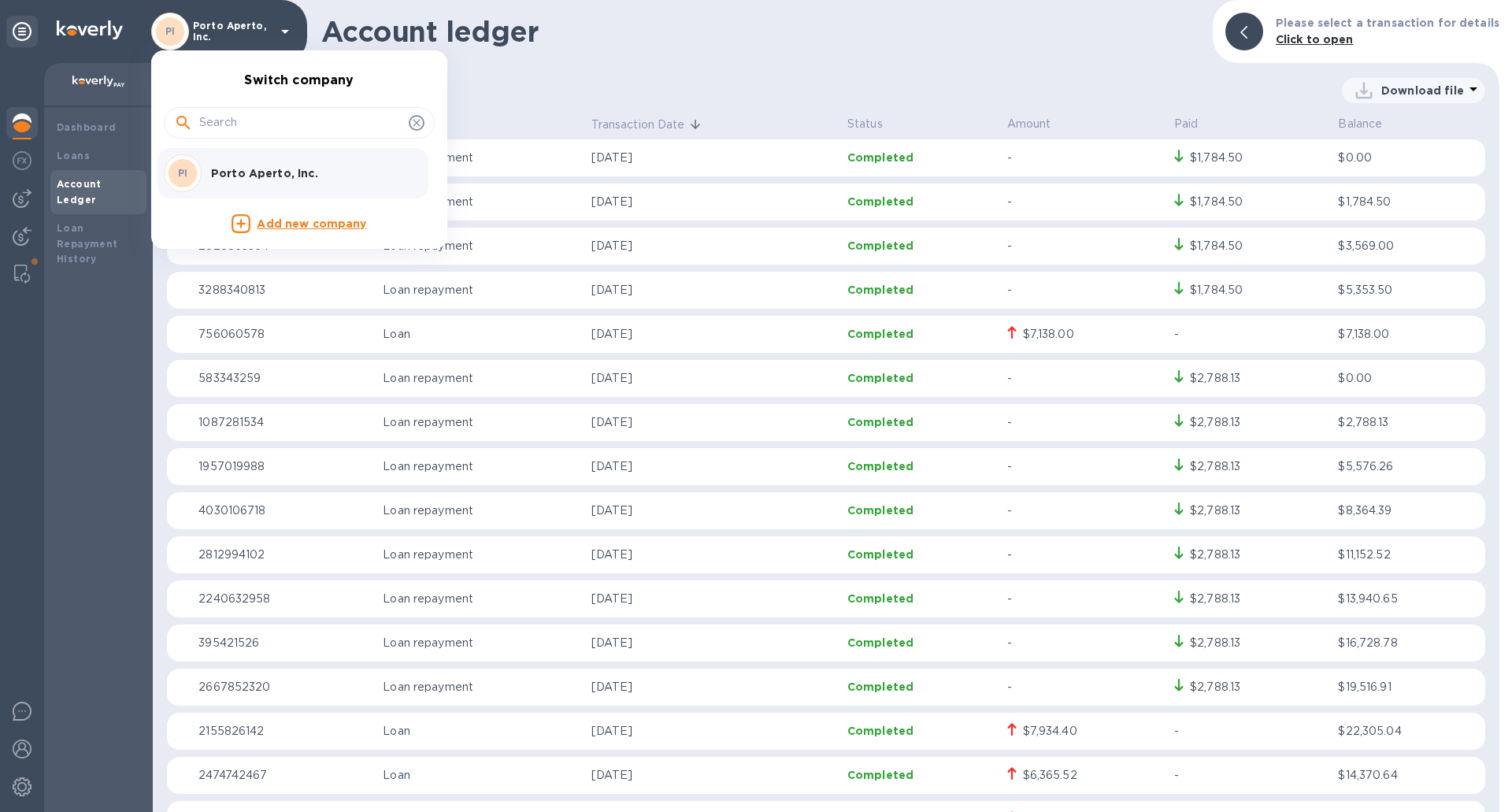
click at [697, 101] on div at bounding box center [756, 406] width 1512 height 812
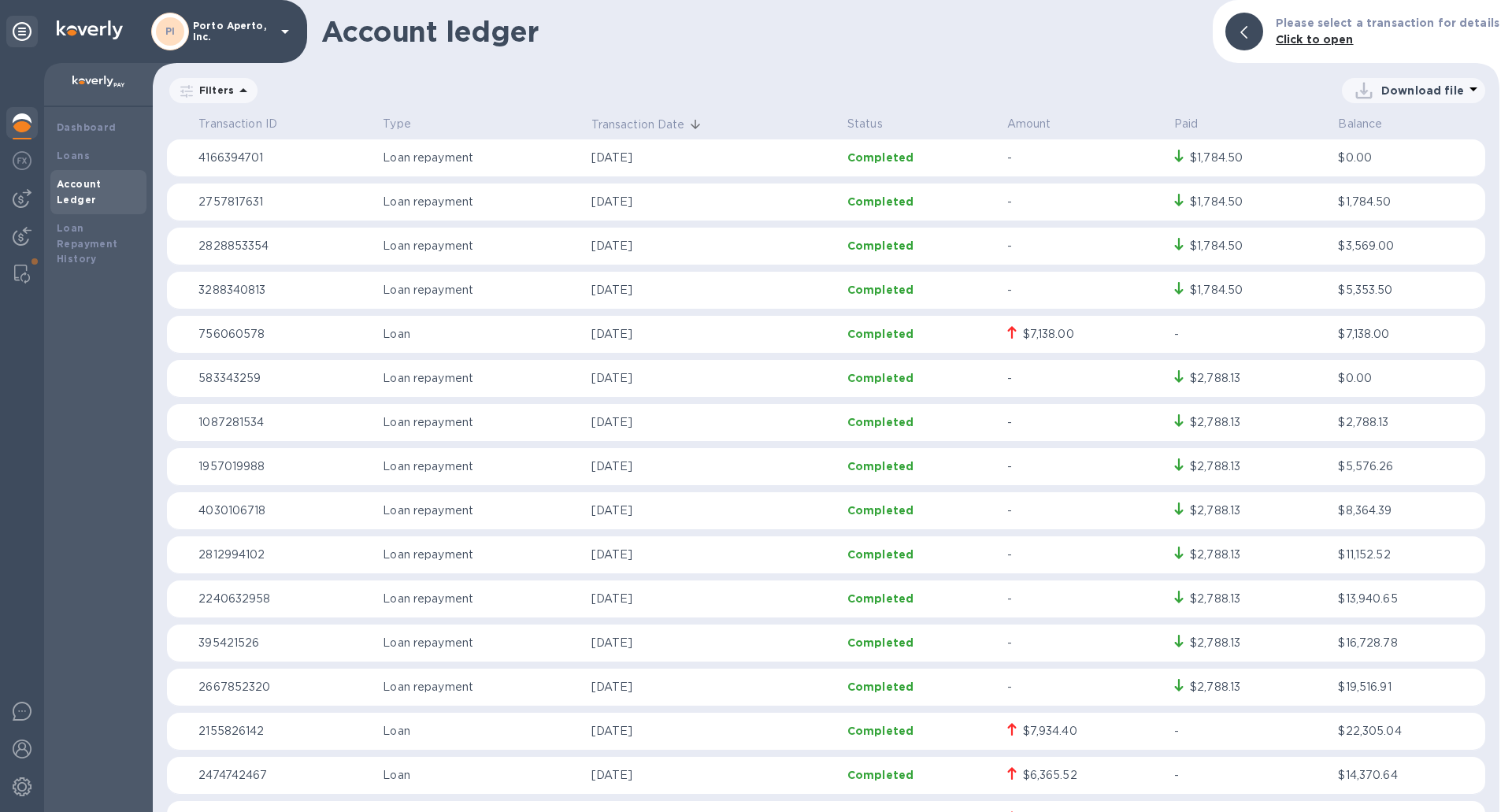
click at [1307, 44] on b "Click to open" at bounding box center [1314, 39] width 78 height 13
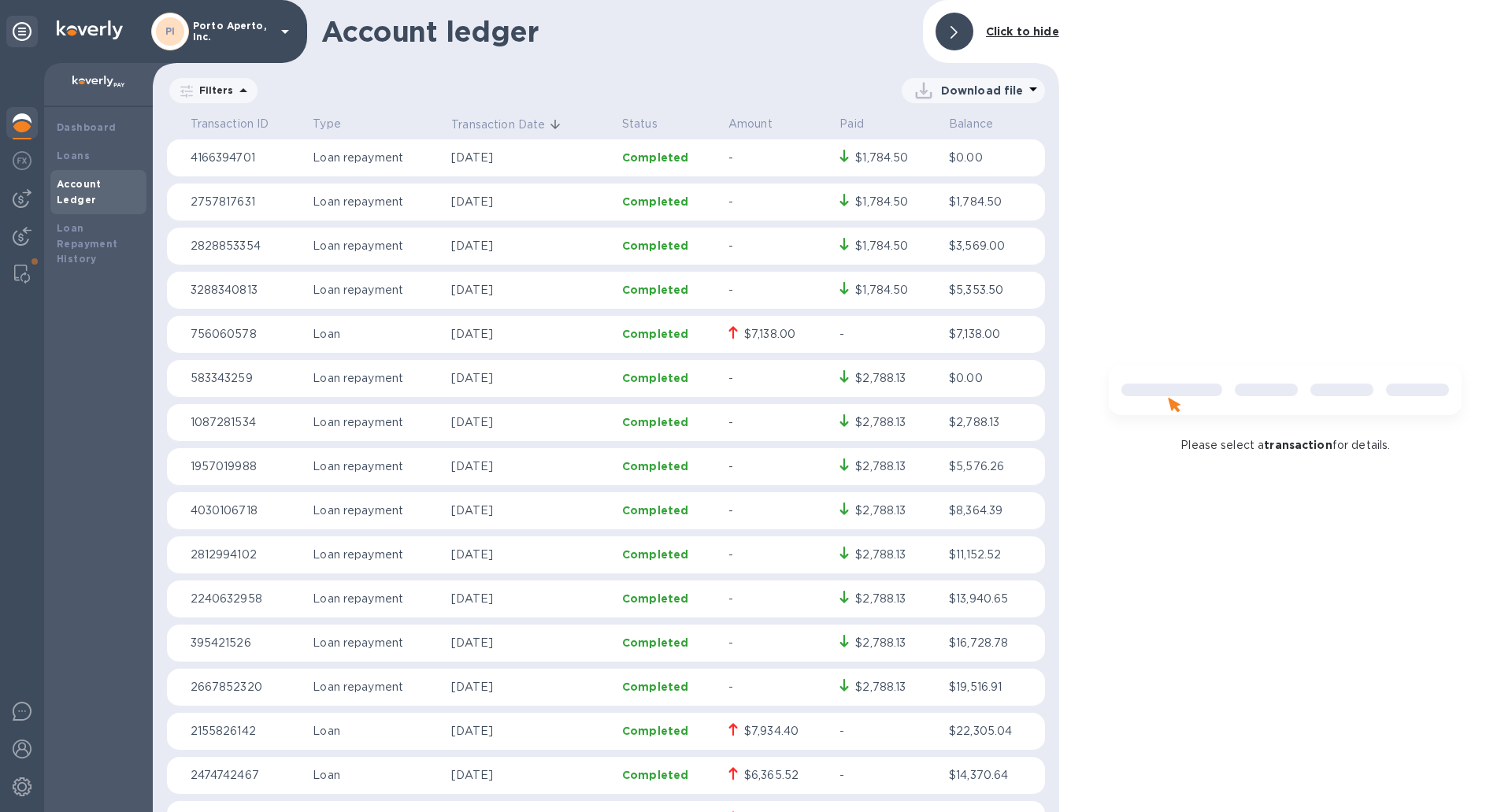
click at [953, 35] on icon at bounding box center [953, 31] width 7 height 13
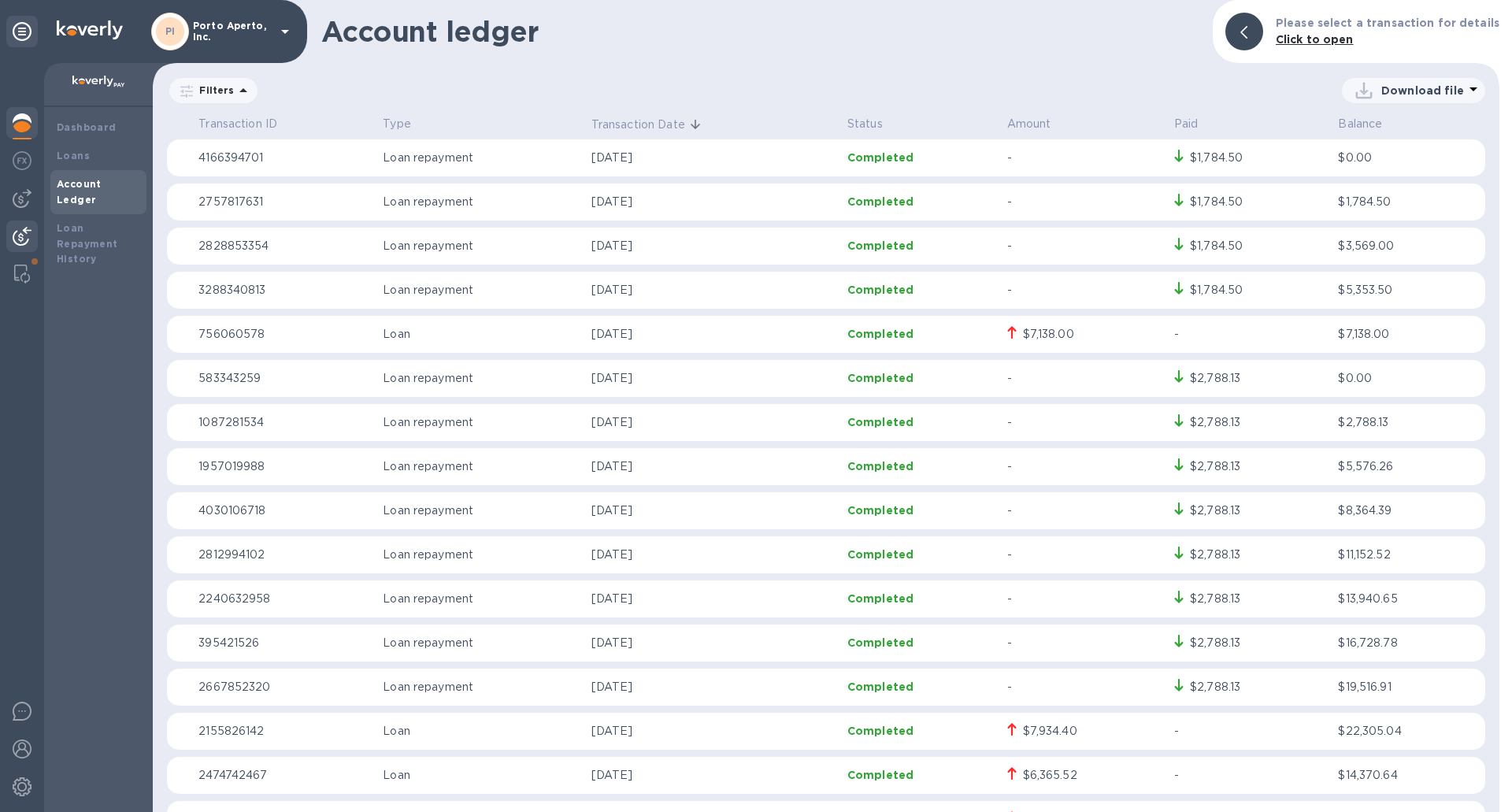
click at [16, 237] on img at bounding box center [22, 236] width 19 height 19
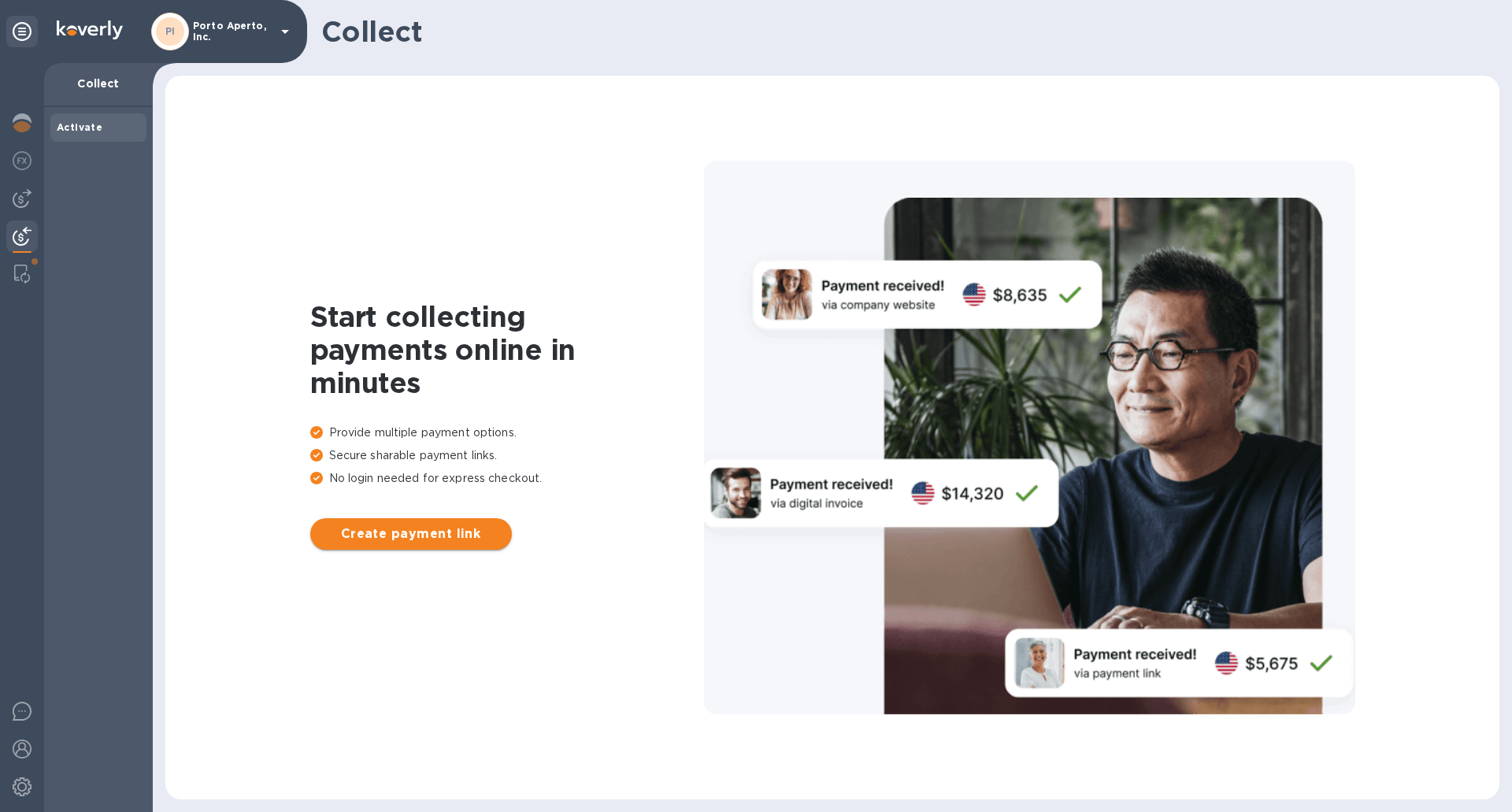
click at [420, 538] on span "Create payment link" at bounding box center [412, 534] width 177 height 19
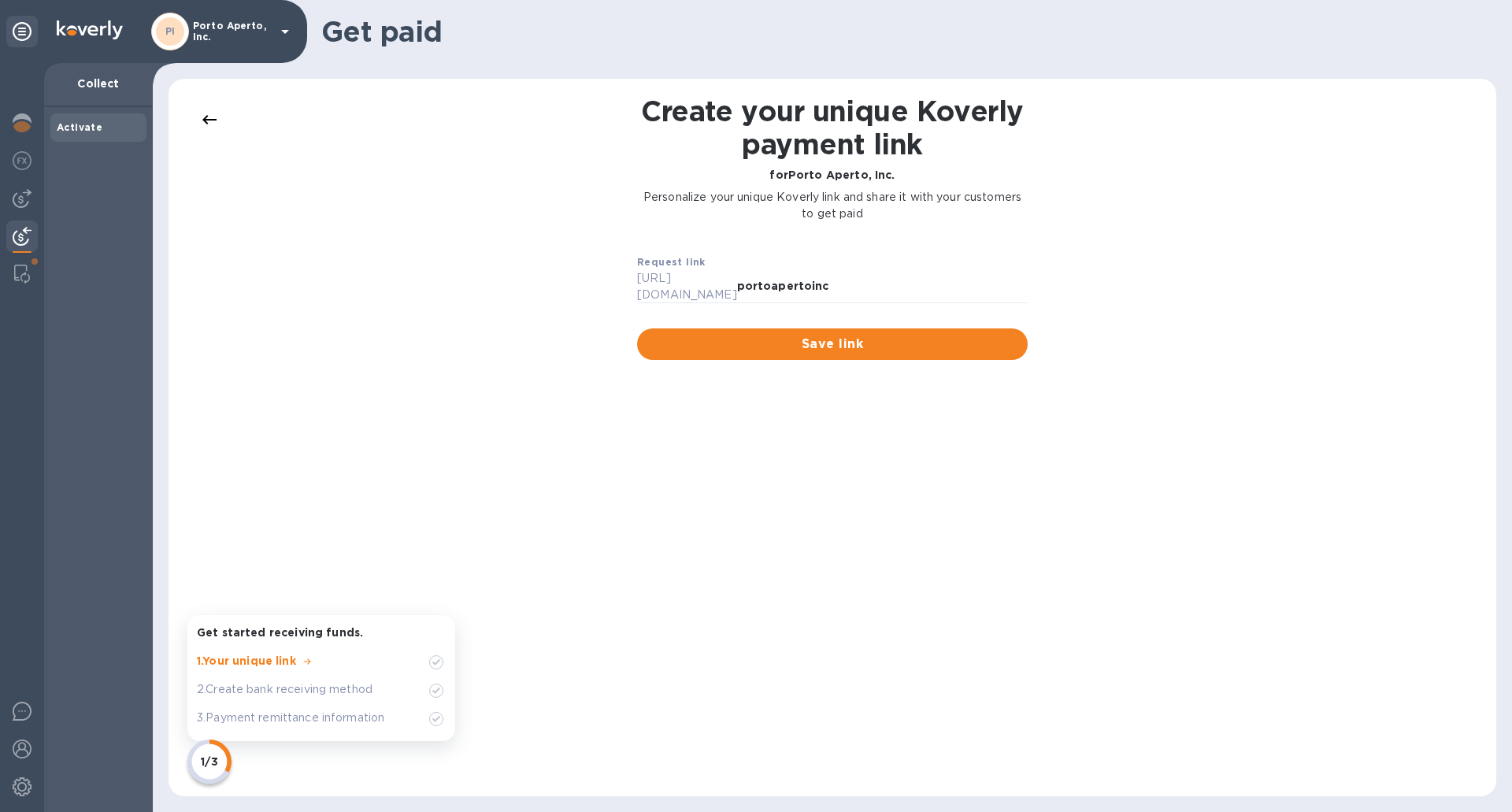
click at [205, 125] on icon at bounding box center [209, 119] width 19 height 19
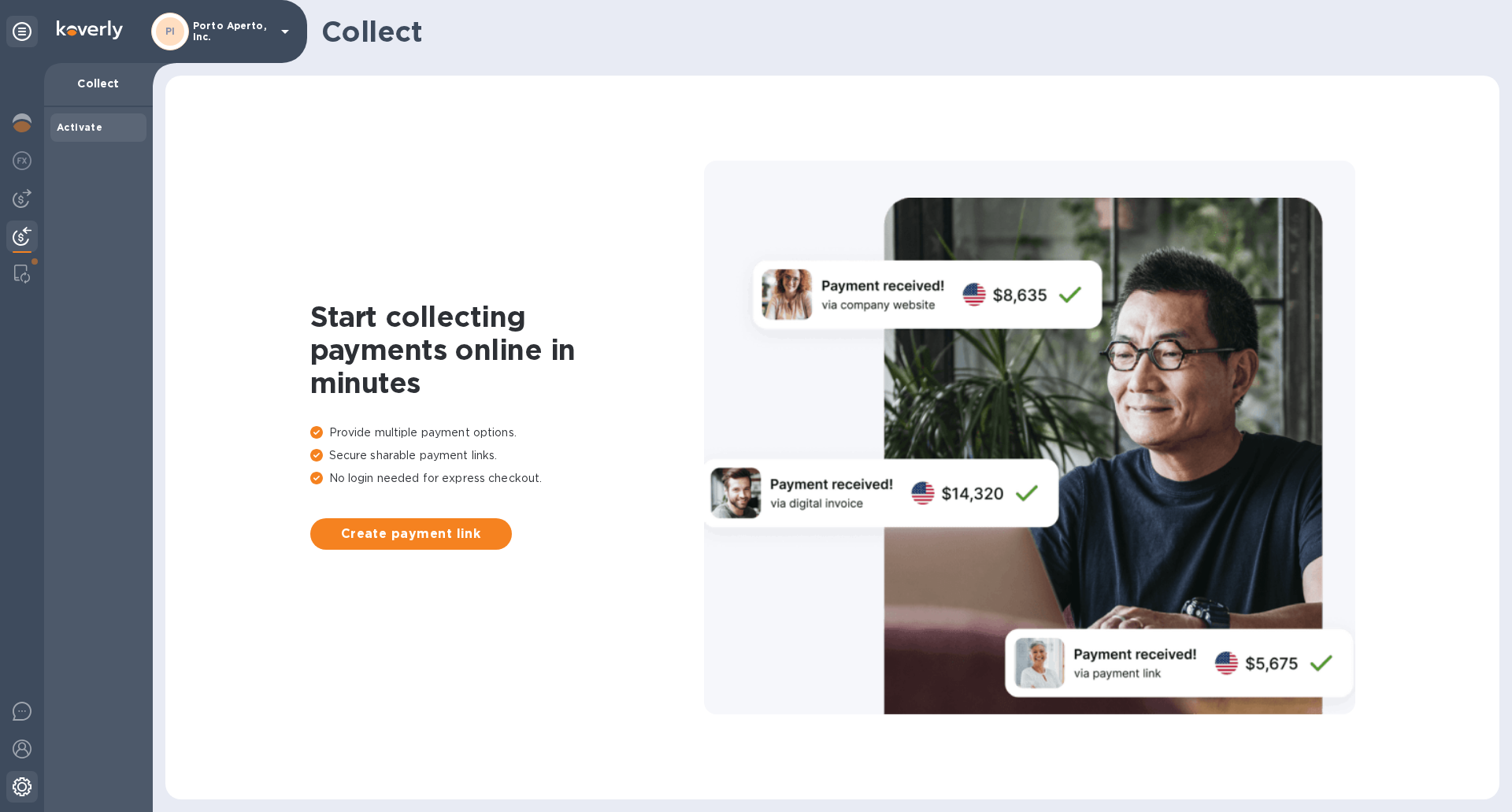
click at [29, 784] on img at bounding box center [22, 786] width 19 height 19
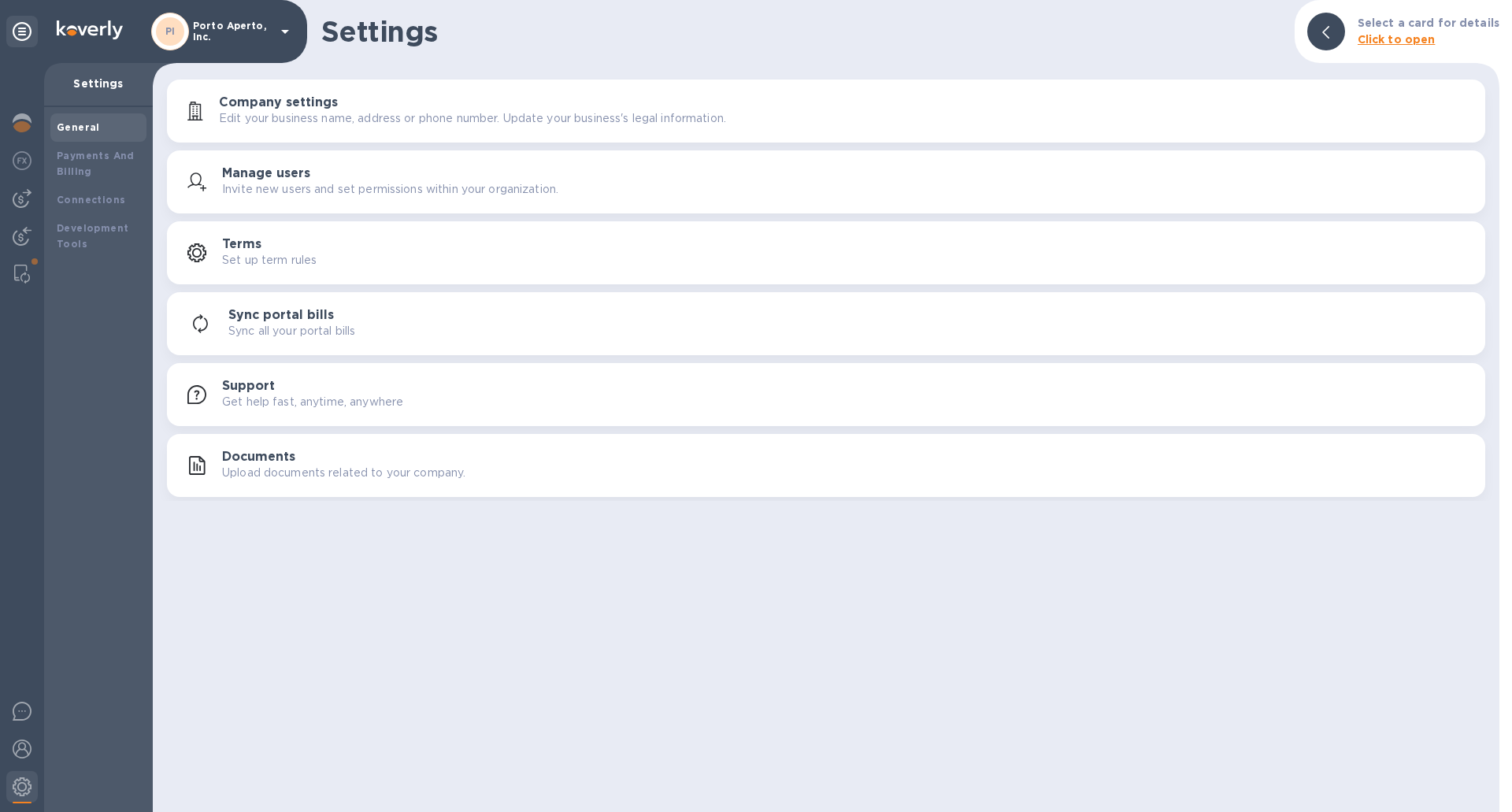
click at [236, 120] on p "Edit your business name, address or phone number. Update your business's legal …" at bounding box center [473, 118] width 507 height 17
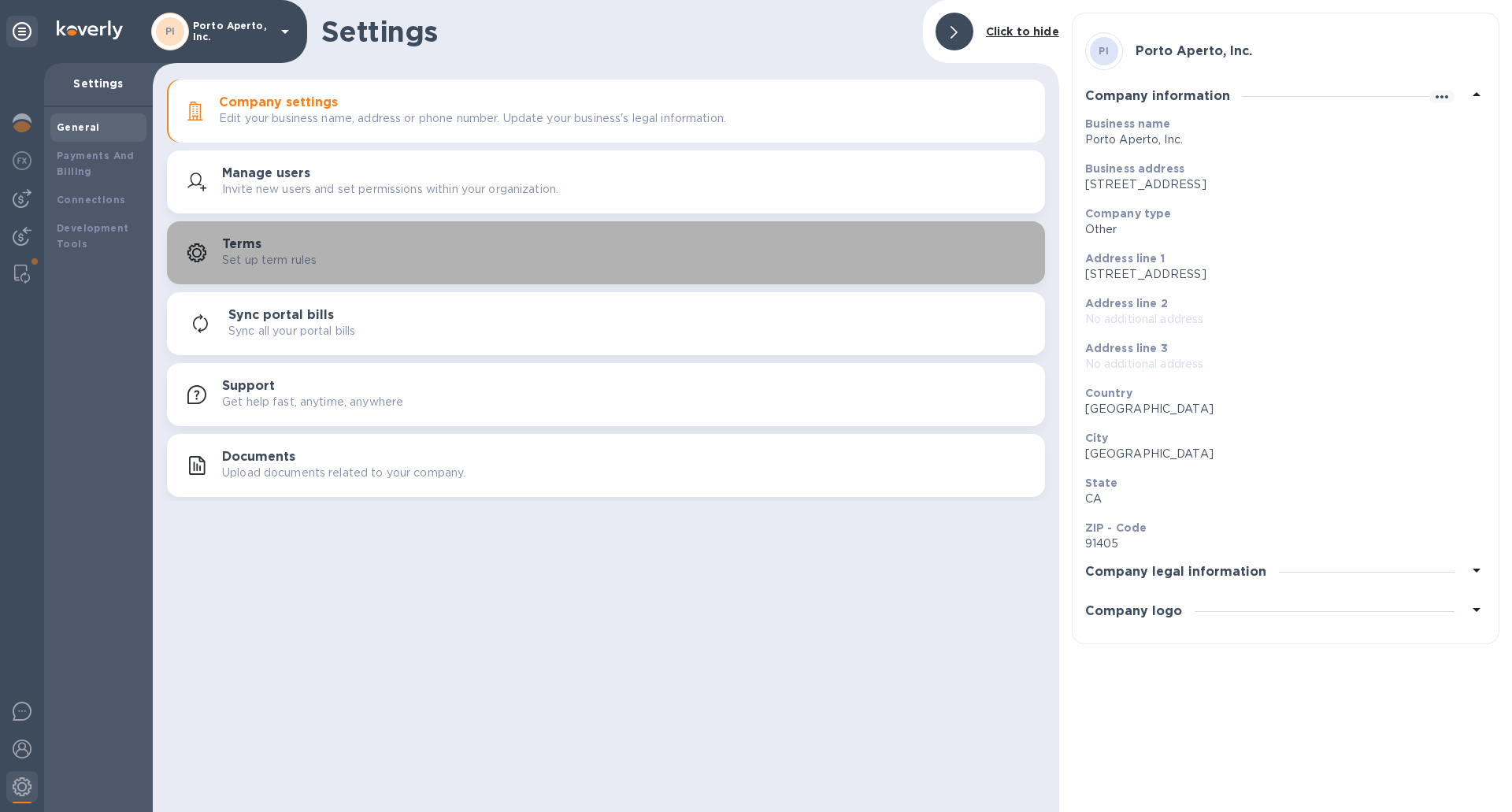
click at [246, 244] on h3 "Terms" at bounding box center [242, 244] width 39 height 15
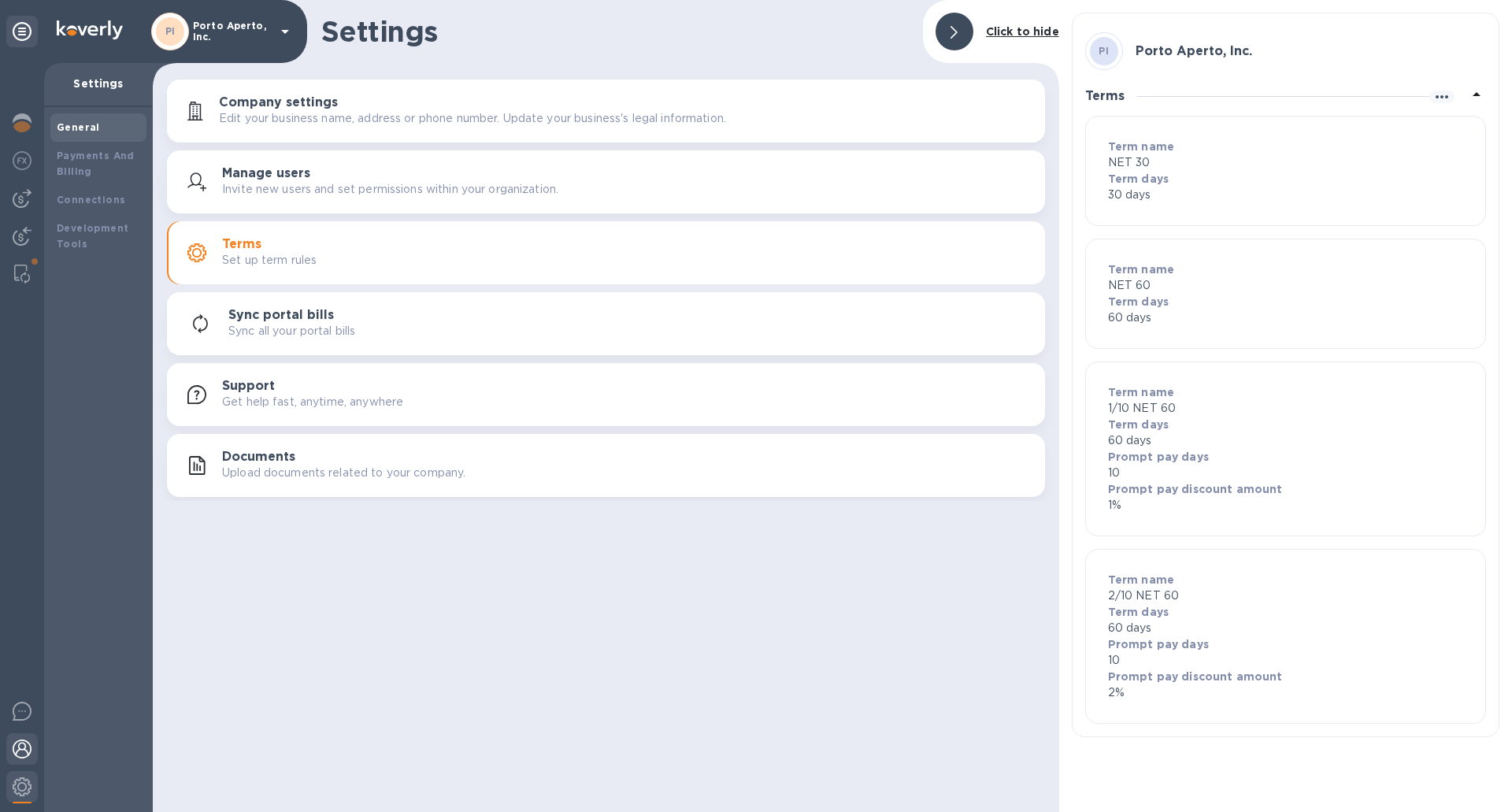
click at [24, 754] on img at bounding box center [22, 749] width 19 height 19
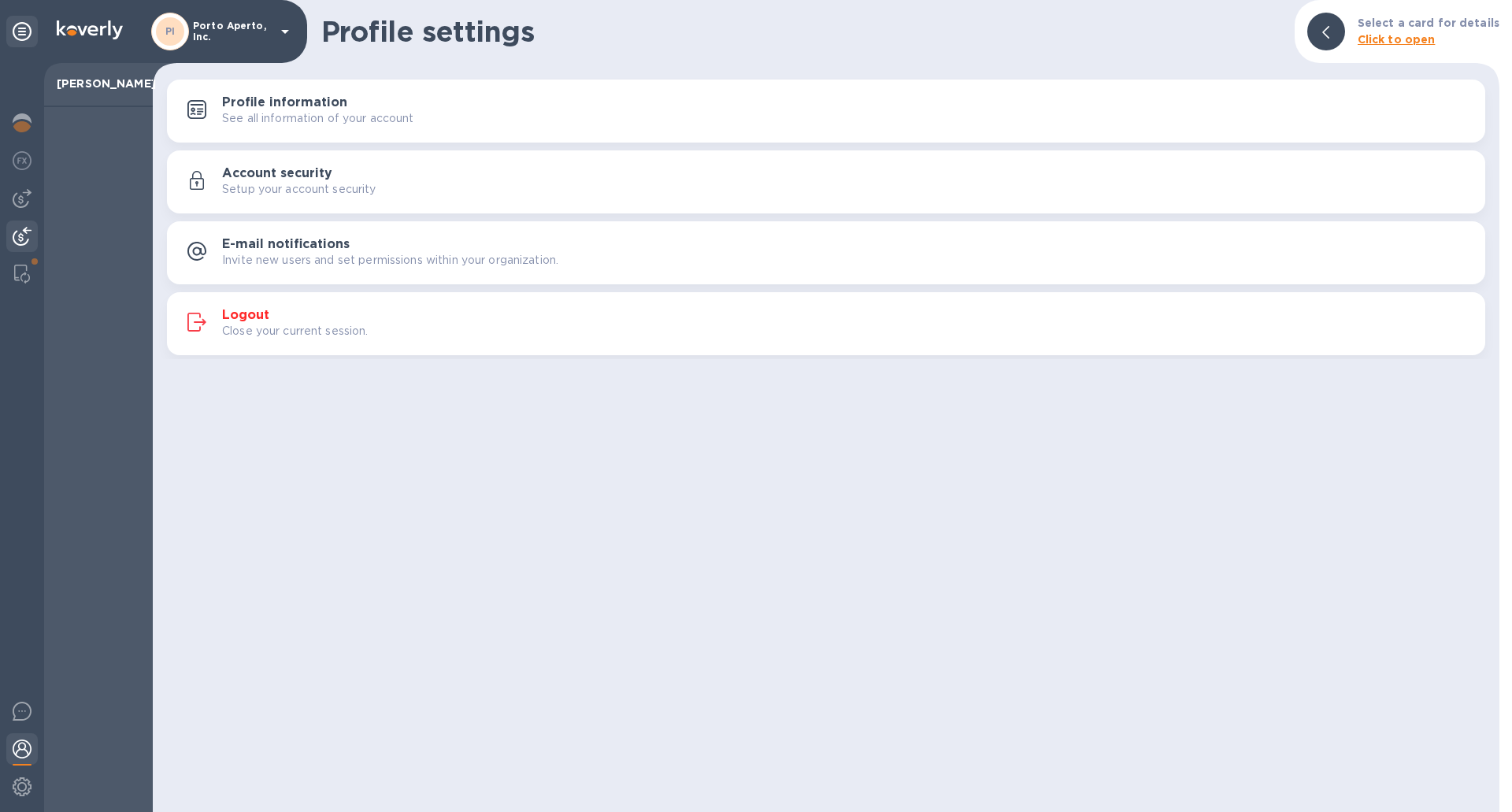
click at [26, 224] on div at bounding box center [22, 237] width 31 height 34
